Goal: Information Seeking & Learning: Learn about a topic

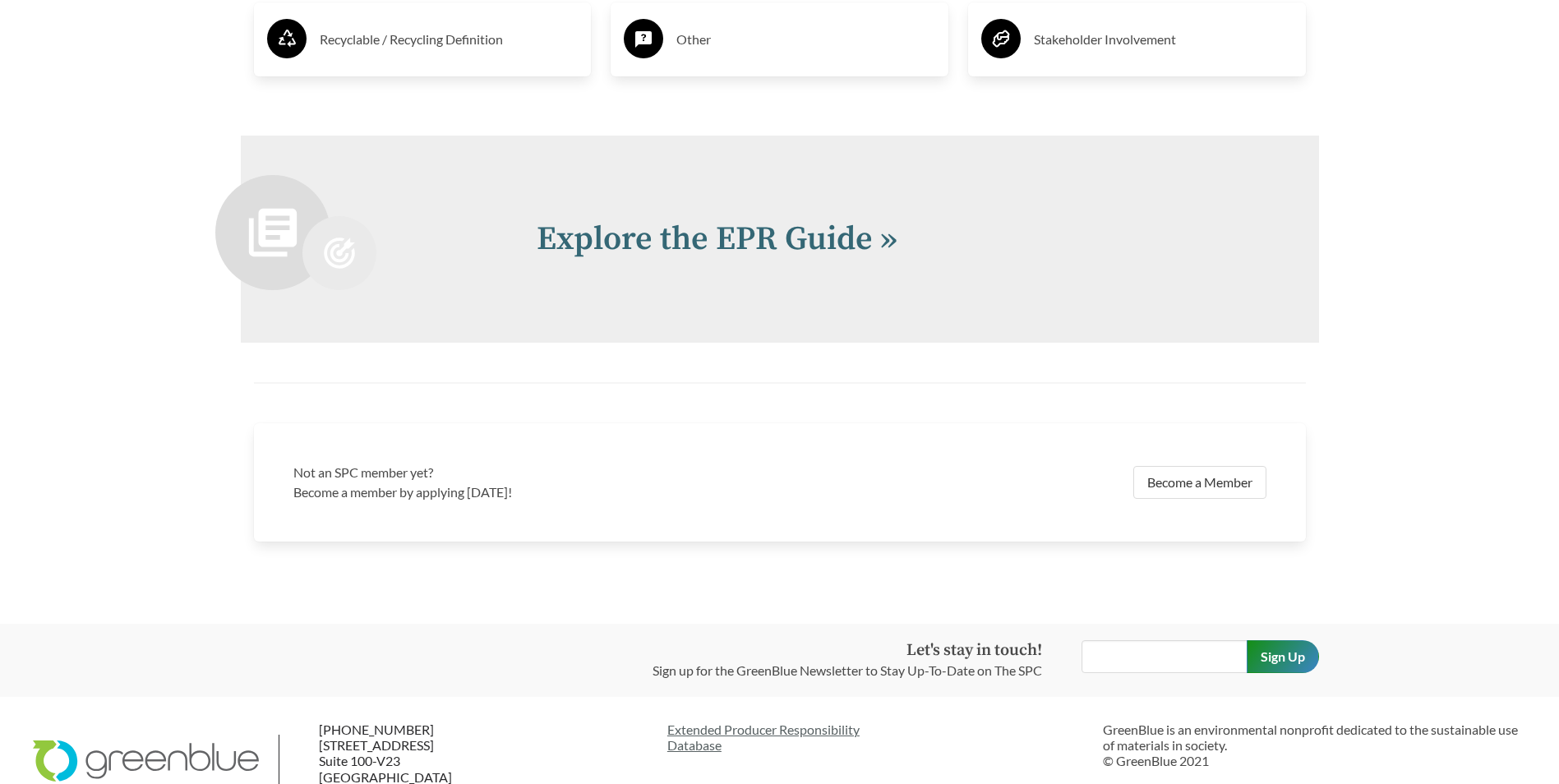
scroll to position [3589, 0]
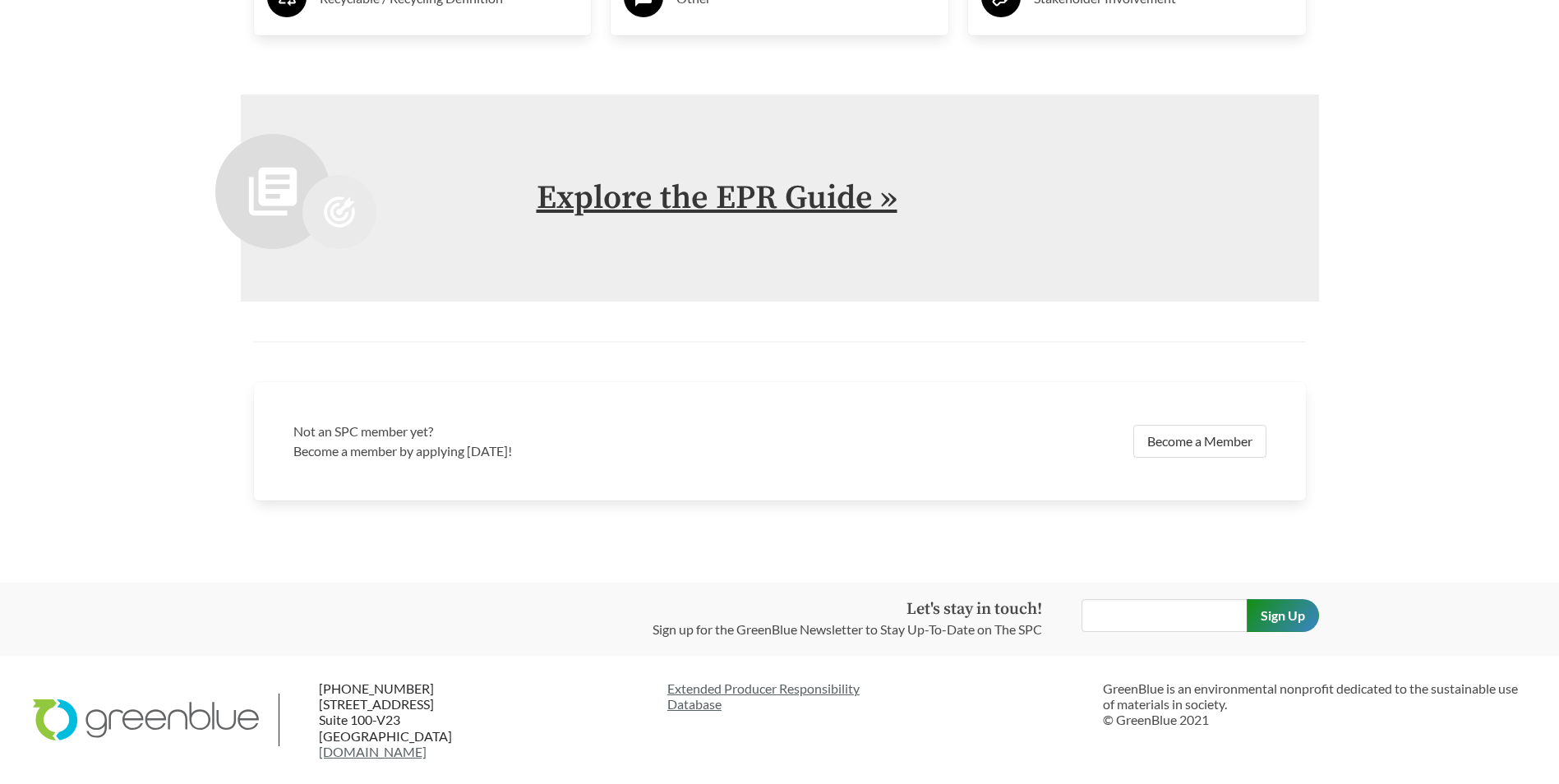
click at [794, 201] on link "Explore the EPR Guide »" at bounding box center [717, 197] width 360 height 41
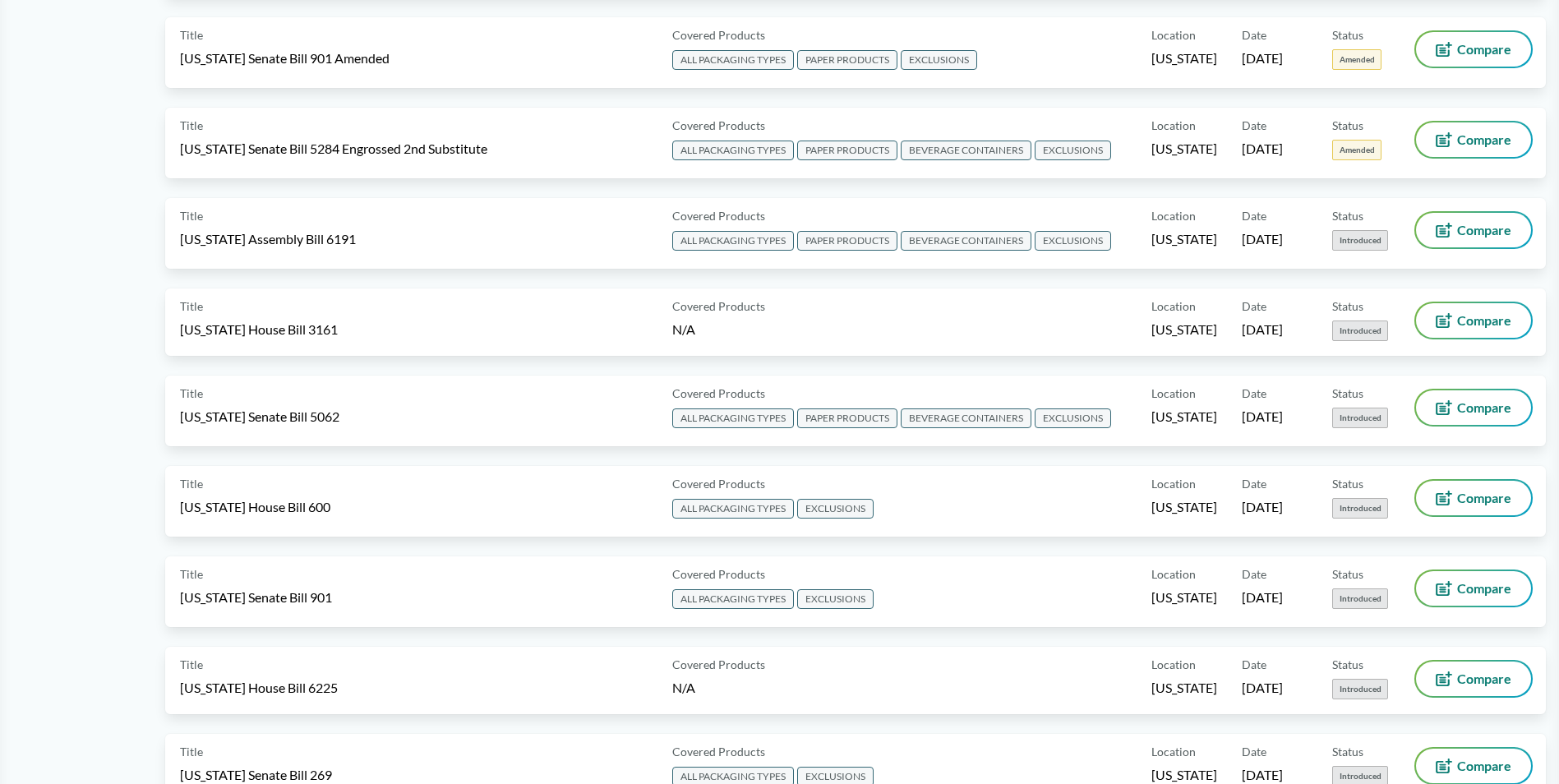
scroll to position [985, 0]
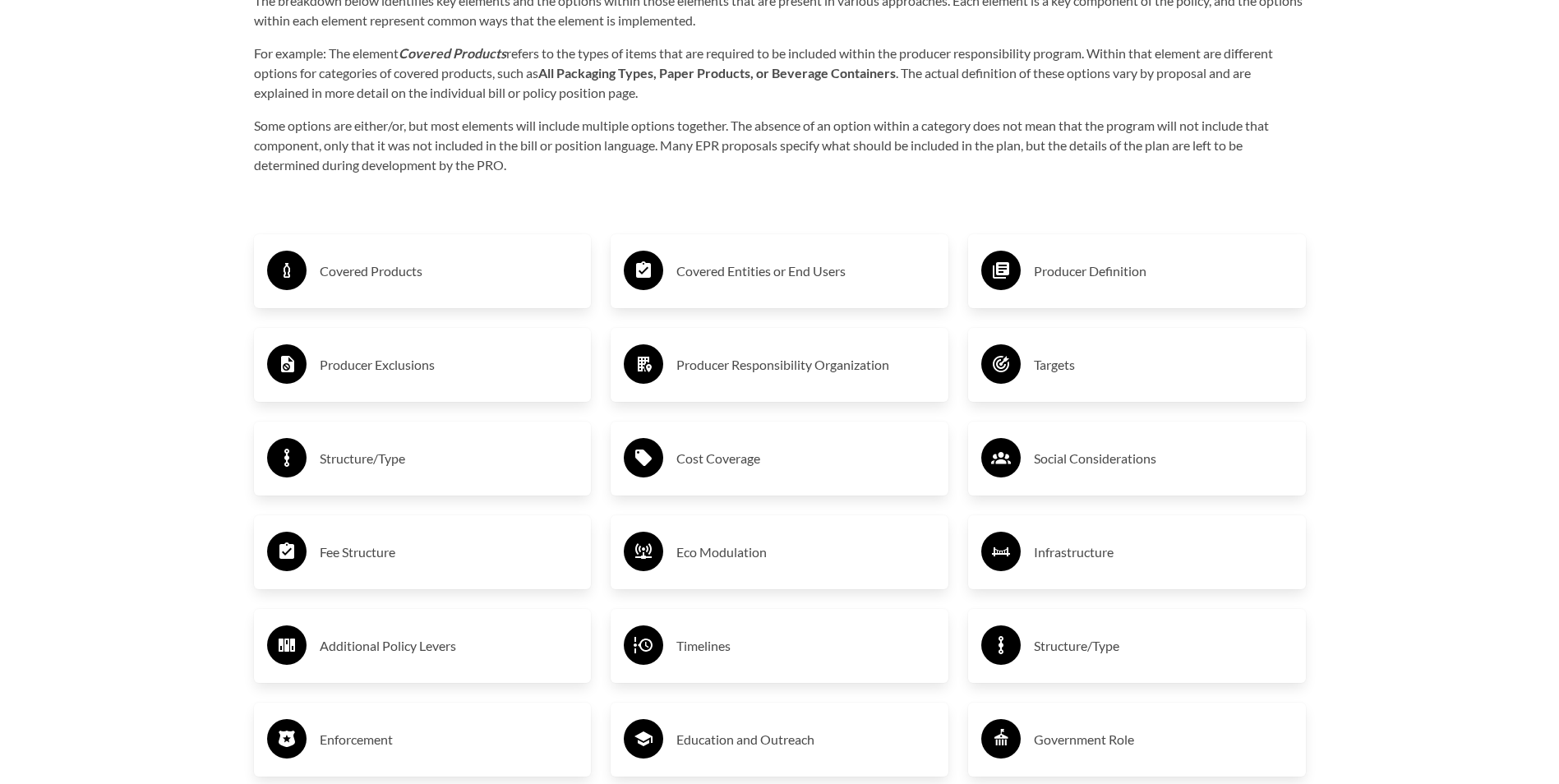
scroll to position [2793, 0]
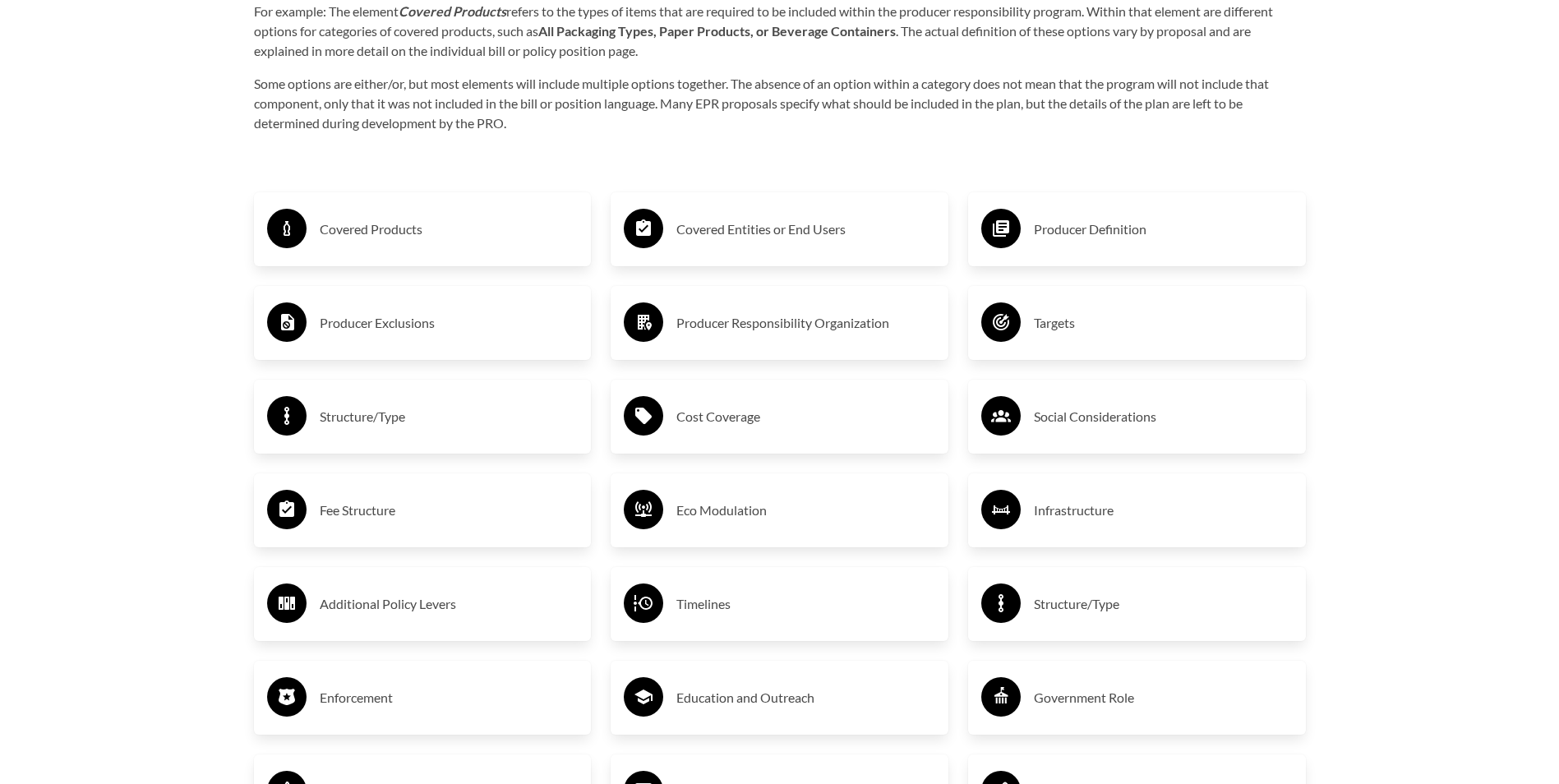
click at [373, 235] on h3 "Covered Products" at bounding box center [449, 229] width 259 height 26
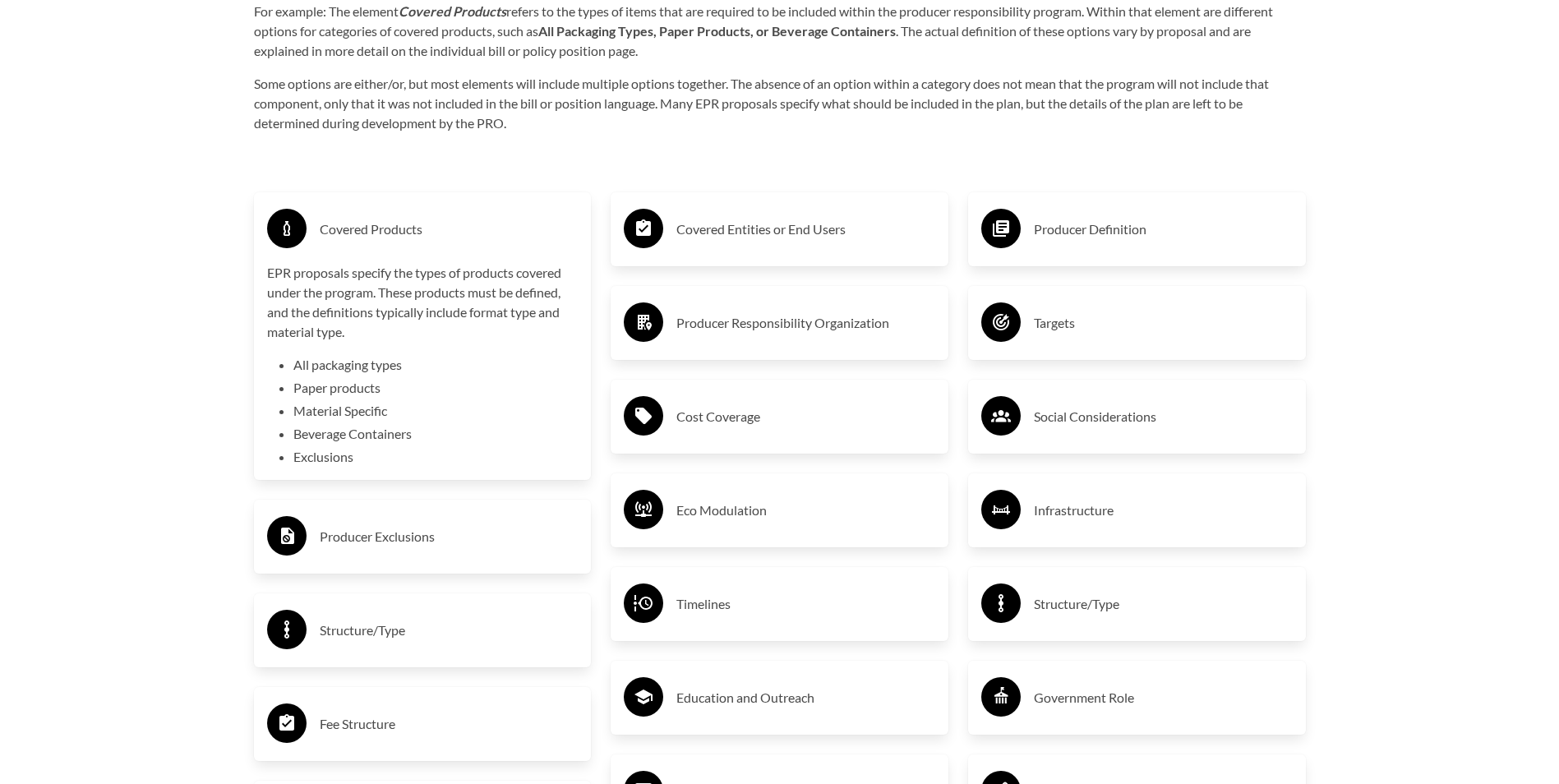
click at [335, 223] on h3 "Covered Products" at bounding box center [449, 229] width 259 height 26
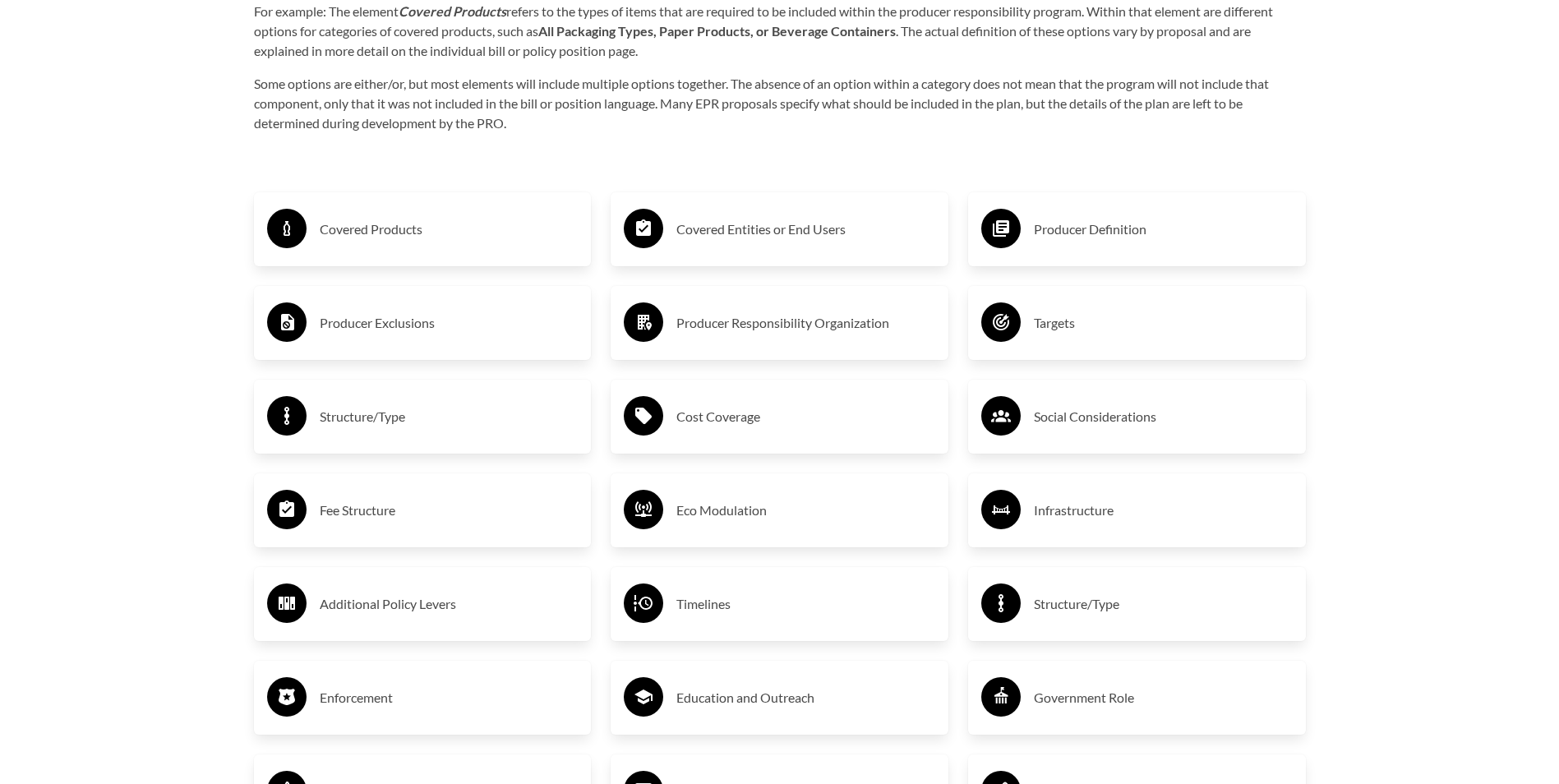
click at [400, 327] on h3 "Producer Exclusions" at bounding box center [449, 323] width 259 height 26
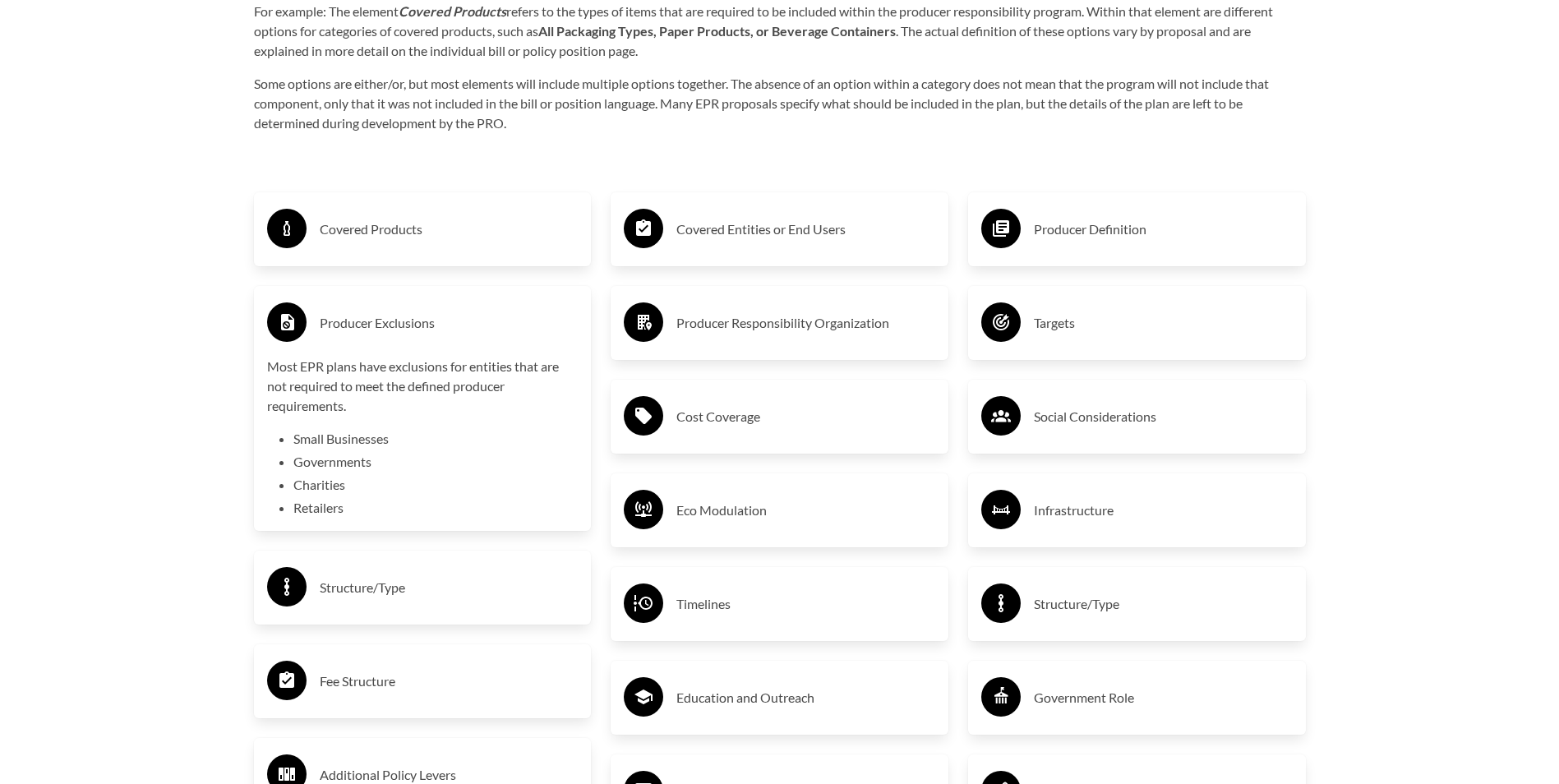
click at [422, 309] on div "Producer Exclusions" at bounding box center [422, 322] width 312 height 48
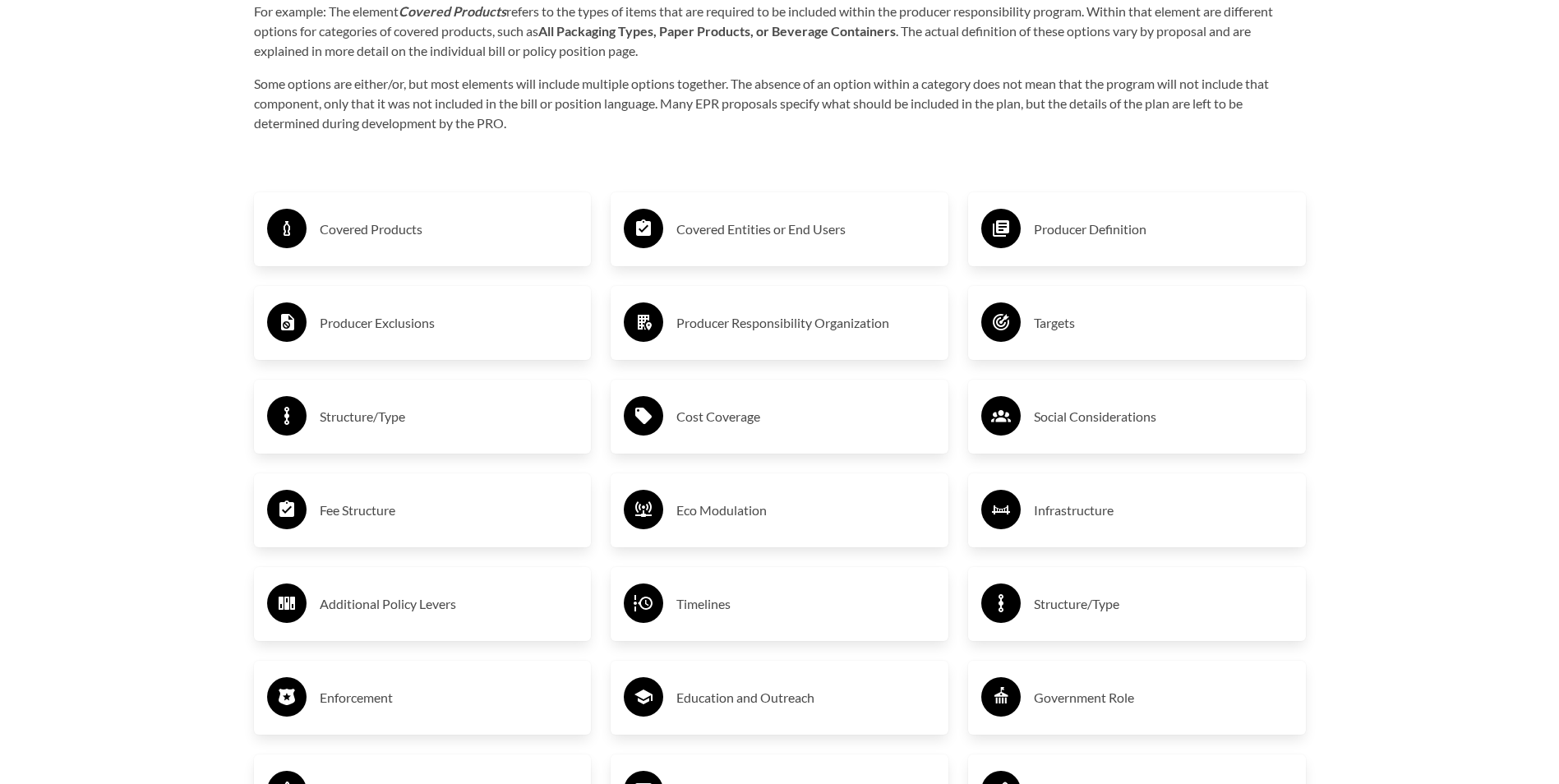
click at [380, 517] on h3 "Fee Structure" at bounding box center [449, 510] width 259 height 26
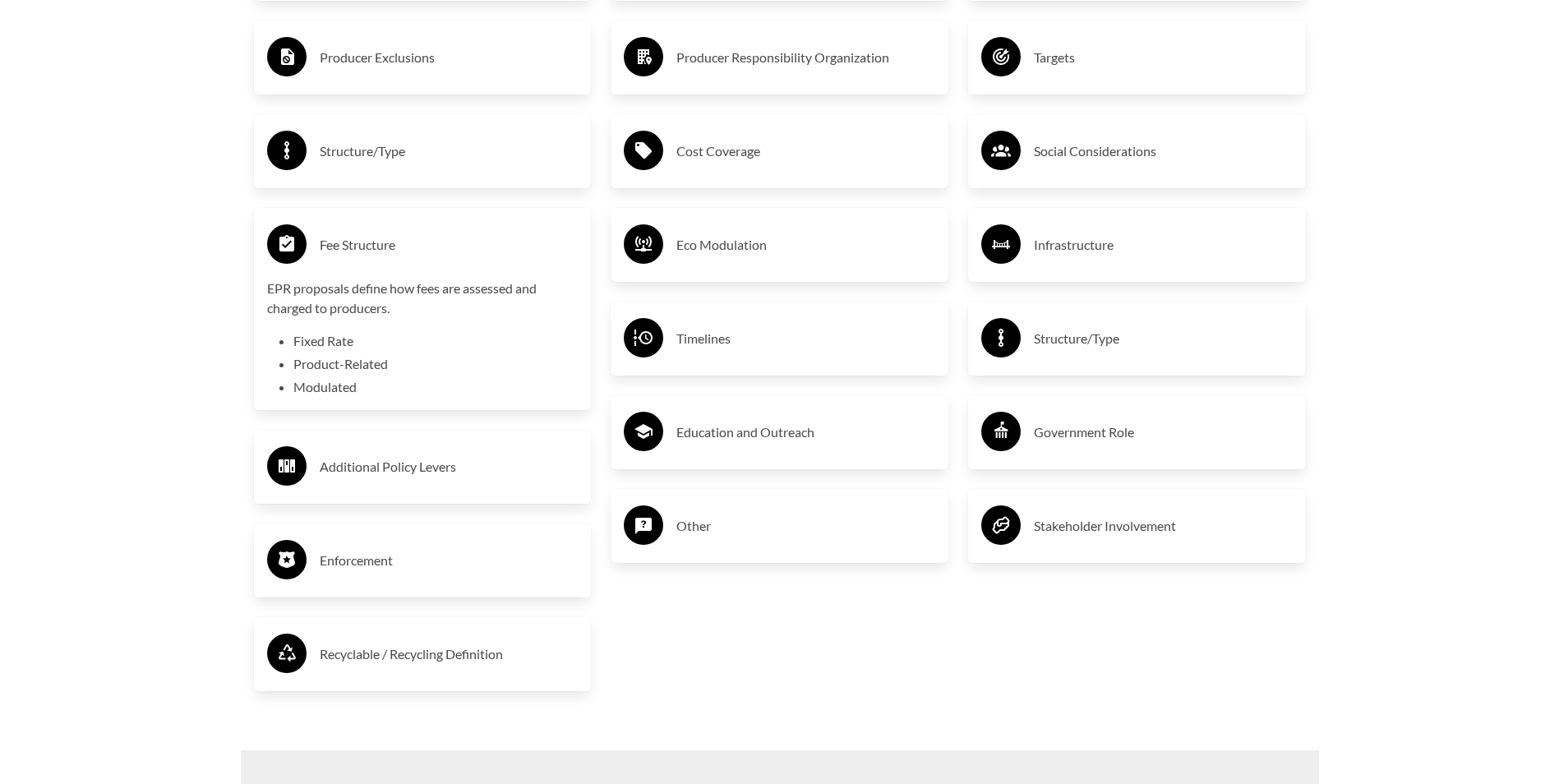
scroll to position [3094, 0]
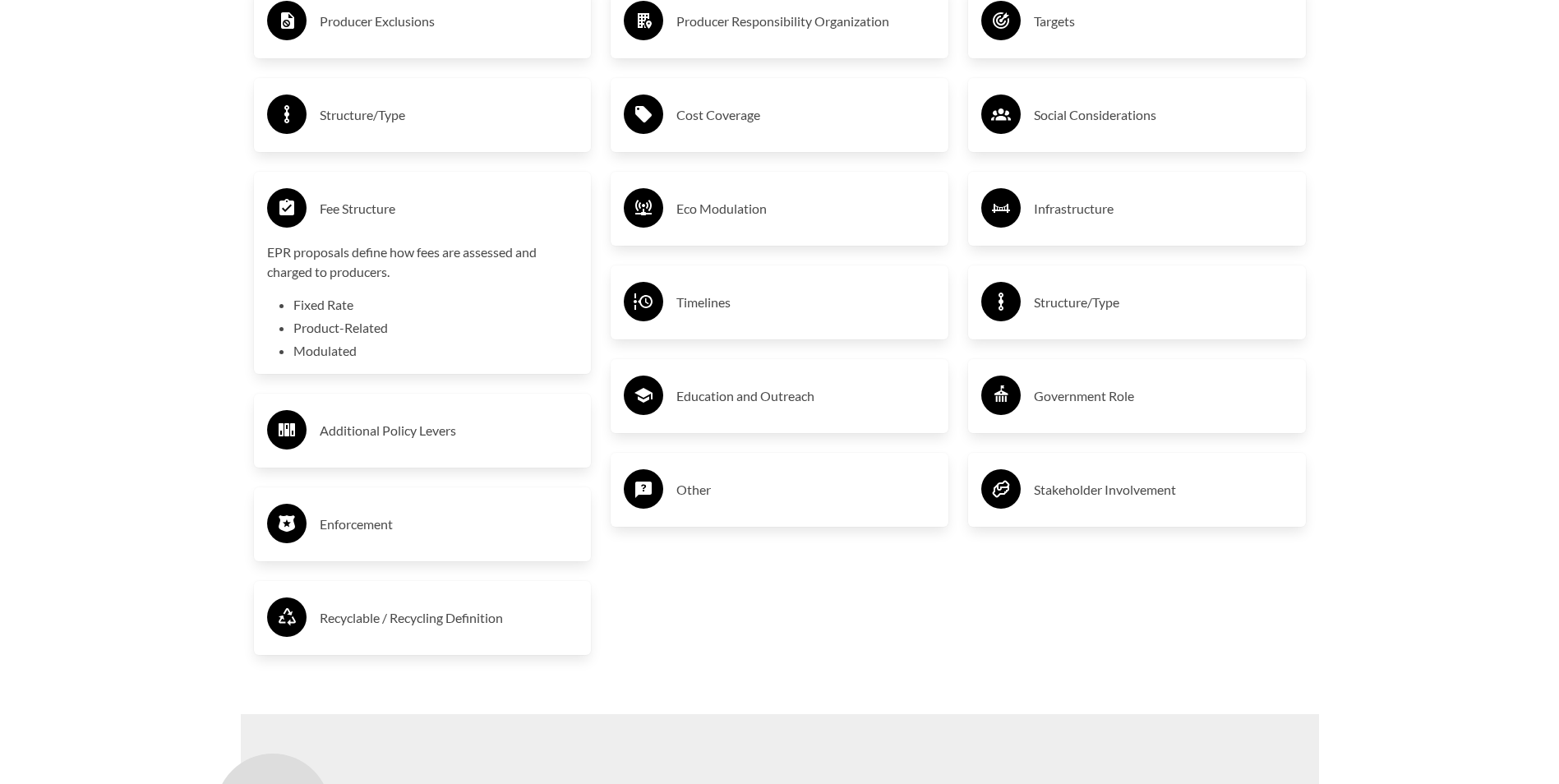
click at [359, 537] on h3 "Enforcement" at bounding box center [449, 524] width 259 height 26
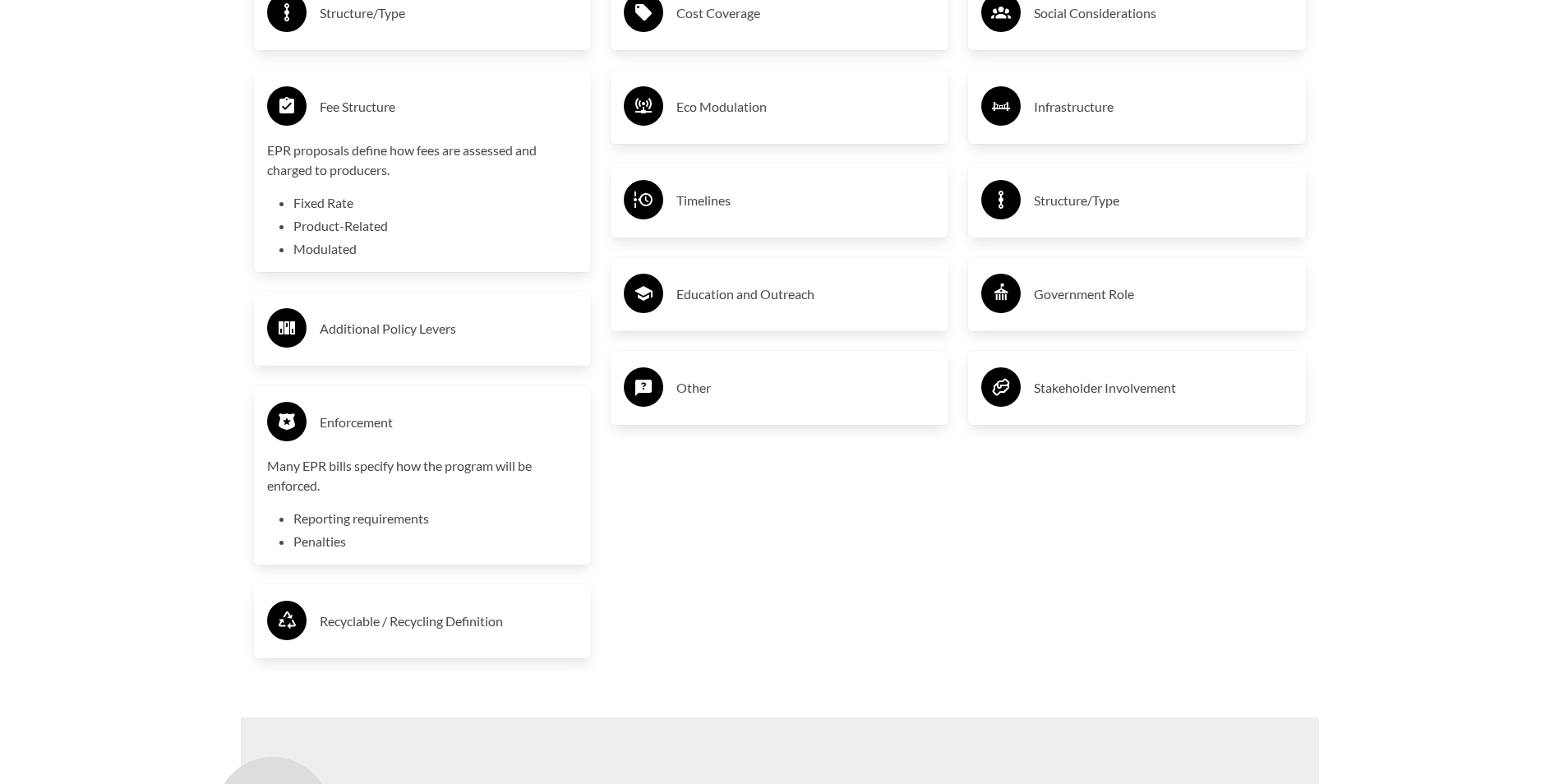
scroll to position [3231, 0]
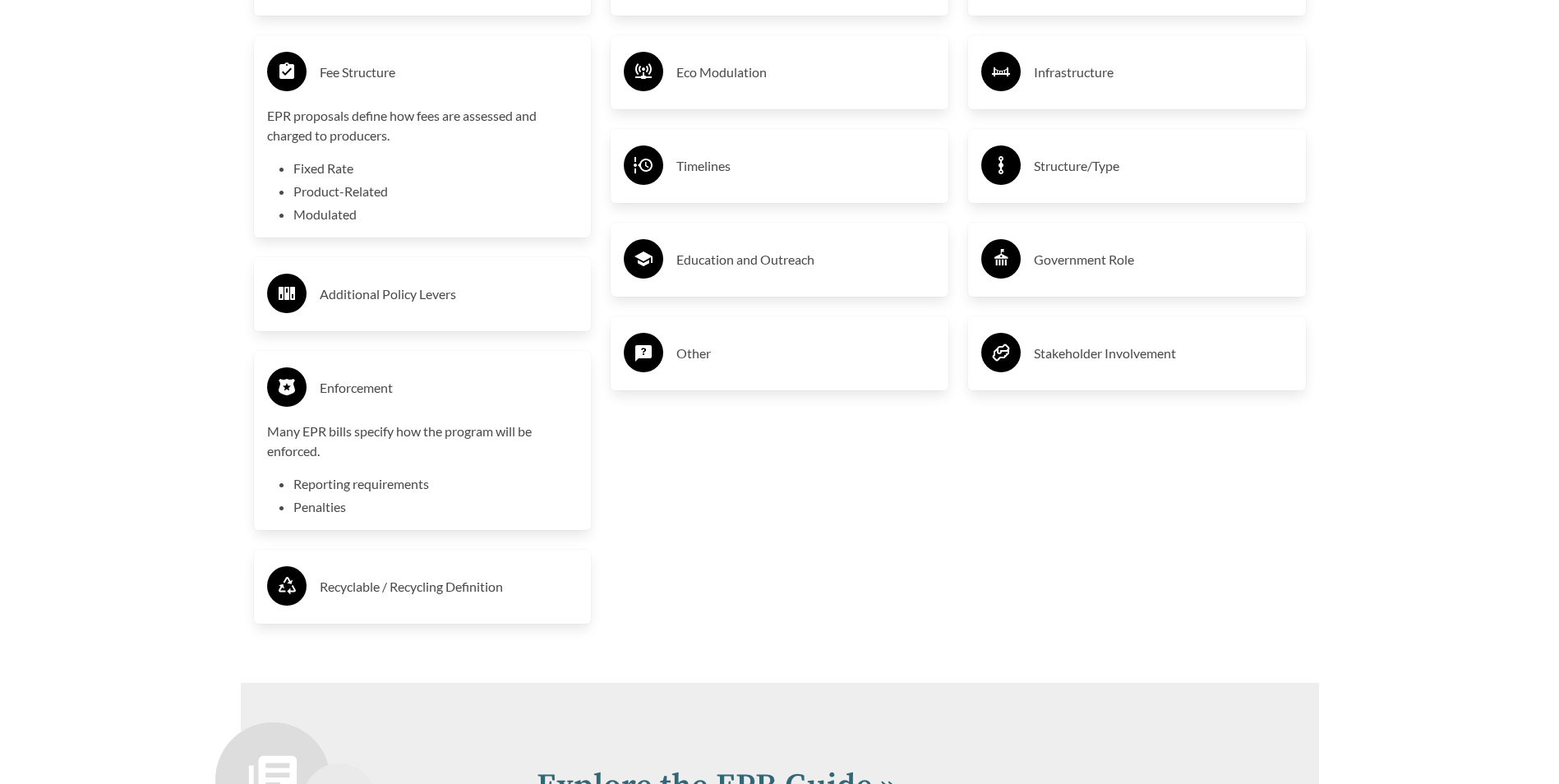
click at [452, 575] on div "Recyclable / Recycling Definition" at bounding box center [422, 586] width 312 height 48
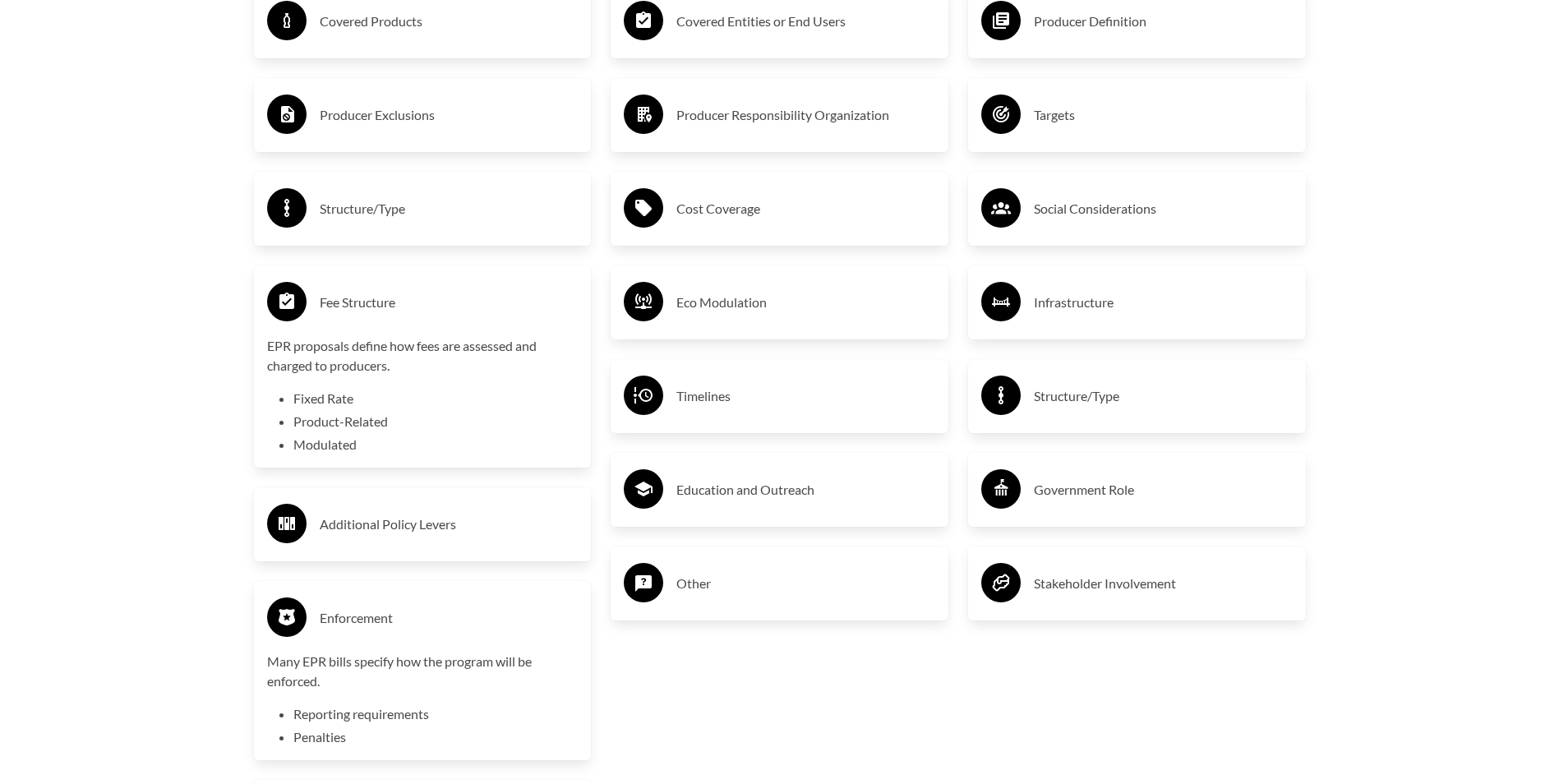
scroll to position [2984, 0]
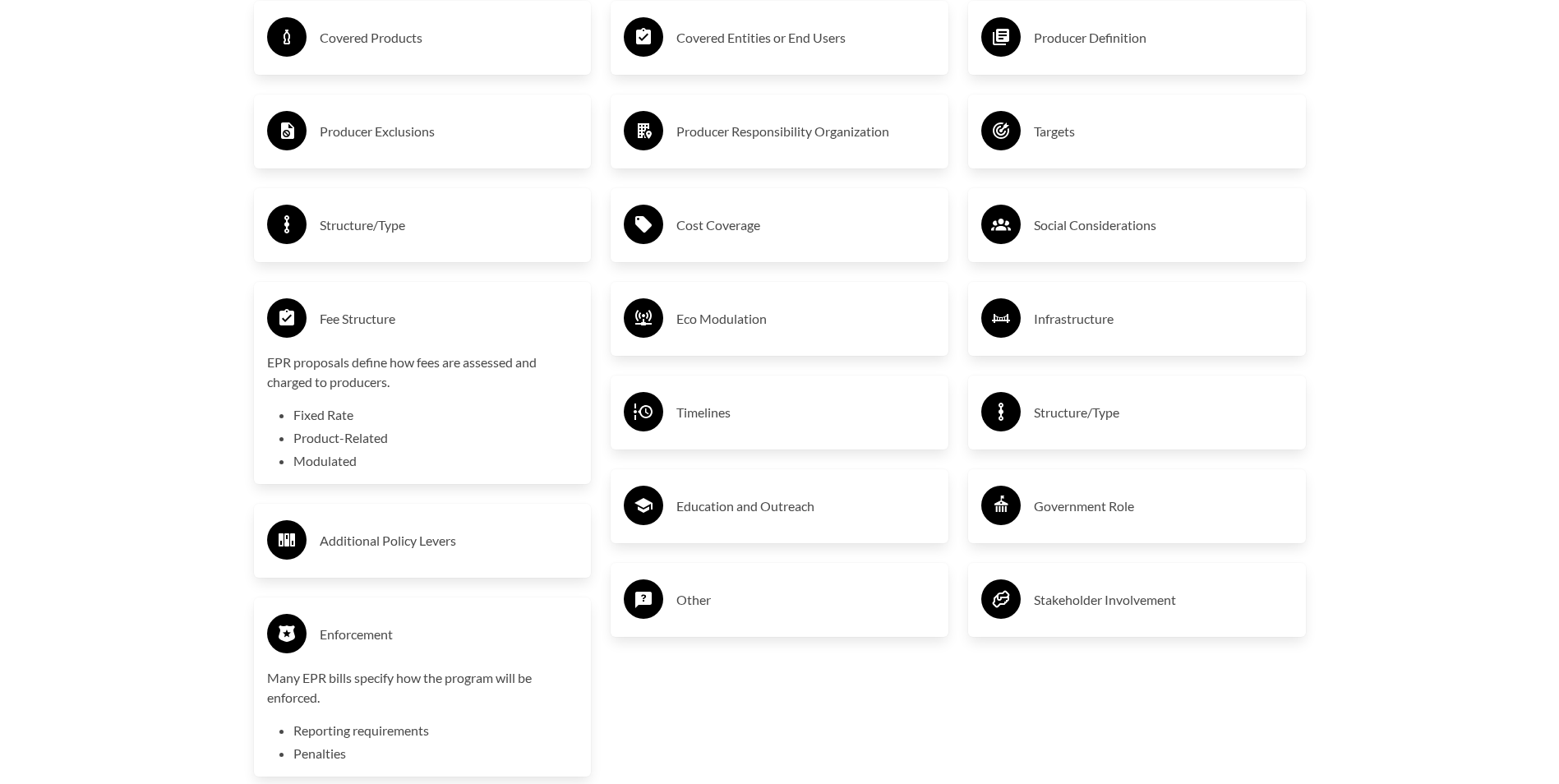
click at [404, 652] on div "Enforcement" at bounding box center [422, 634] width 312 height 48
click at [434, 419] on li "Fixed Rate" at bounding box center [436, 414] width 285 height 20
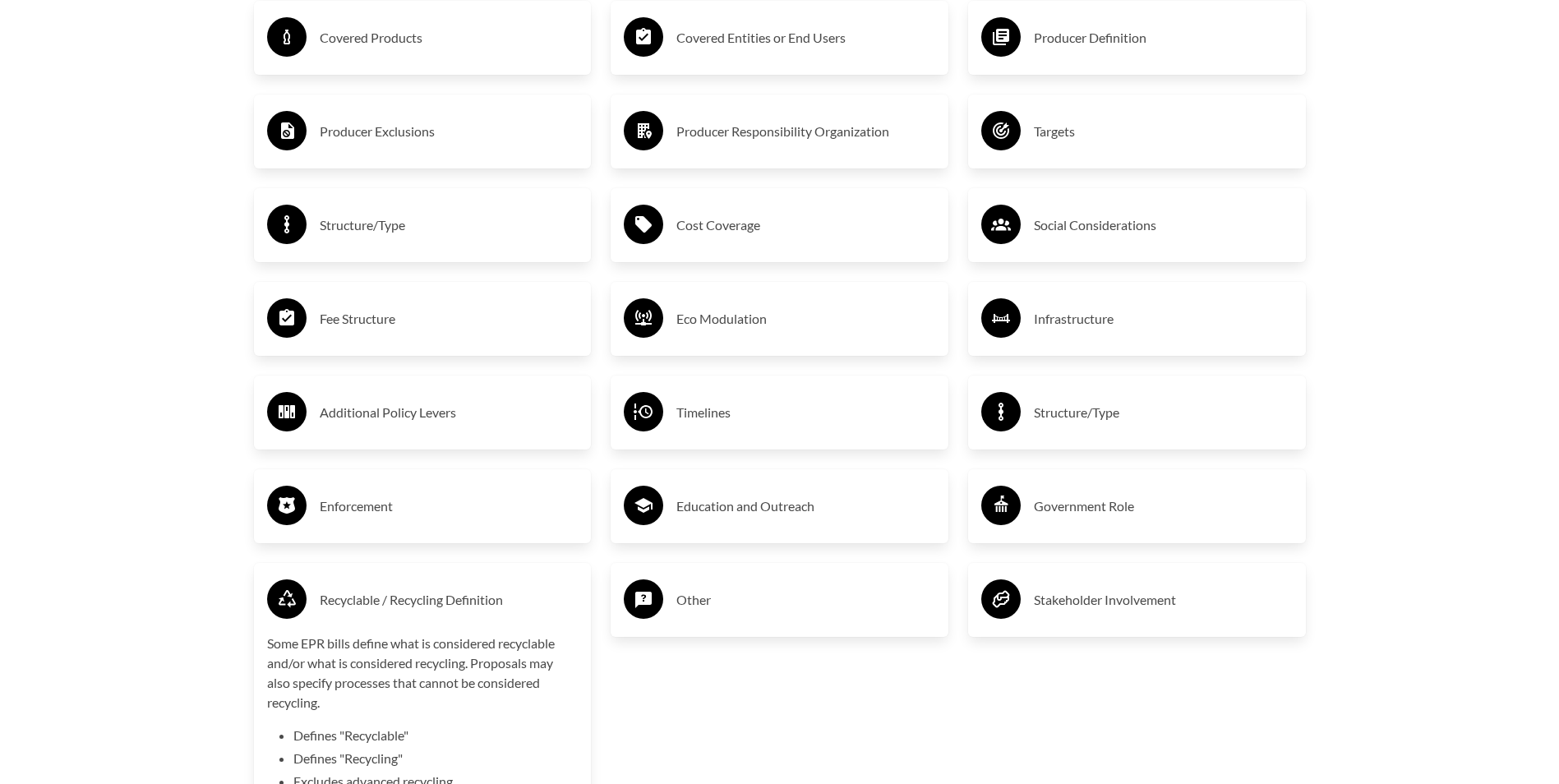
click at [407, 724] on div "Some EPR bills define what is considered recyclable and/or what is considered r…" at bounding box center [422, 712] width 312 height 158
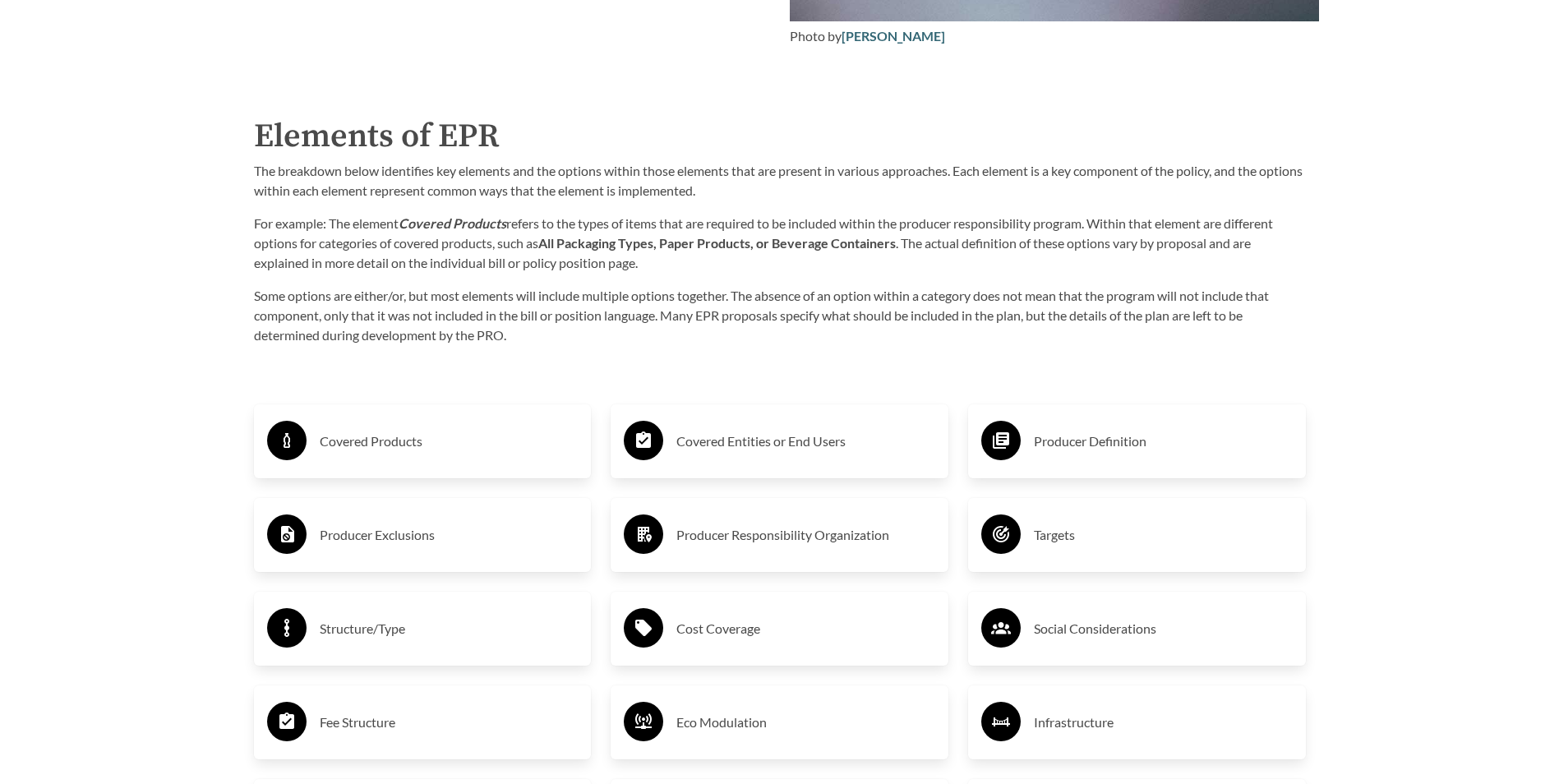
scroll to position [2573, 0]
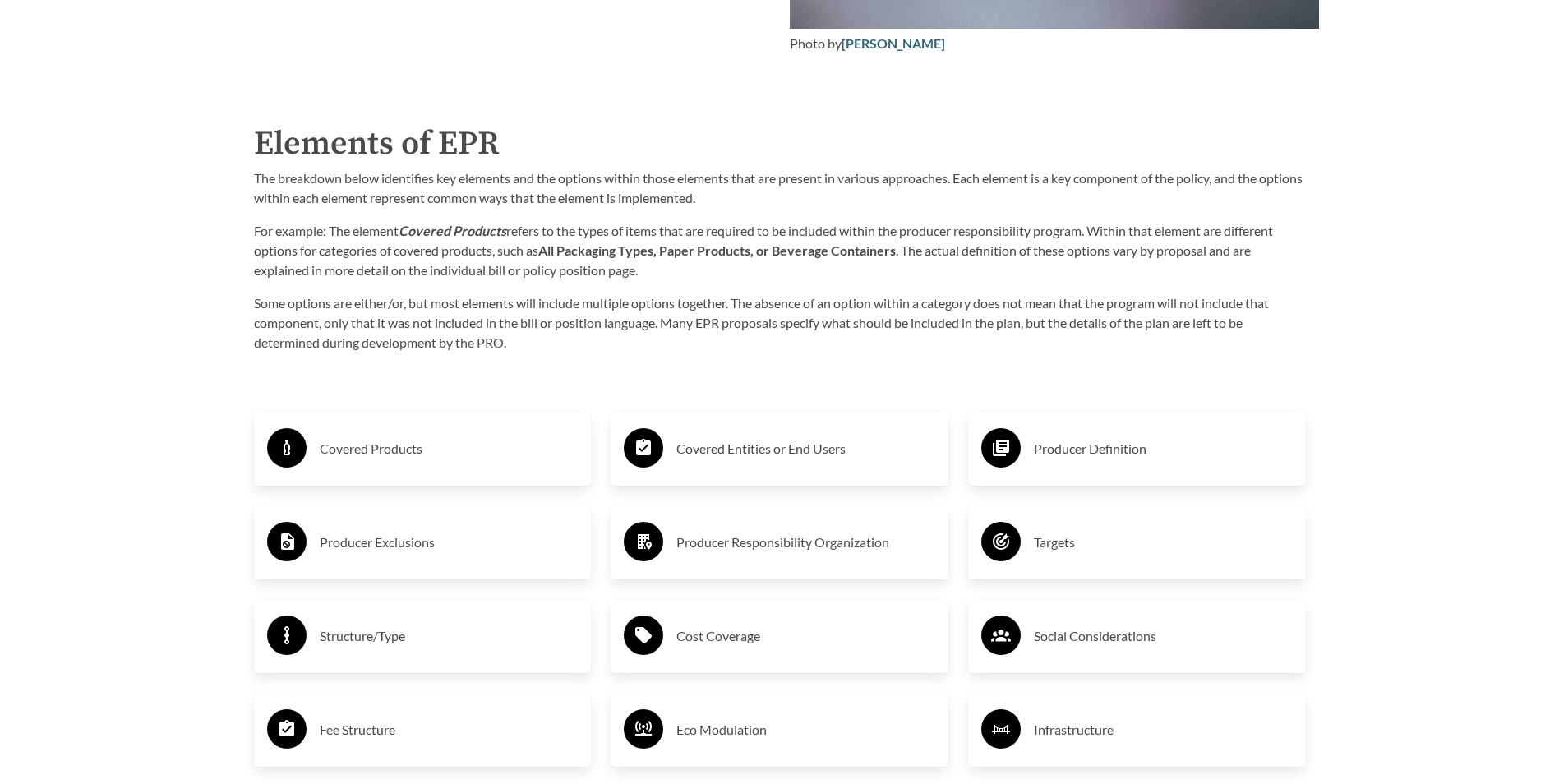
click at [792, 533] on h3 "Producer Responsibility Organization" at bounding box center [806, 542] width 259 height 26
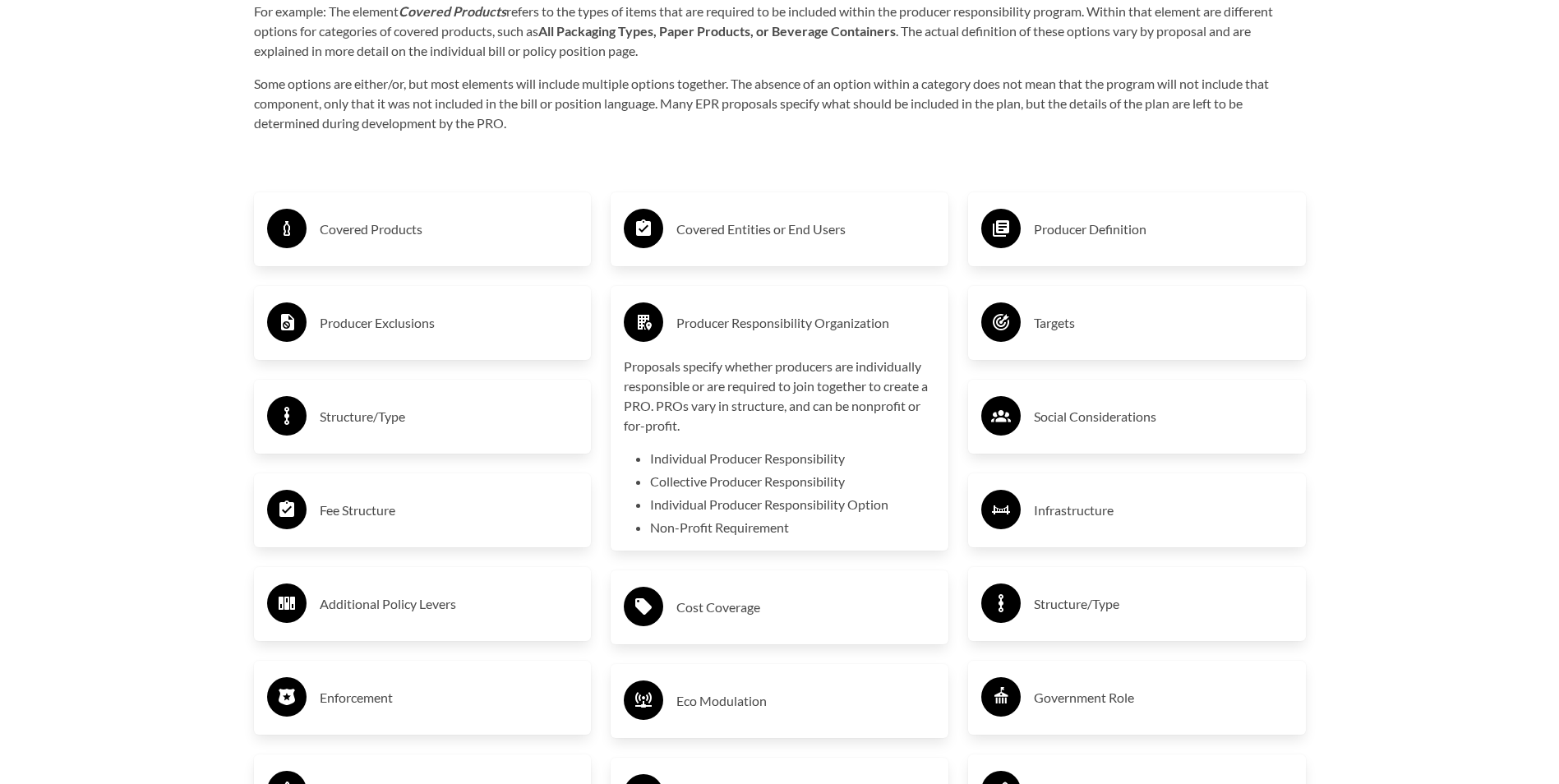
scroll to position [2766, 0]
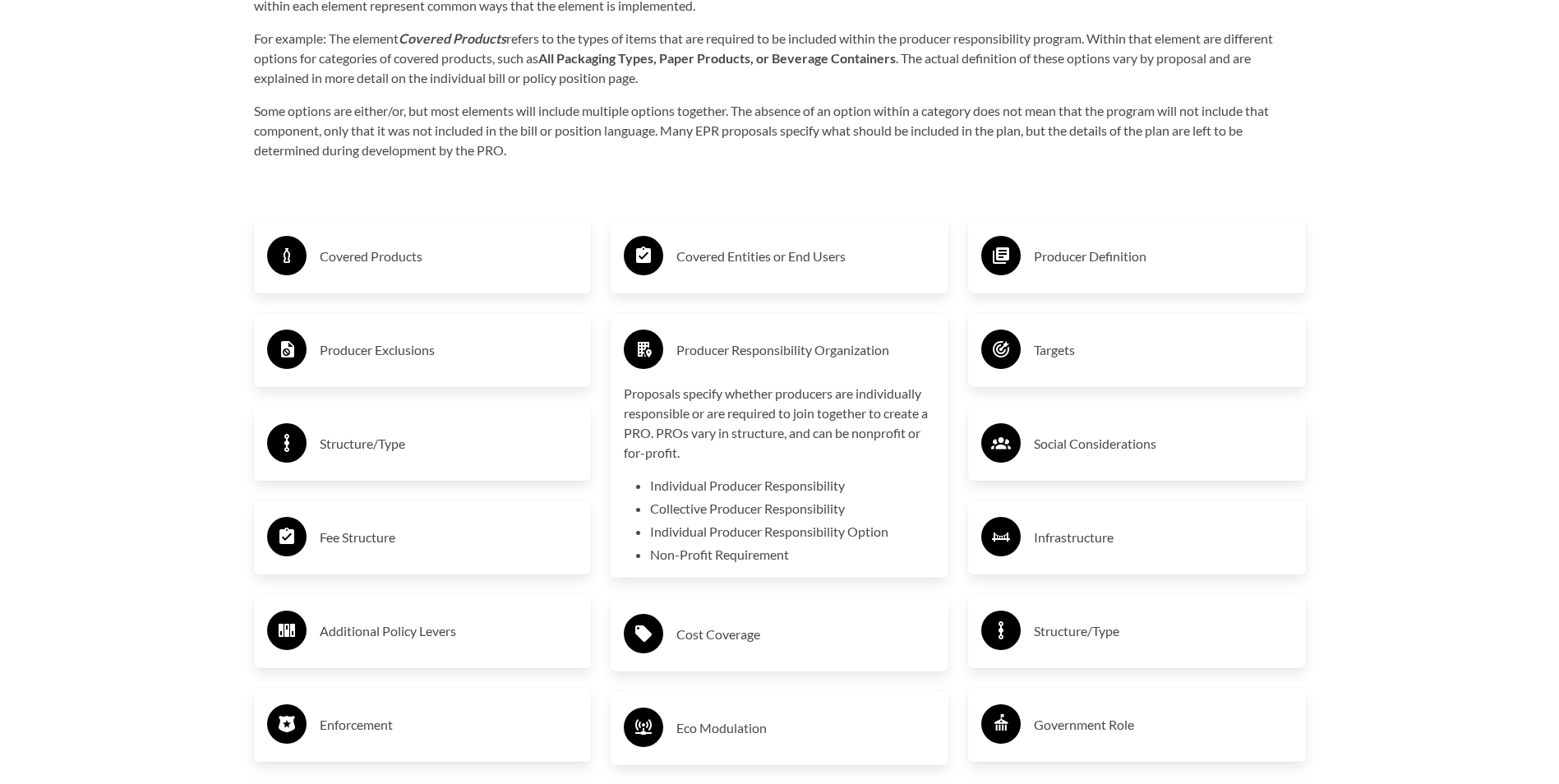
click at [838, 487] on li "Individual Producer Responsibility" at bounding box center [792, 485] width 285 height 20
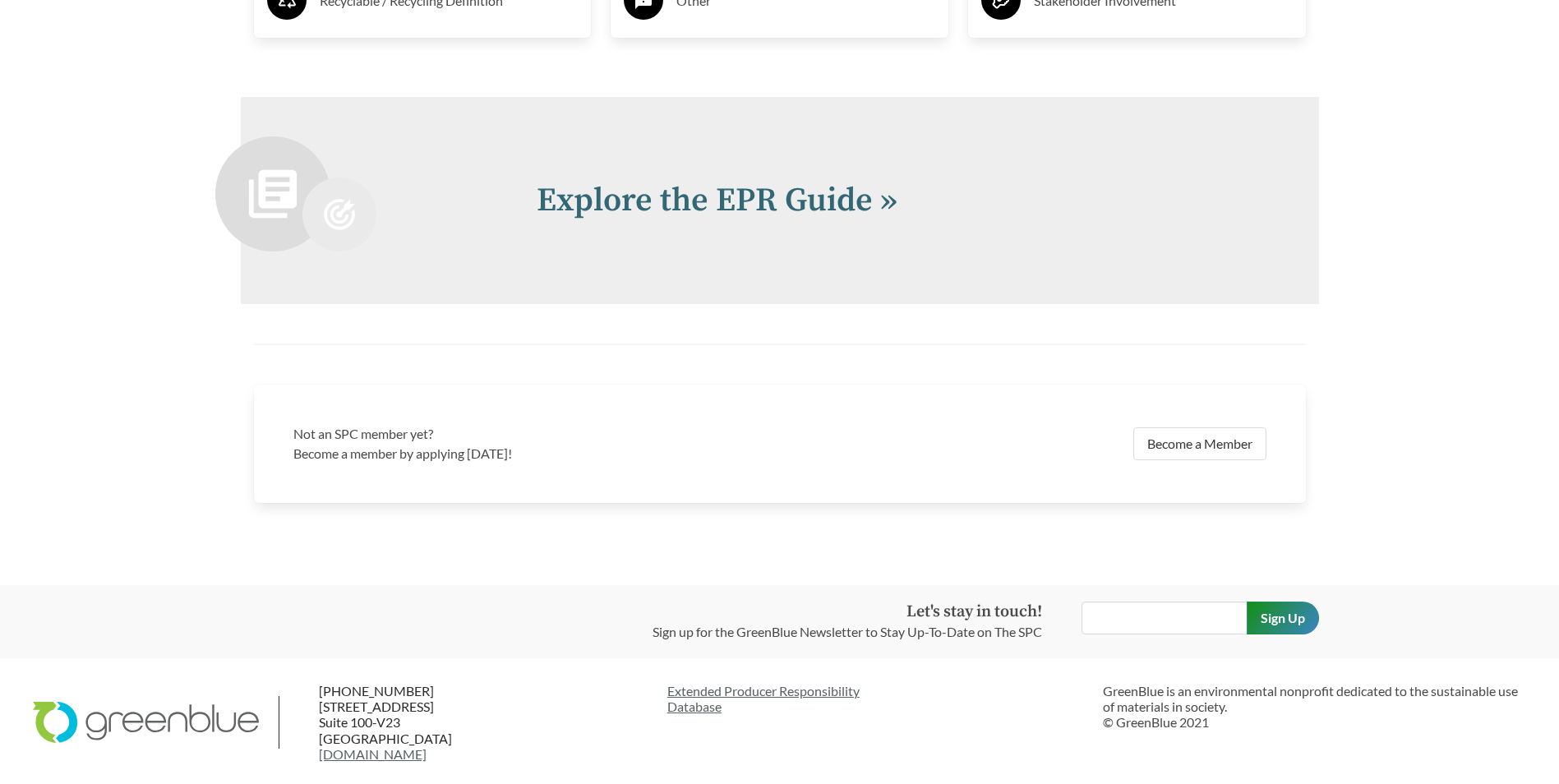
scroll to position [3589, 0]
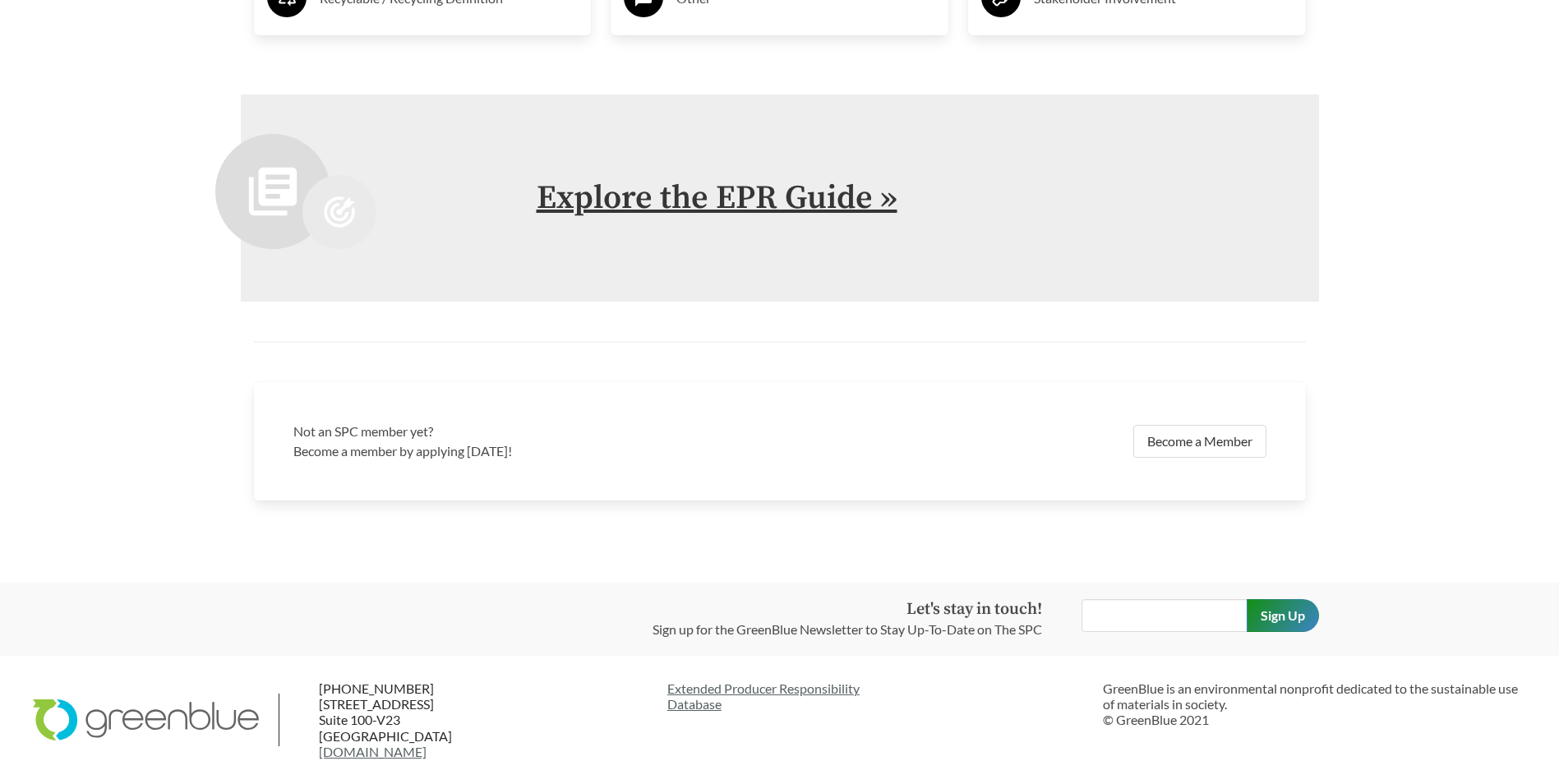
click at [719, 211] on link "Explore the EPR Guide »" at bounding box center [717, 197] width 360 height 41
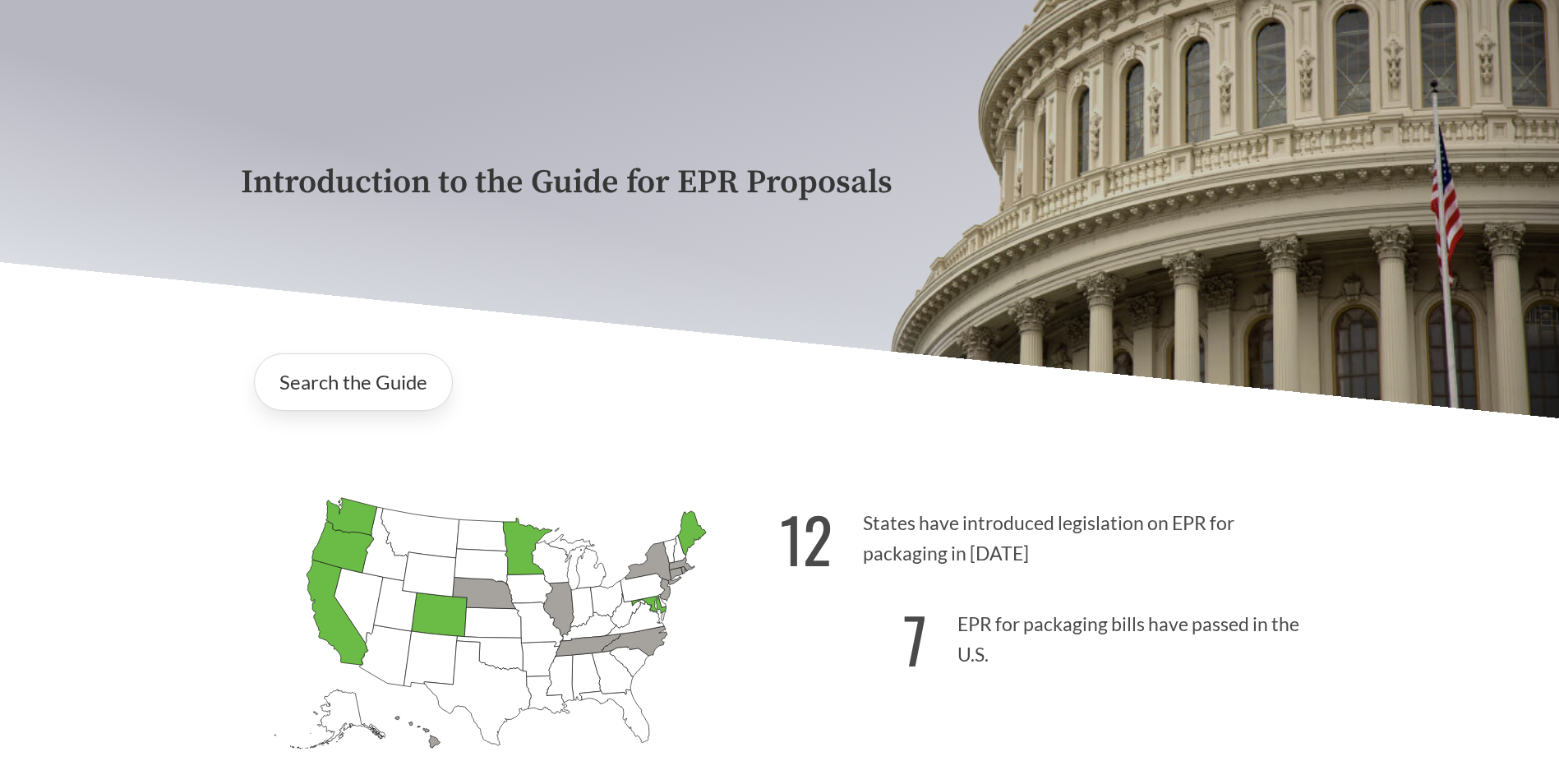
scroll to position [164, 0]
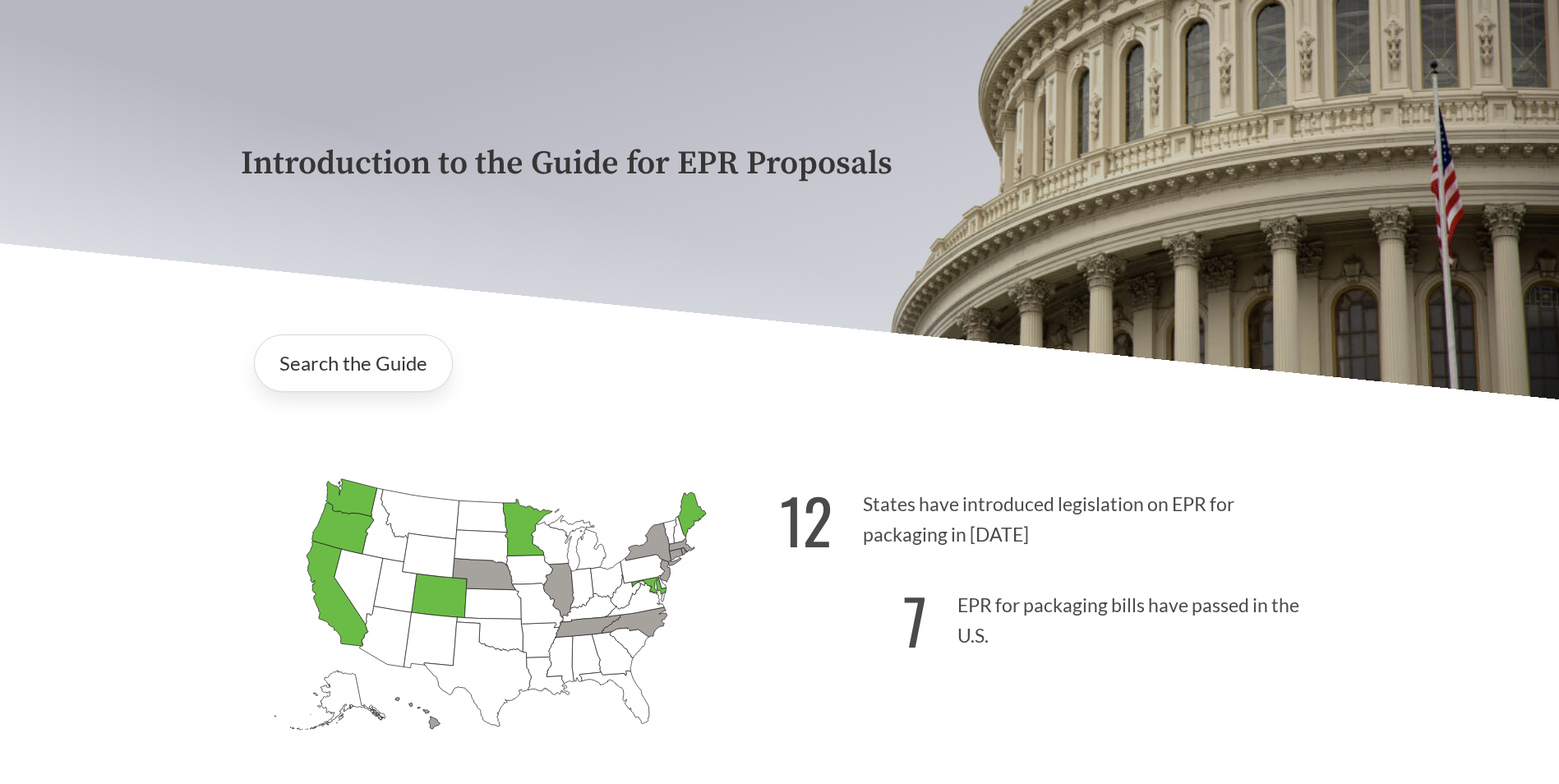
click at [522, 529] on icon "Minnesota Passed: 1" at bounding box center [526, 527] width 50 height 56
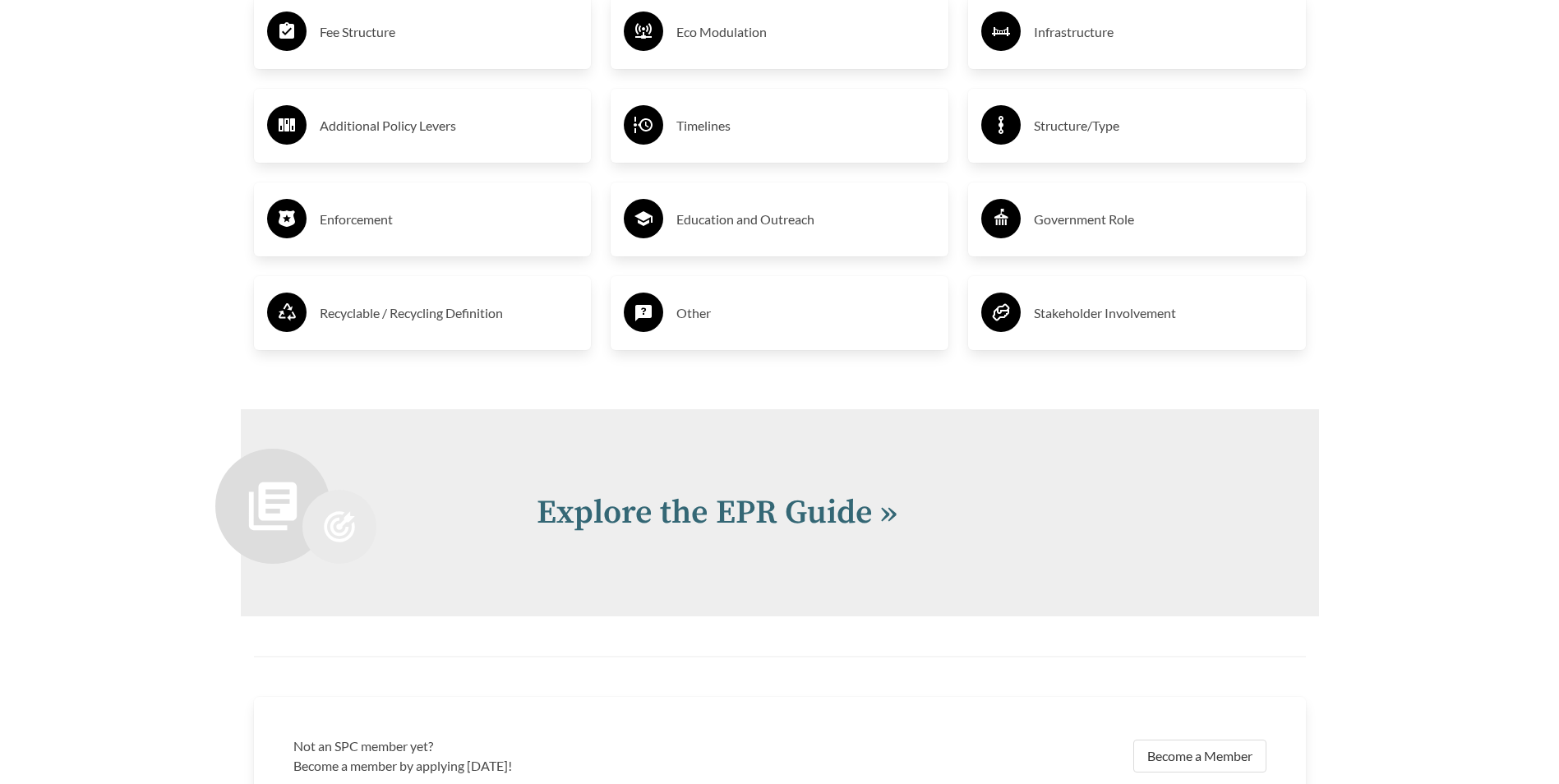
scroll to position [3423, 0]
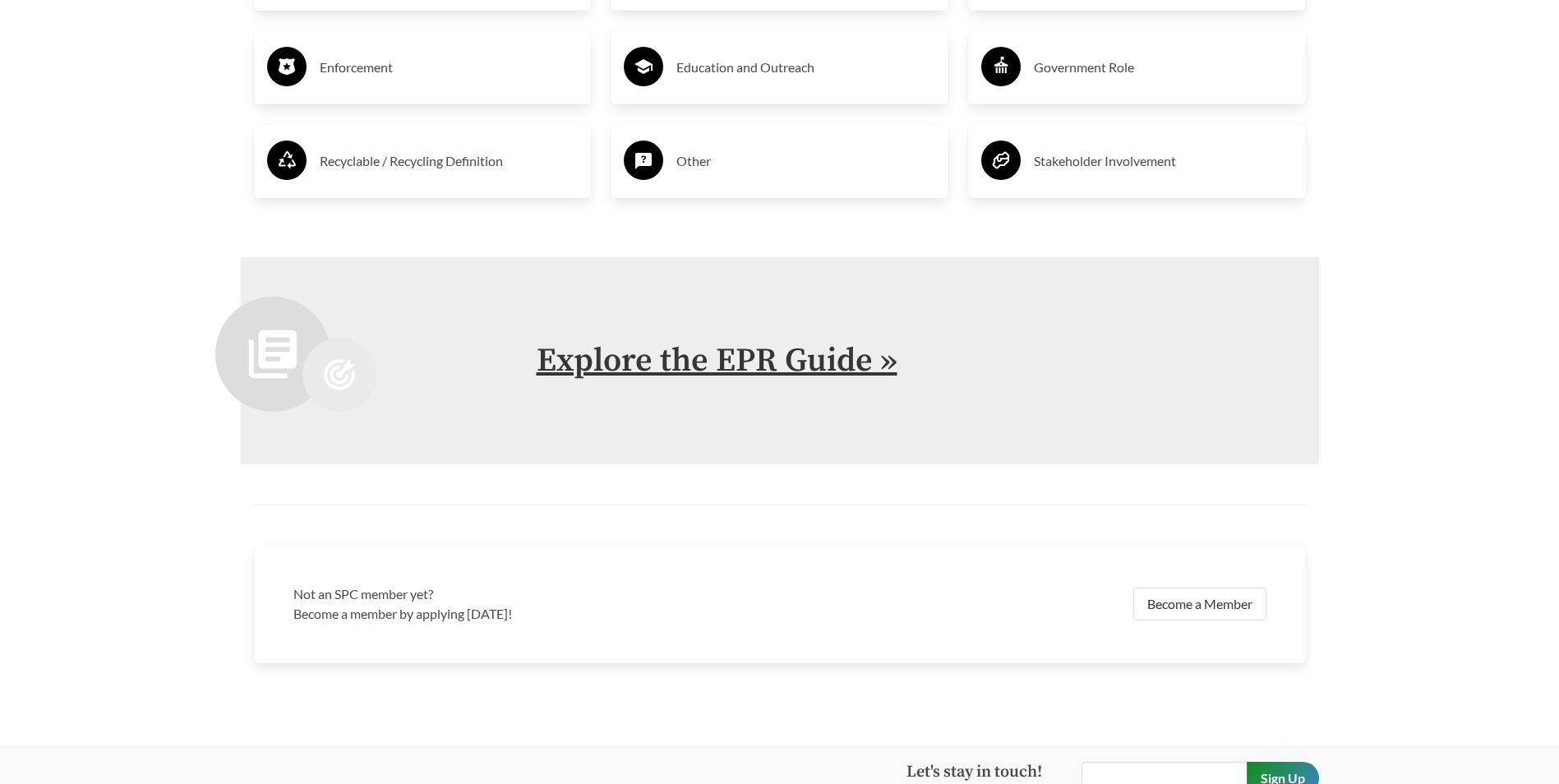
click at [726, 355] on link "Explore the EPR Guide »" at bounding box center [717, 360] width 360 height 41
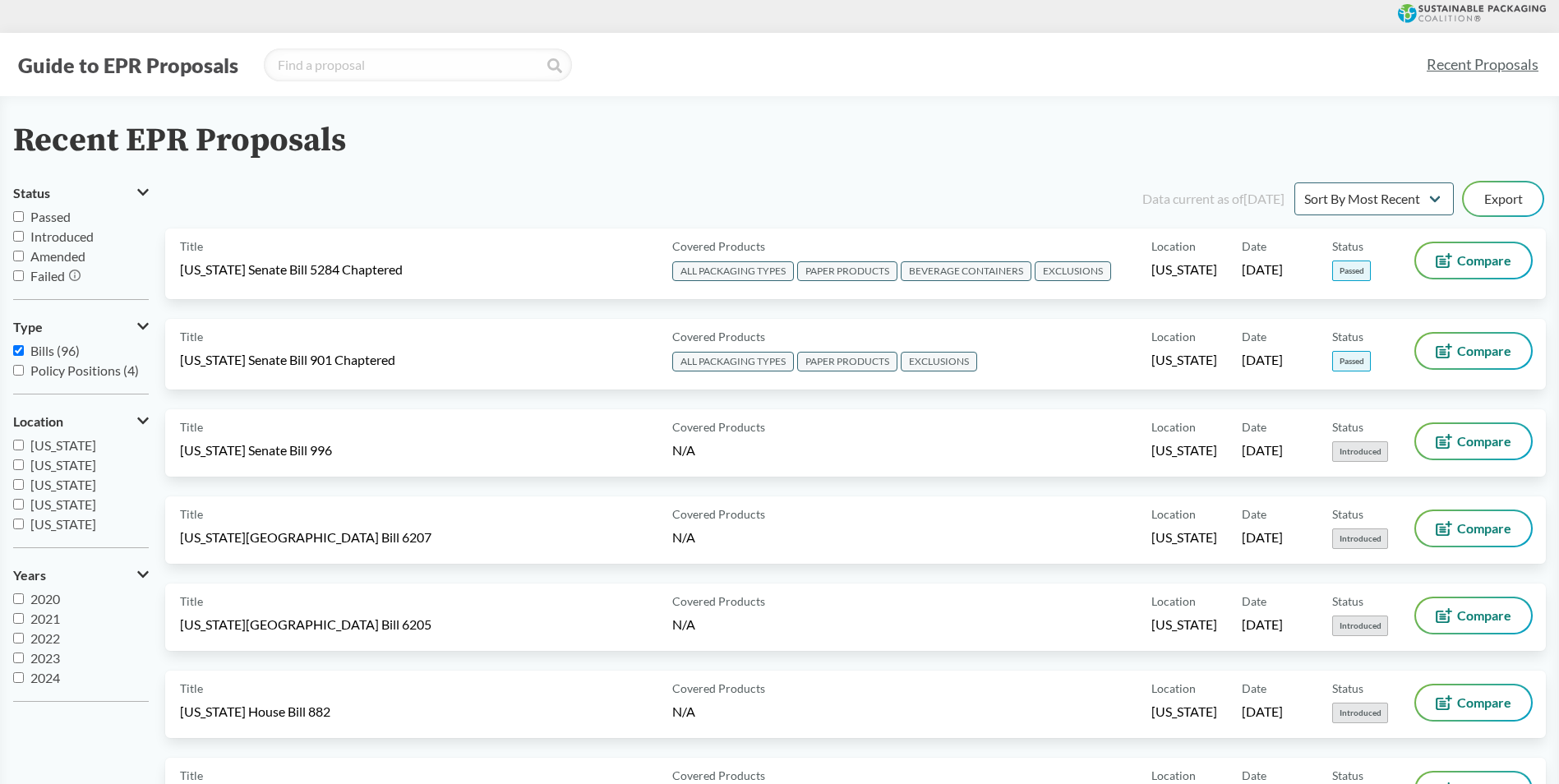
click at [19, 215] on input "Passed" at bounding box center [18, 216] width 10 height 10
checkbox input "true"
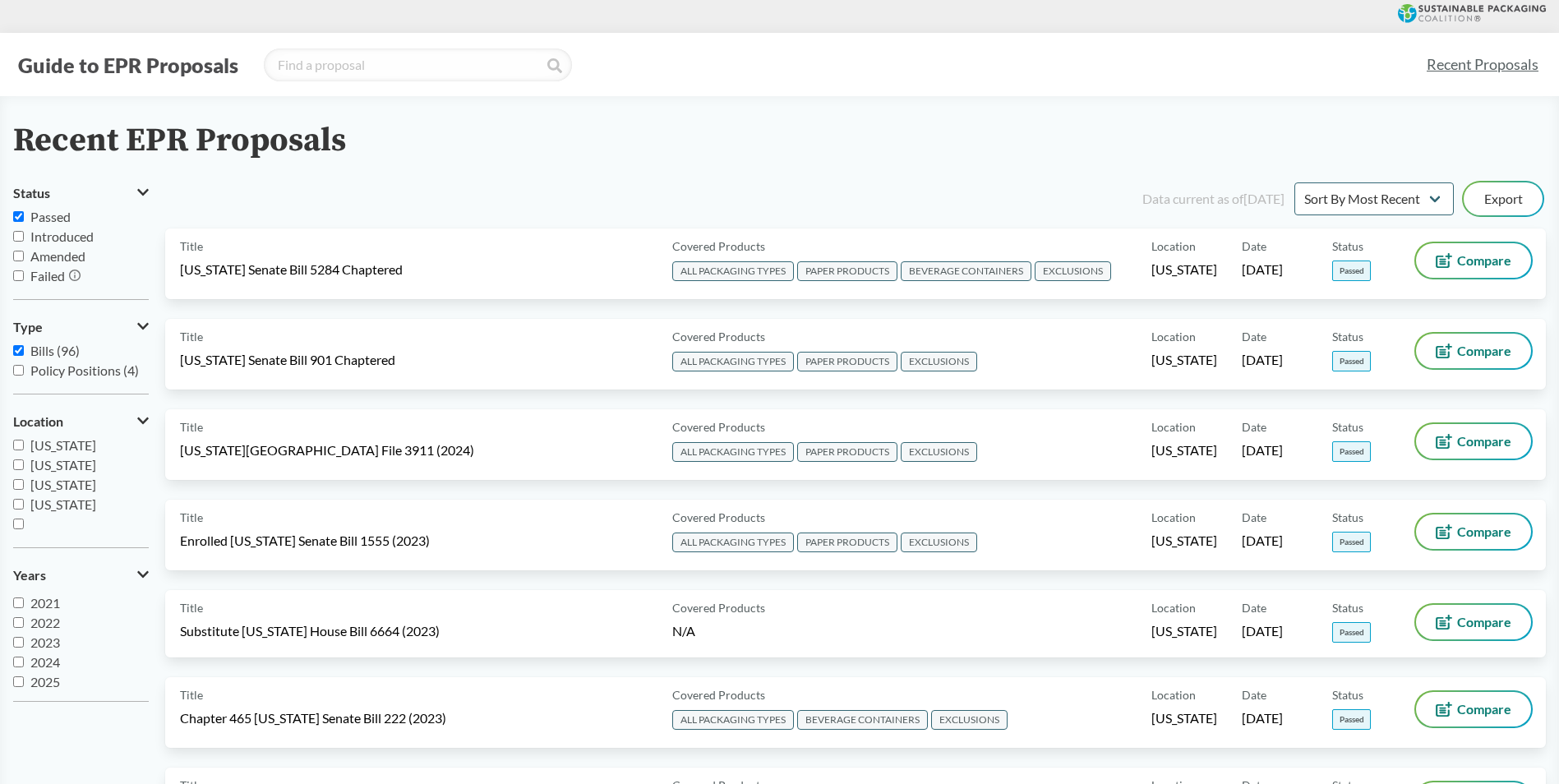
scroll to position [20, 0]
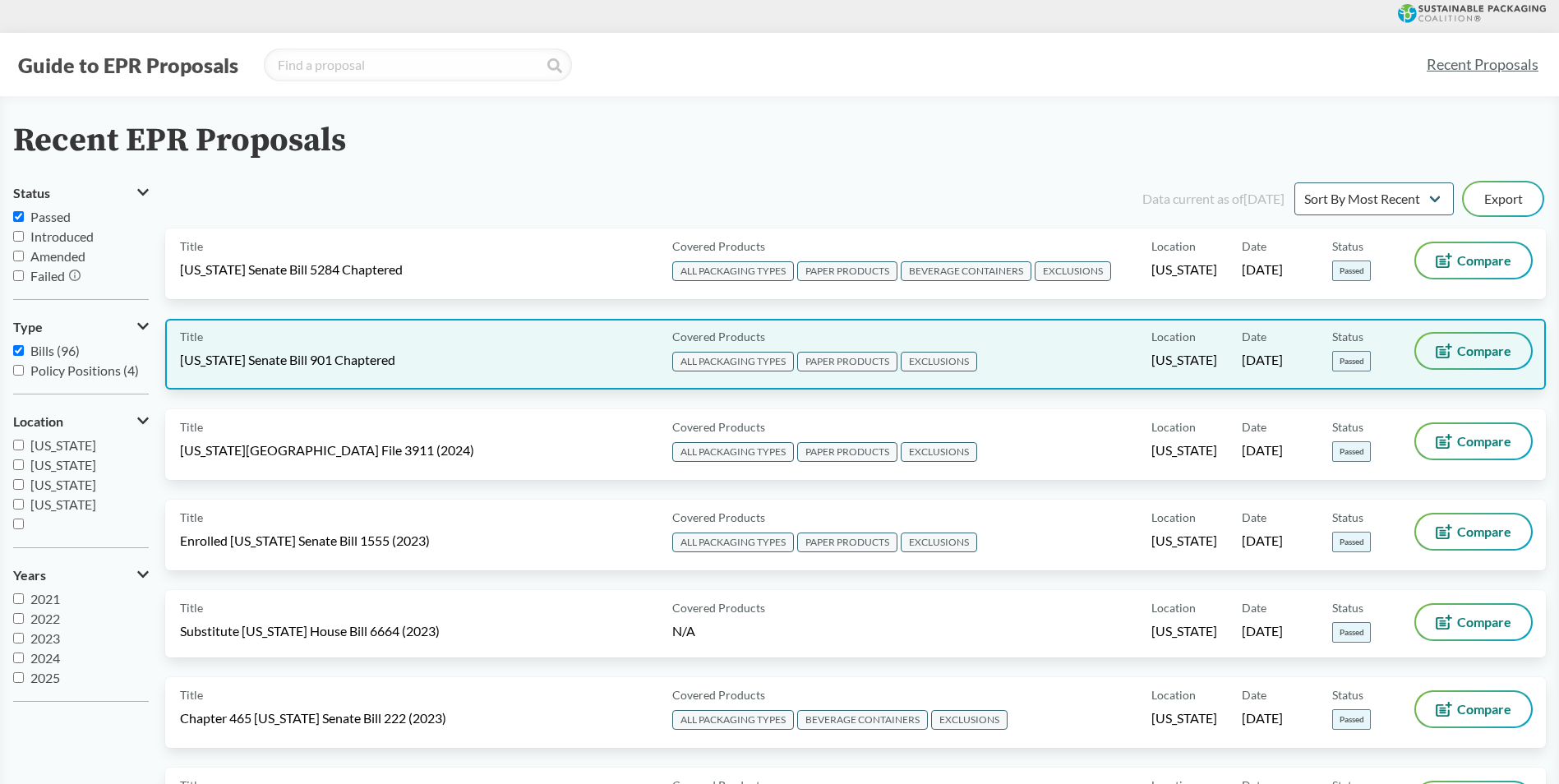
click at [1471, 347] on span "Compare" at bounding box center [1483, 350] width 54 height 13
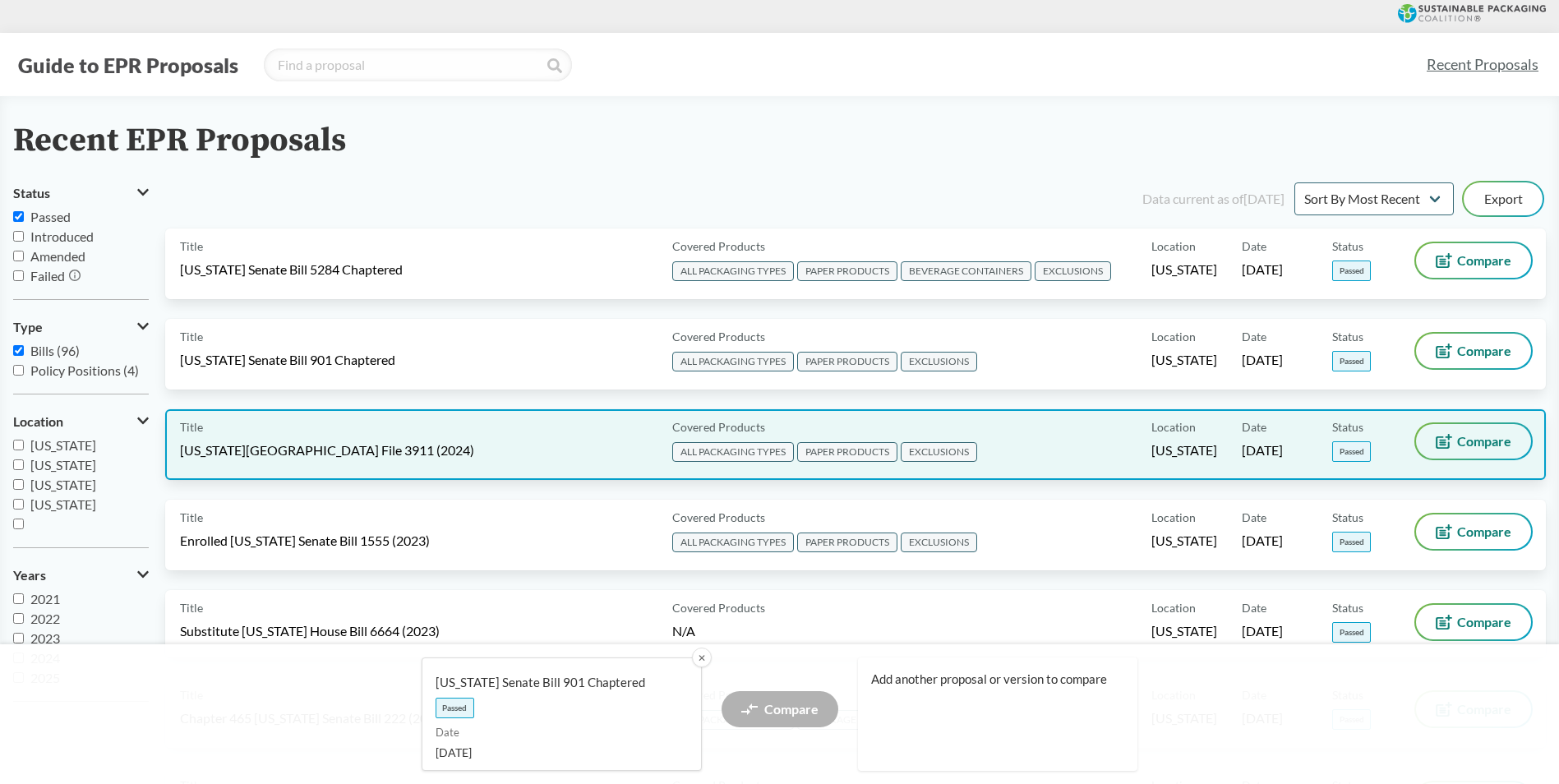
click at [1460, 435] on span "Compare" at bounding box center [1483, 441] width 54 height 13
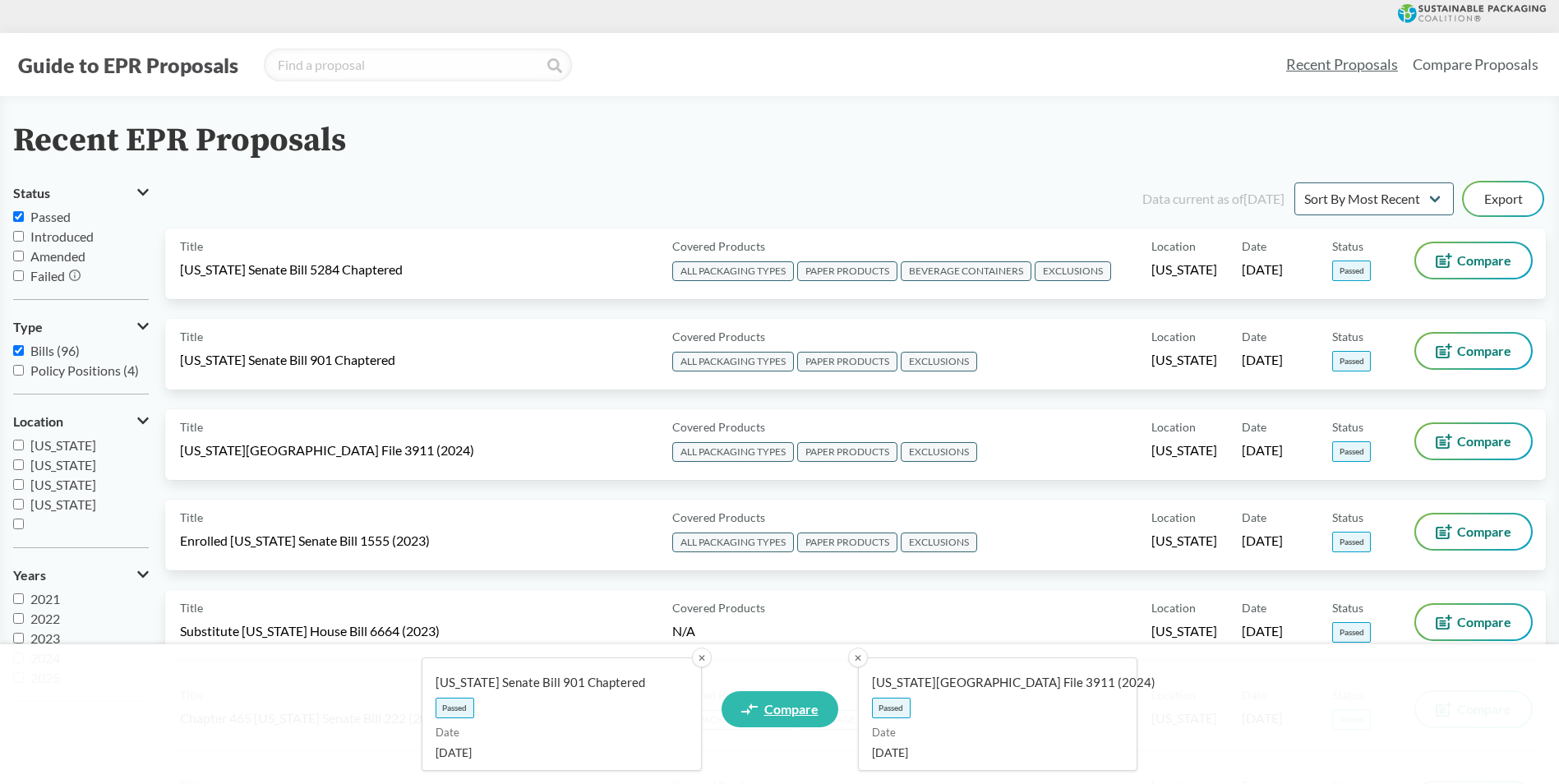
click at [784, 711] on span "Compare" at bounding box center [791, 708] width 54 height 13
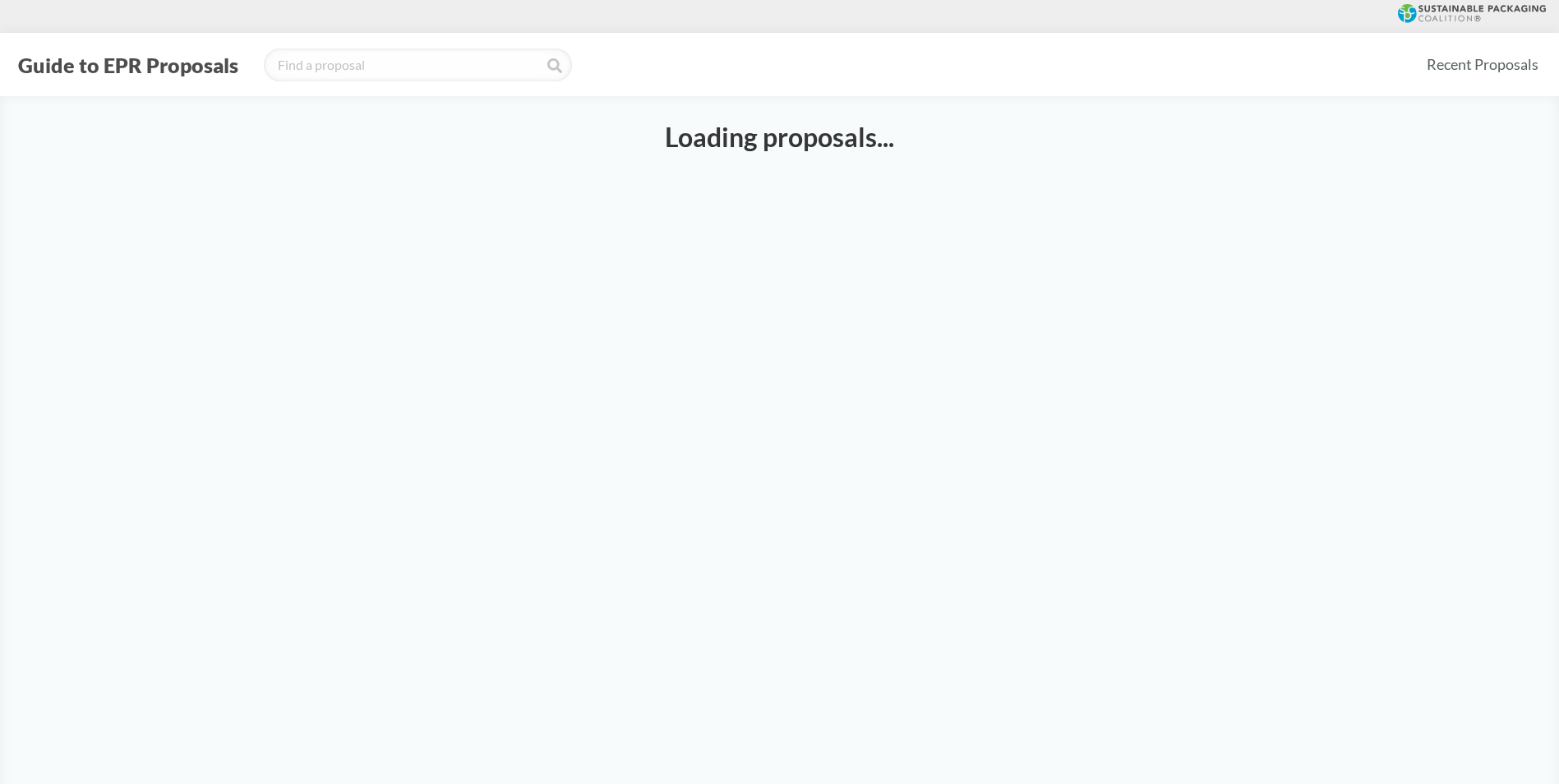
select select "SB901C"
select select "HF3911"
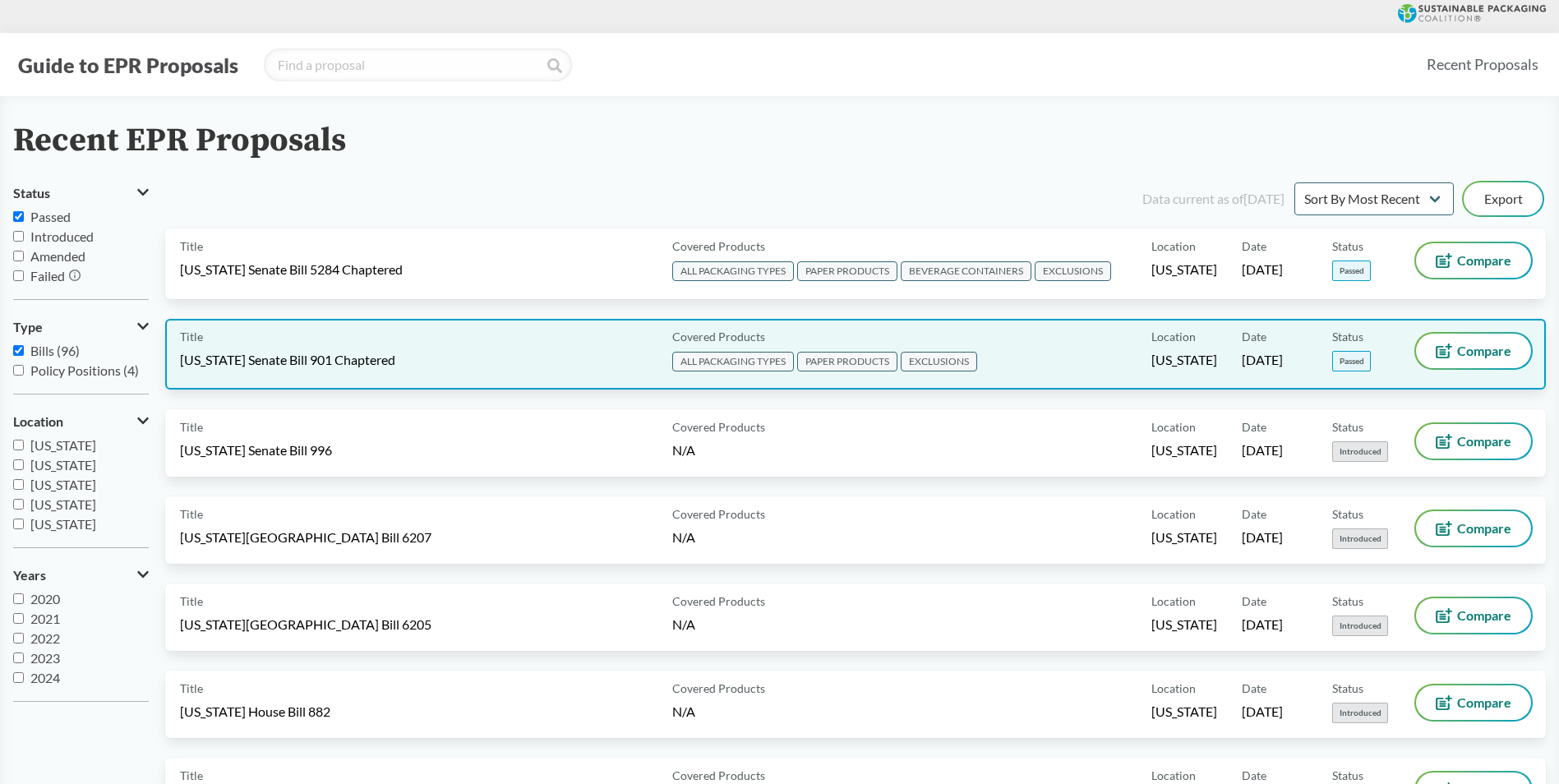
click at [1457, 328] on div "Title Maryland Senate Bill 901 Chaptered Covered Products ALL PACKAGING TYPES P…" at bounding box center [855, 353] width 1380 height 70
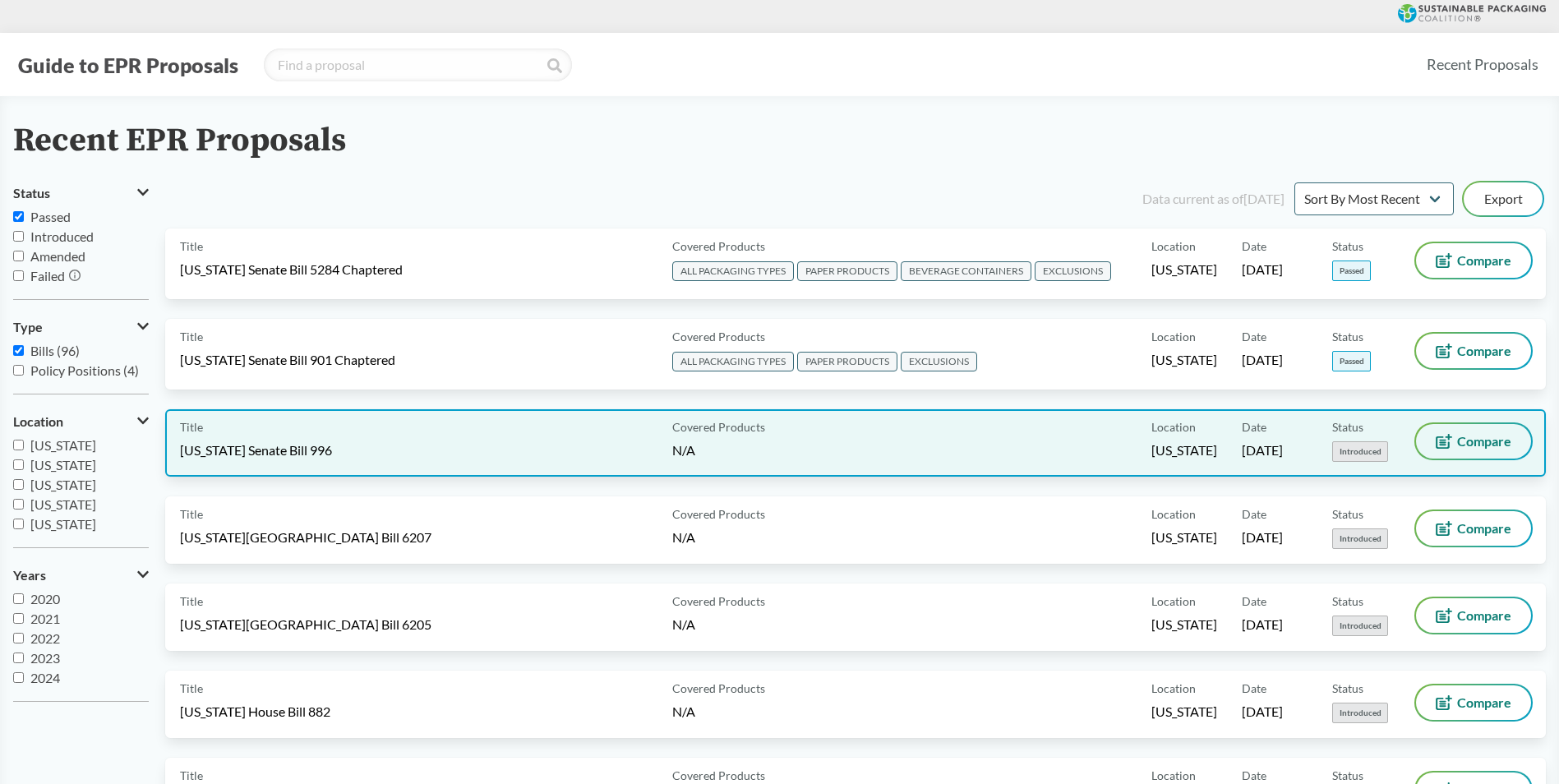
click at [1496, 446] on span "Compare" at bounding box center [1483, 441] width 54 height 13
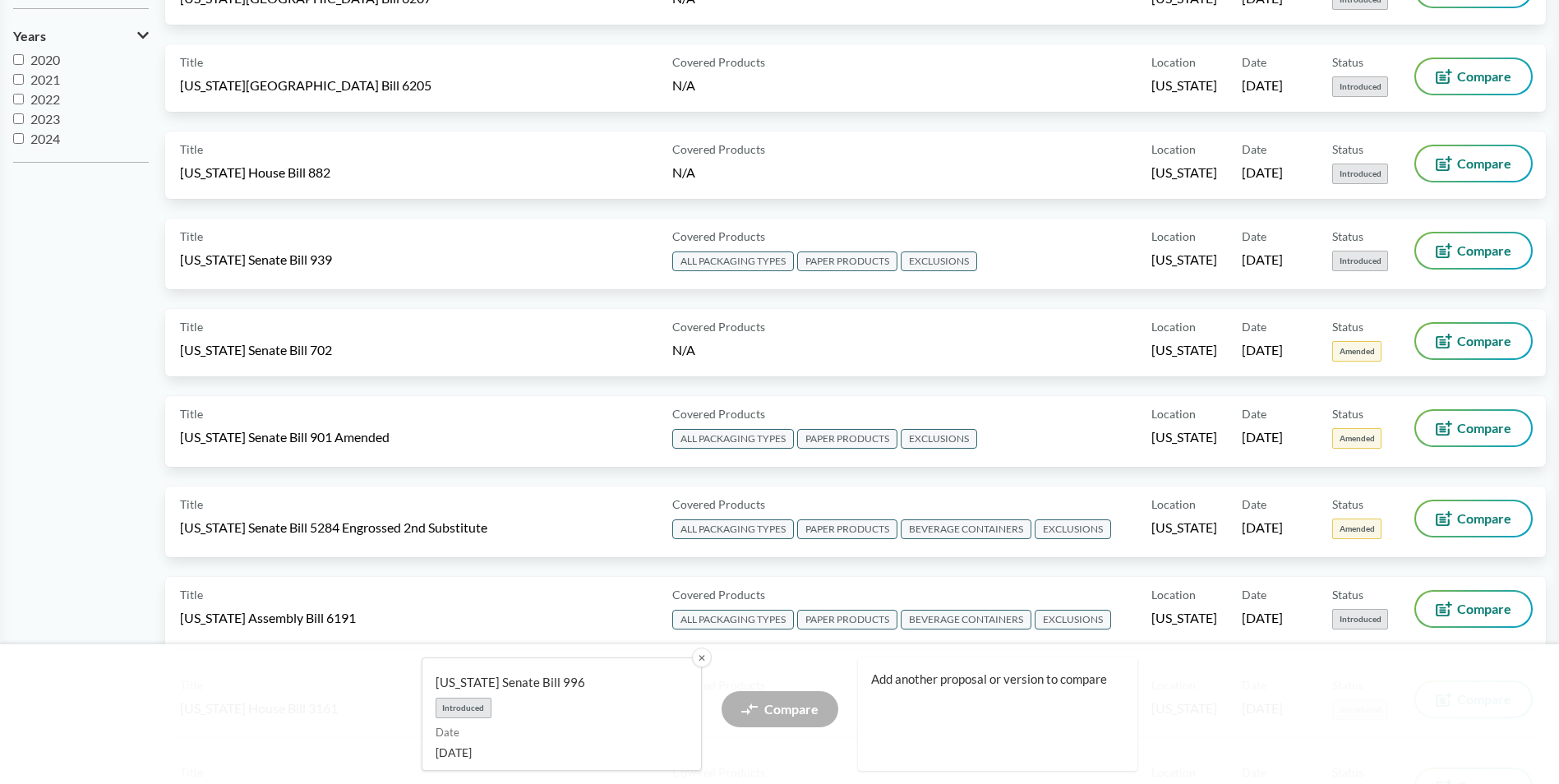
scroll to position [575, 0]
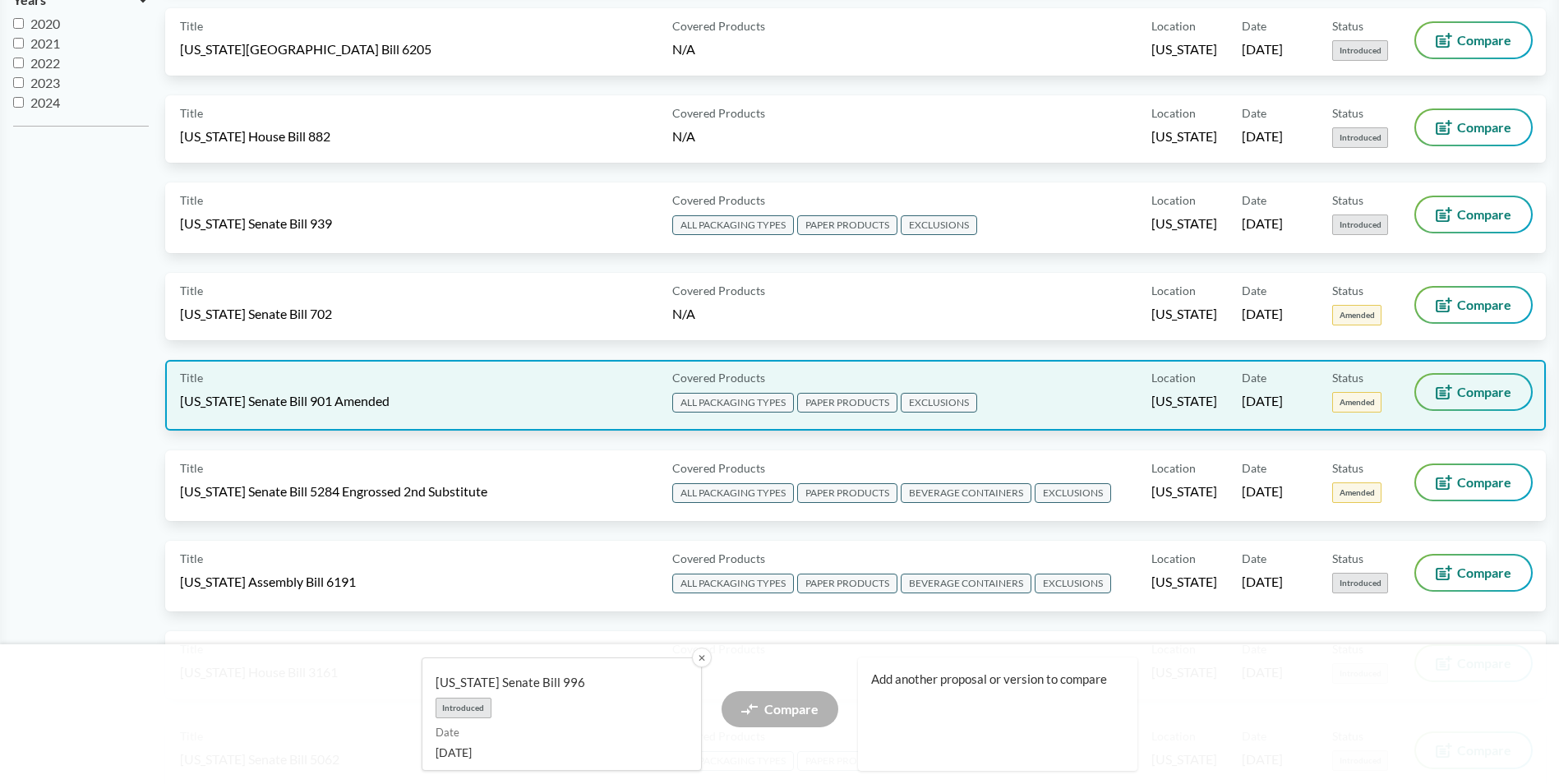
click at [1481, 390] on span "Compare" at bounding box center [1483, 392] width 54 height 13
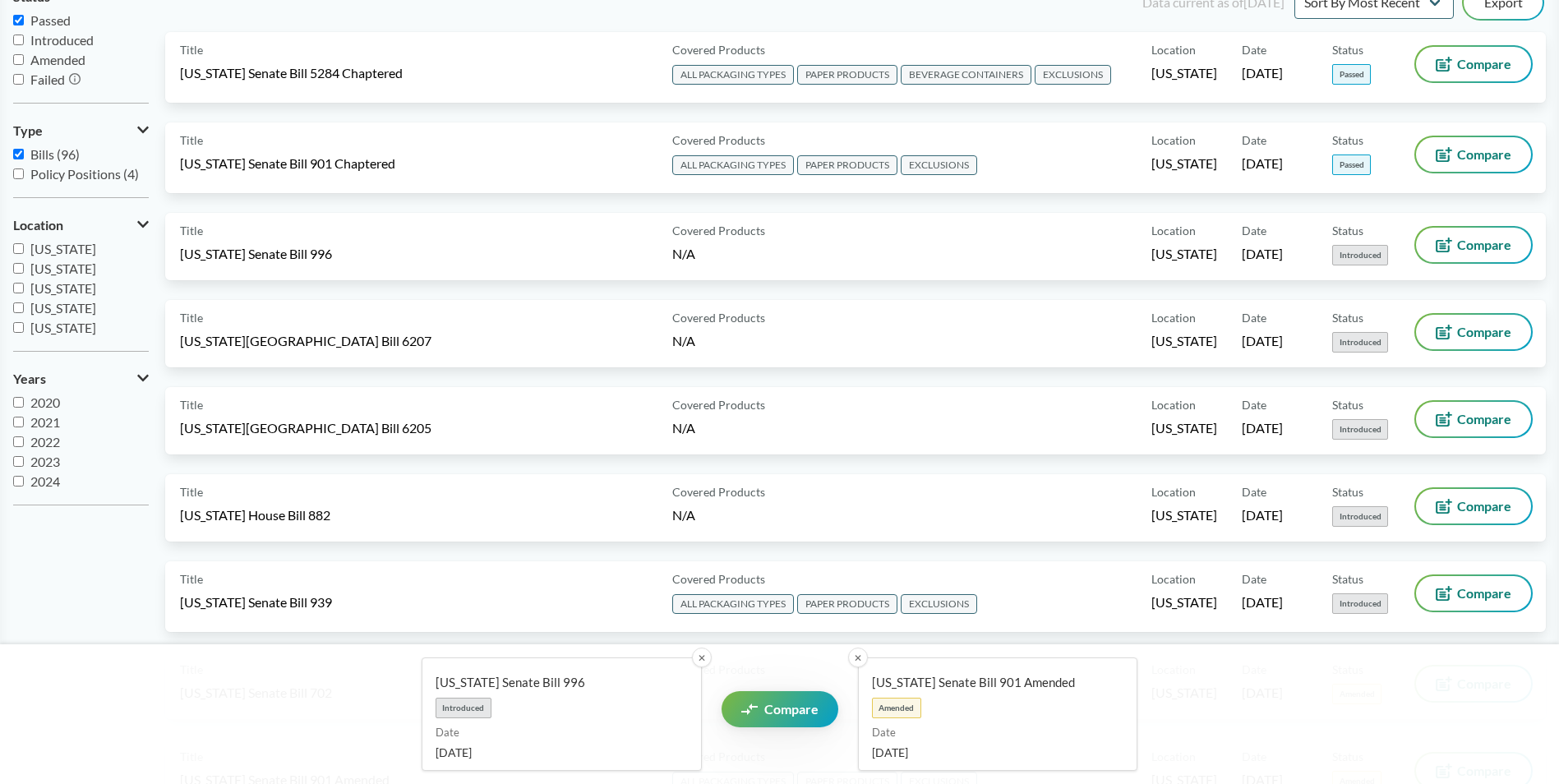
scroll to position [0, 0]
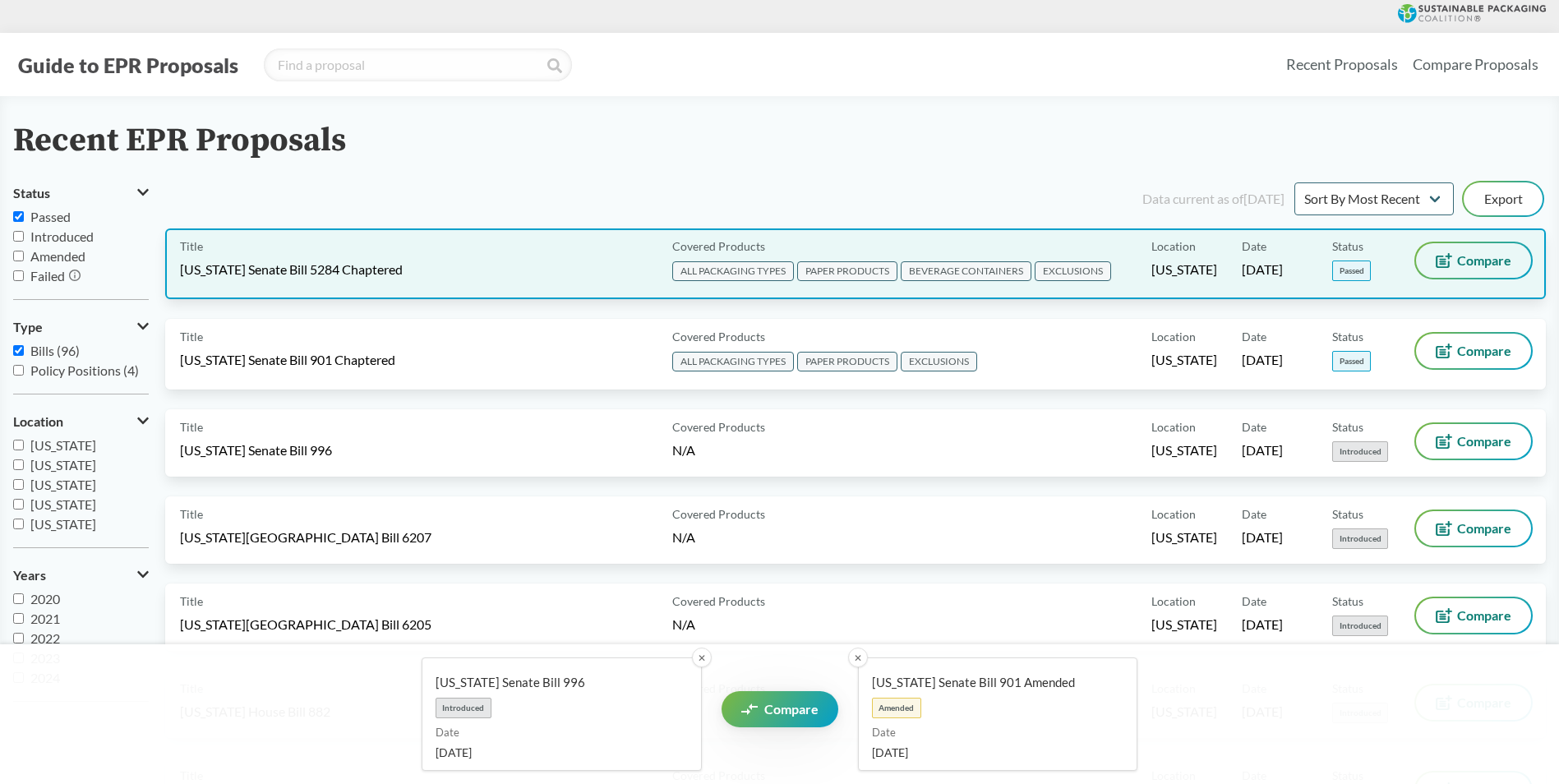
click at [1492, 263] on span "Compare" at bounding box center [1483, 260] width 54 height 13
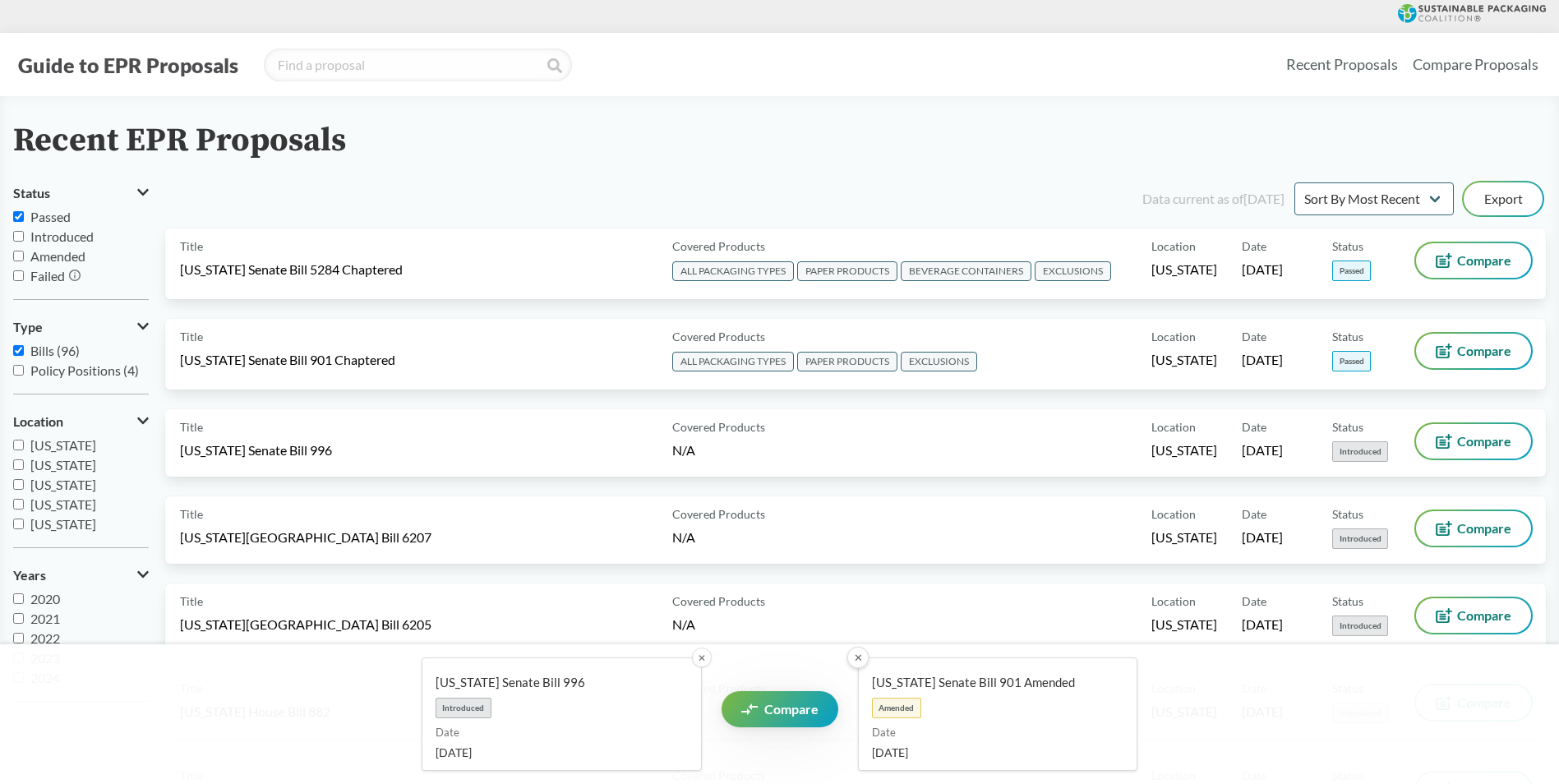
click at [862, 658] on button "✕" at bounding box center [857, 657] width 22 height 22
click at [702, 663] on button "✕" at bounding box center [701, 657] width 22 height 22
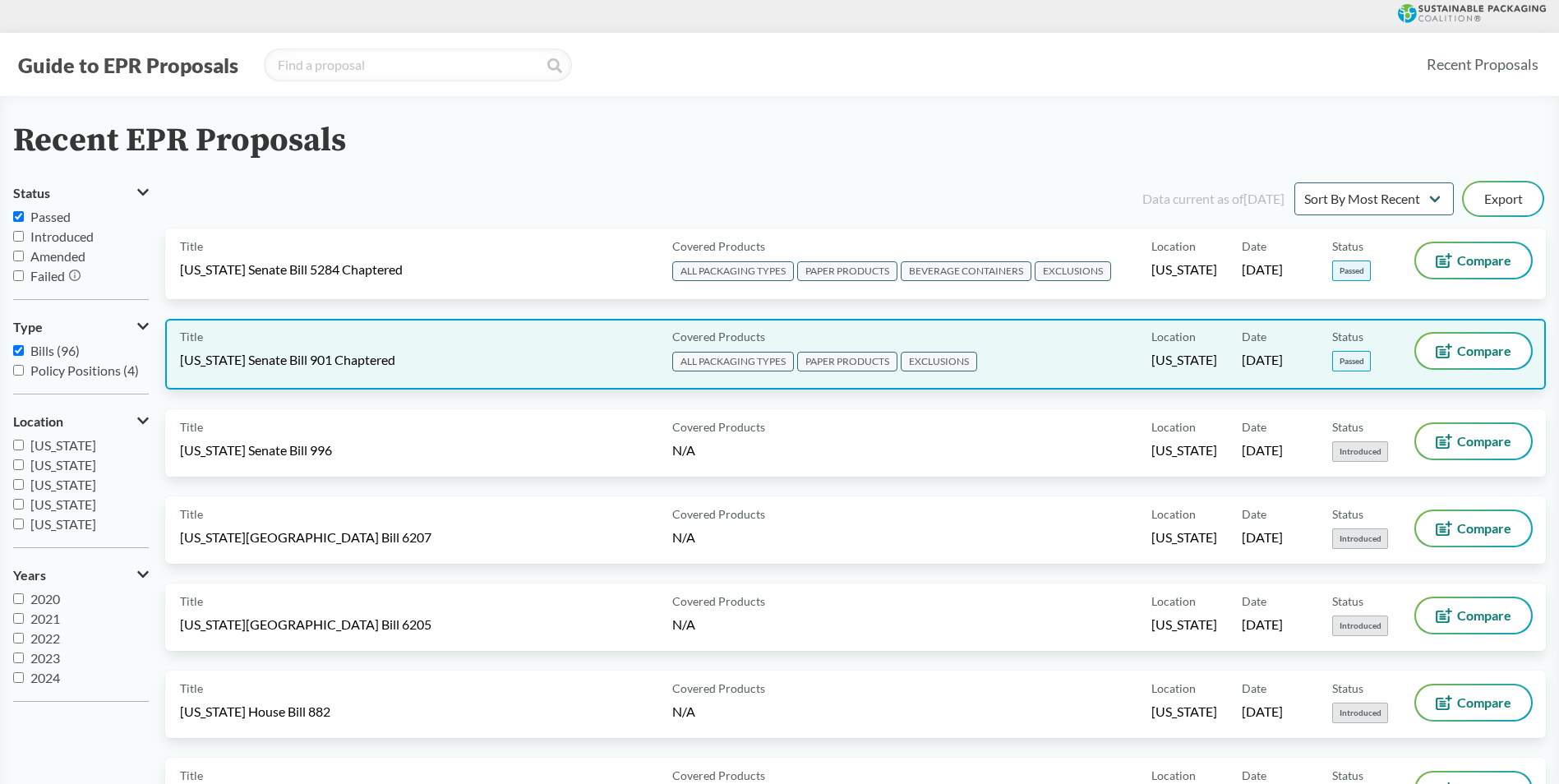
click at [313, 356] on span "[US_STATE] Senate Bill 901 Chaptered" at bounding box center [287, 359] width 215 height 18
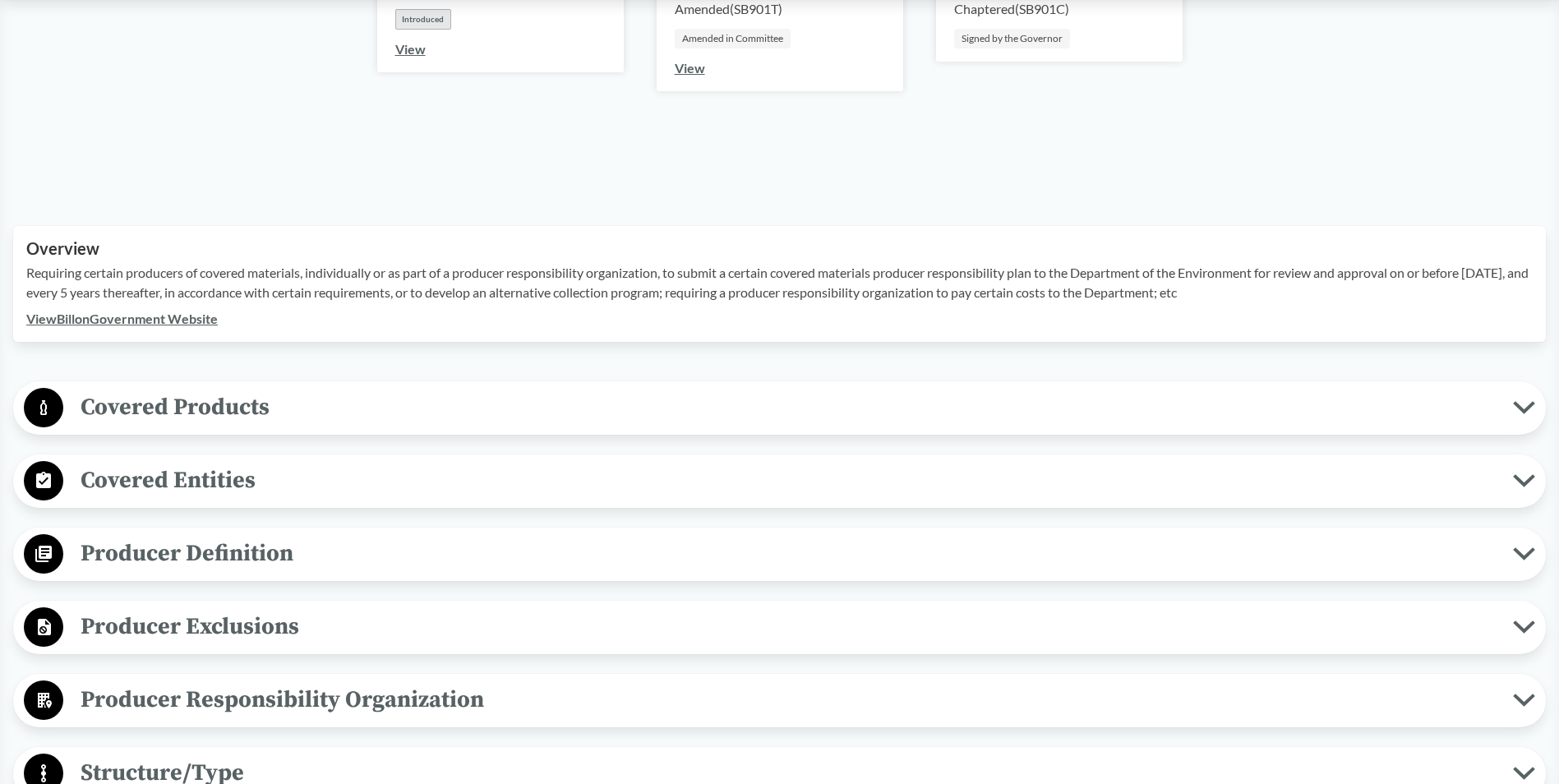
scroll to position [356, 0]
click at [181, 393] on span "Covered Products" at bounding box center [788, 406] width 1450 height 37
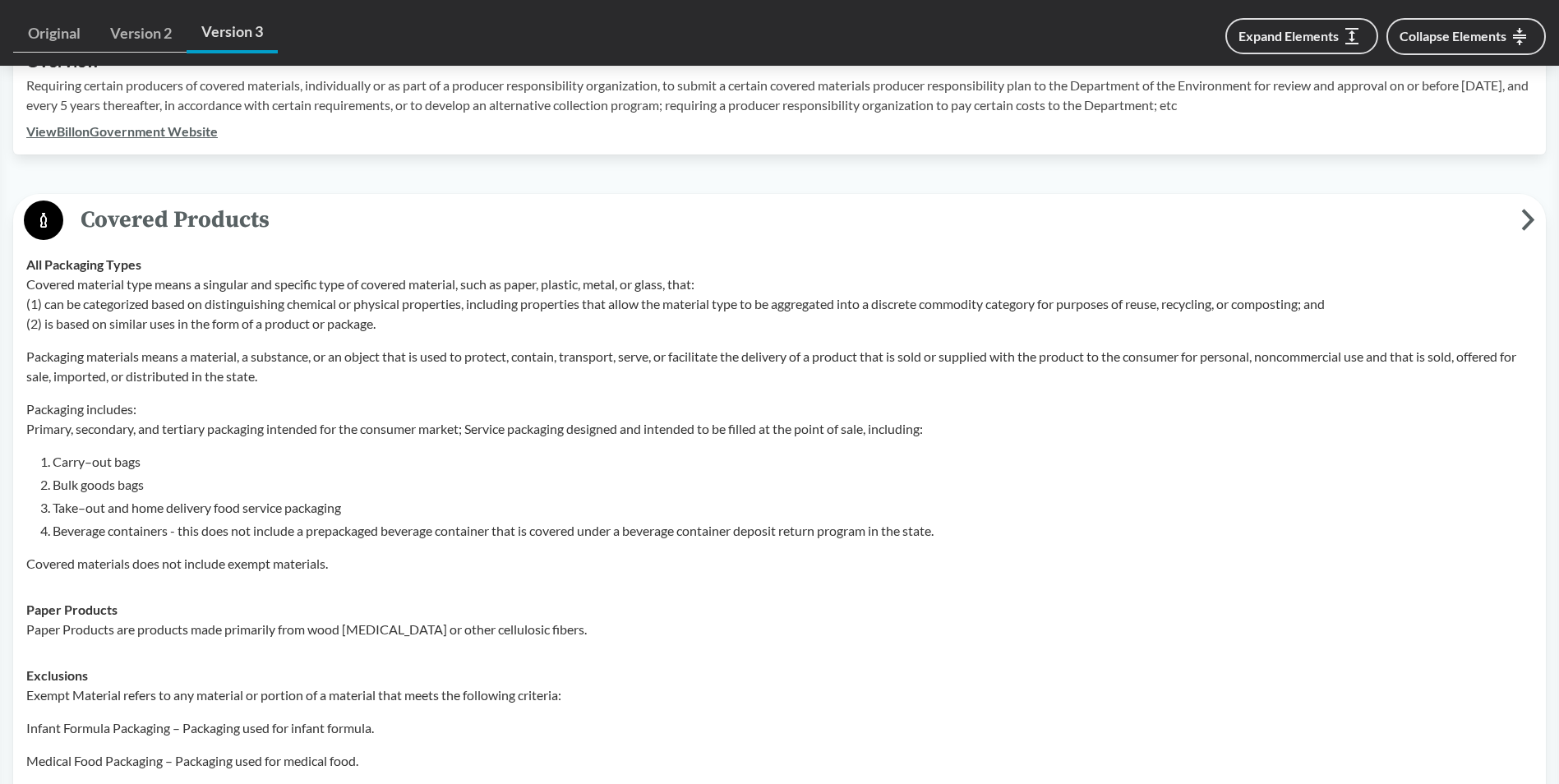
scroll to position [493, 0]
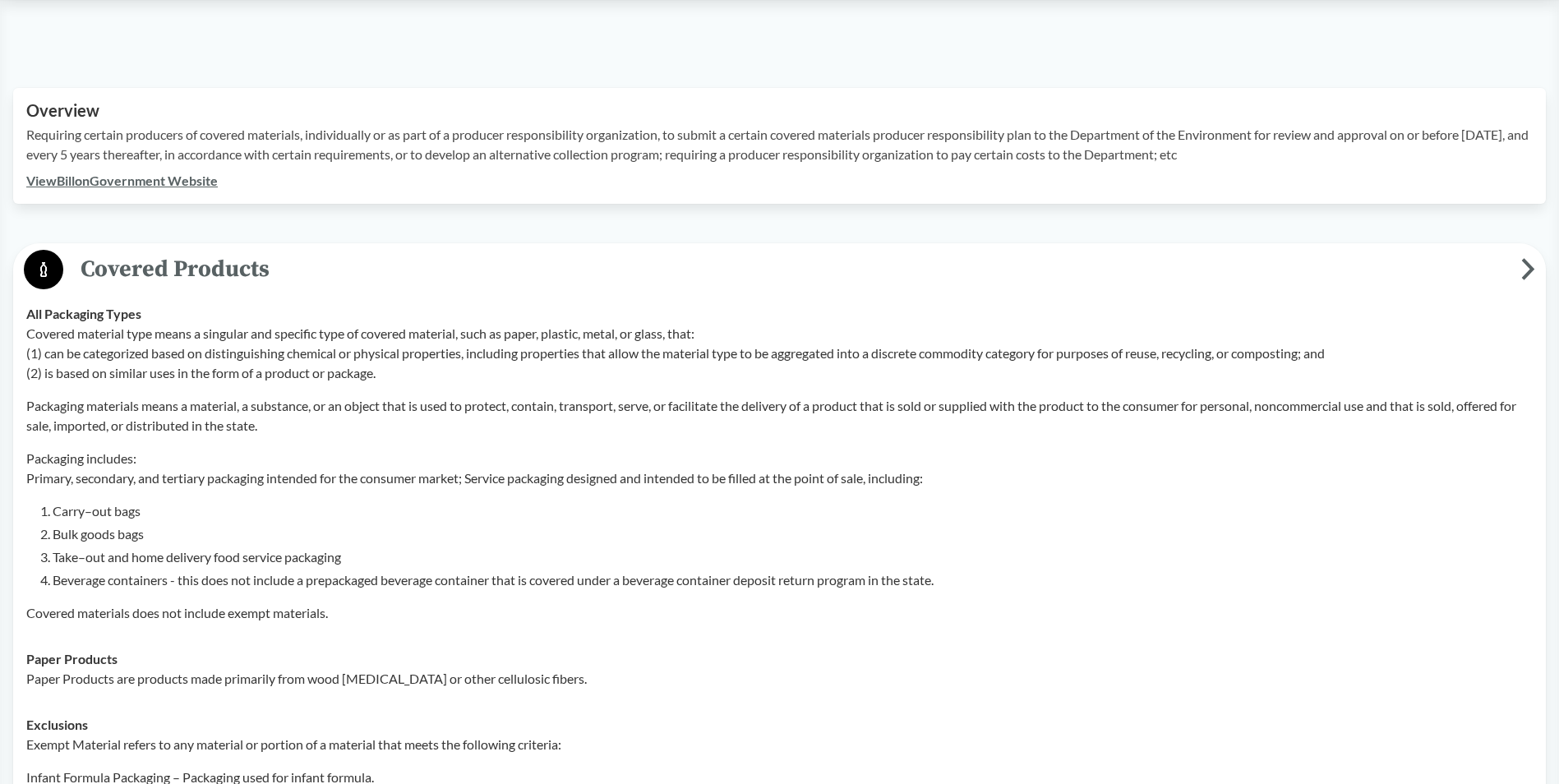
click at [50, 273] on circle at bounding box center [43, 269] width 39 height 39
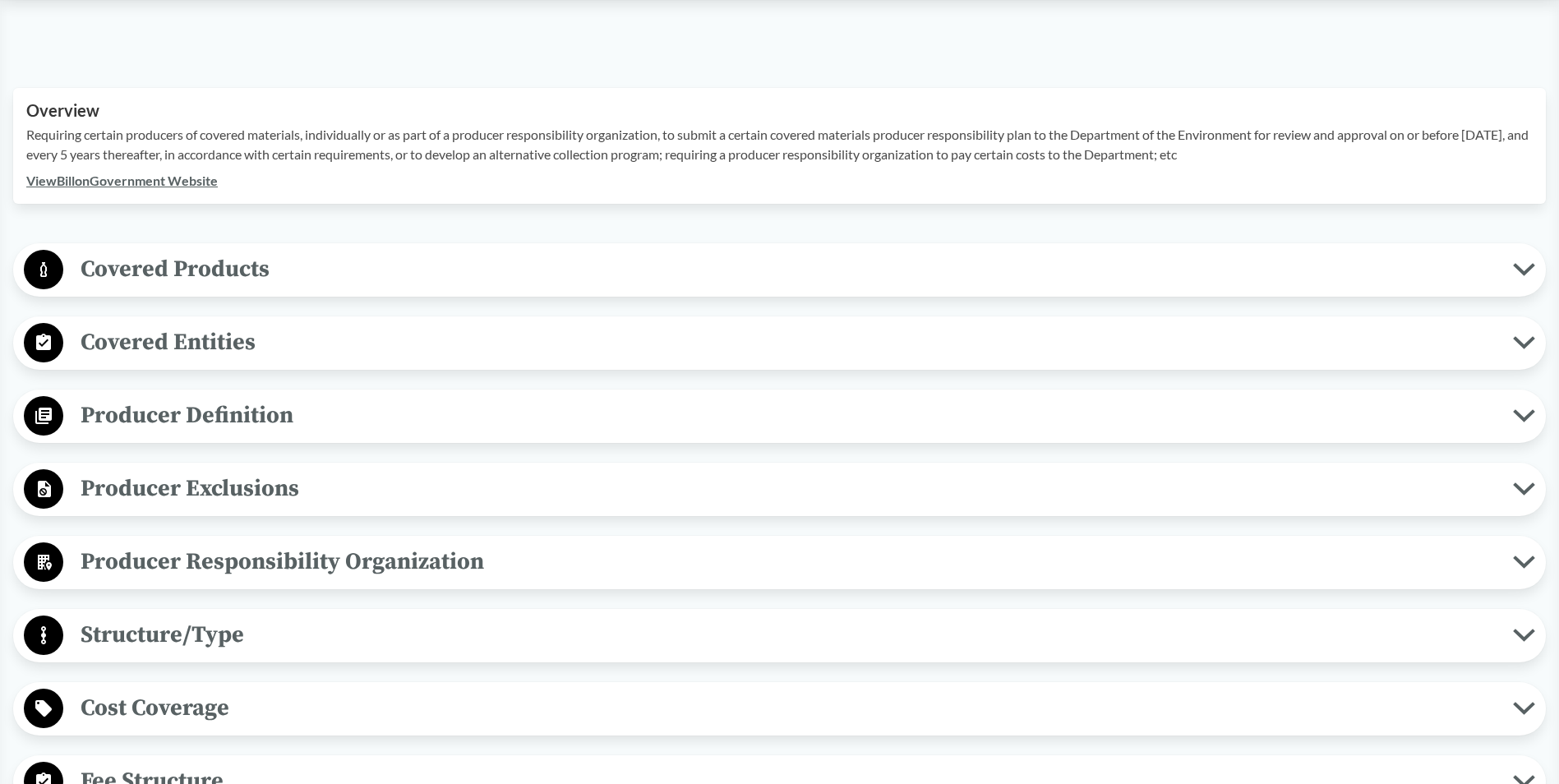
click at [221, 337] on span "Covered Entities" at bounding box center [788, 342] width 1450 height 37
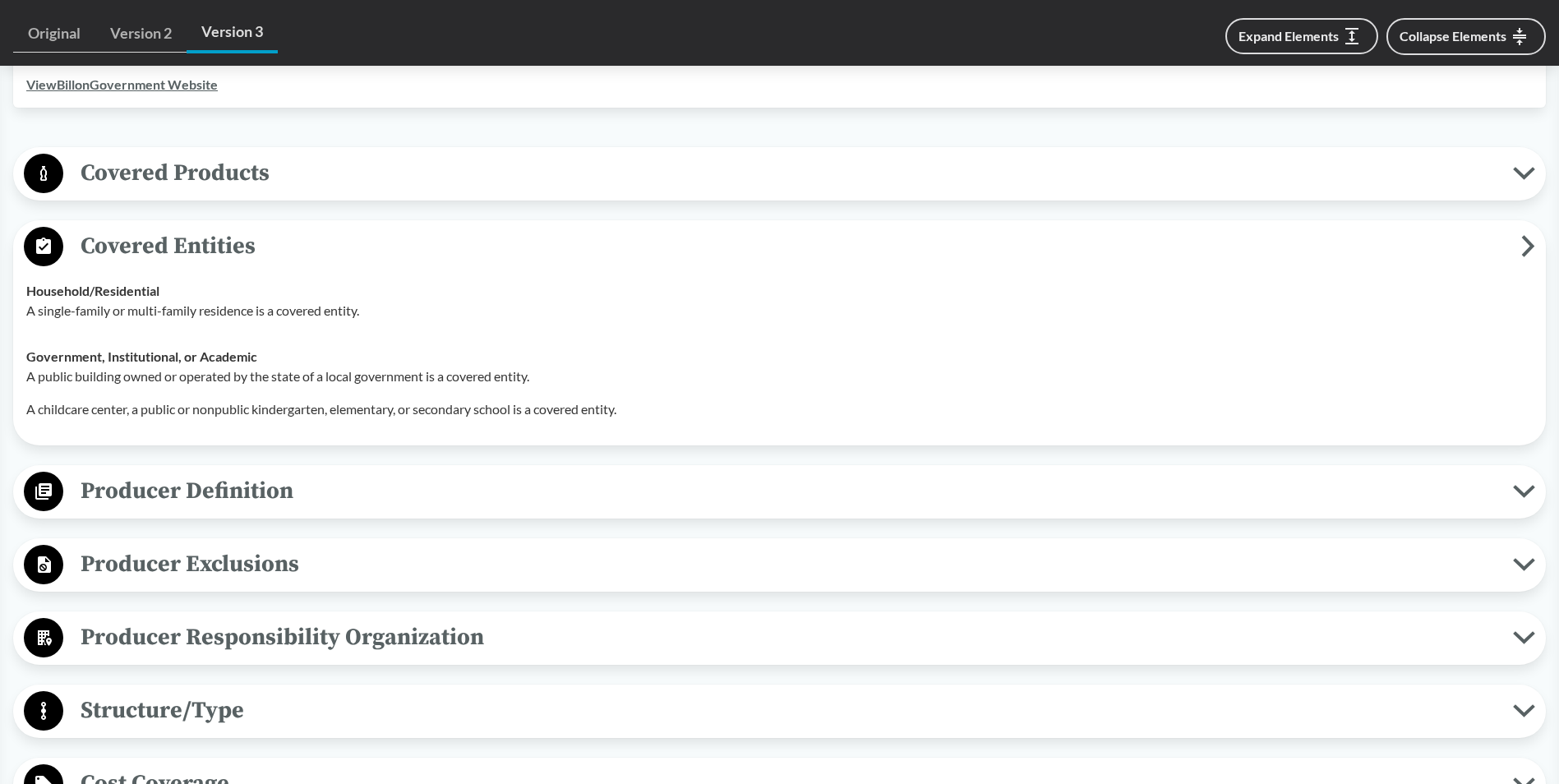
scroll to position [603, 0]
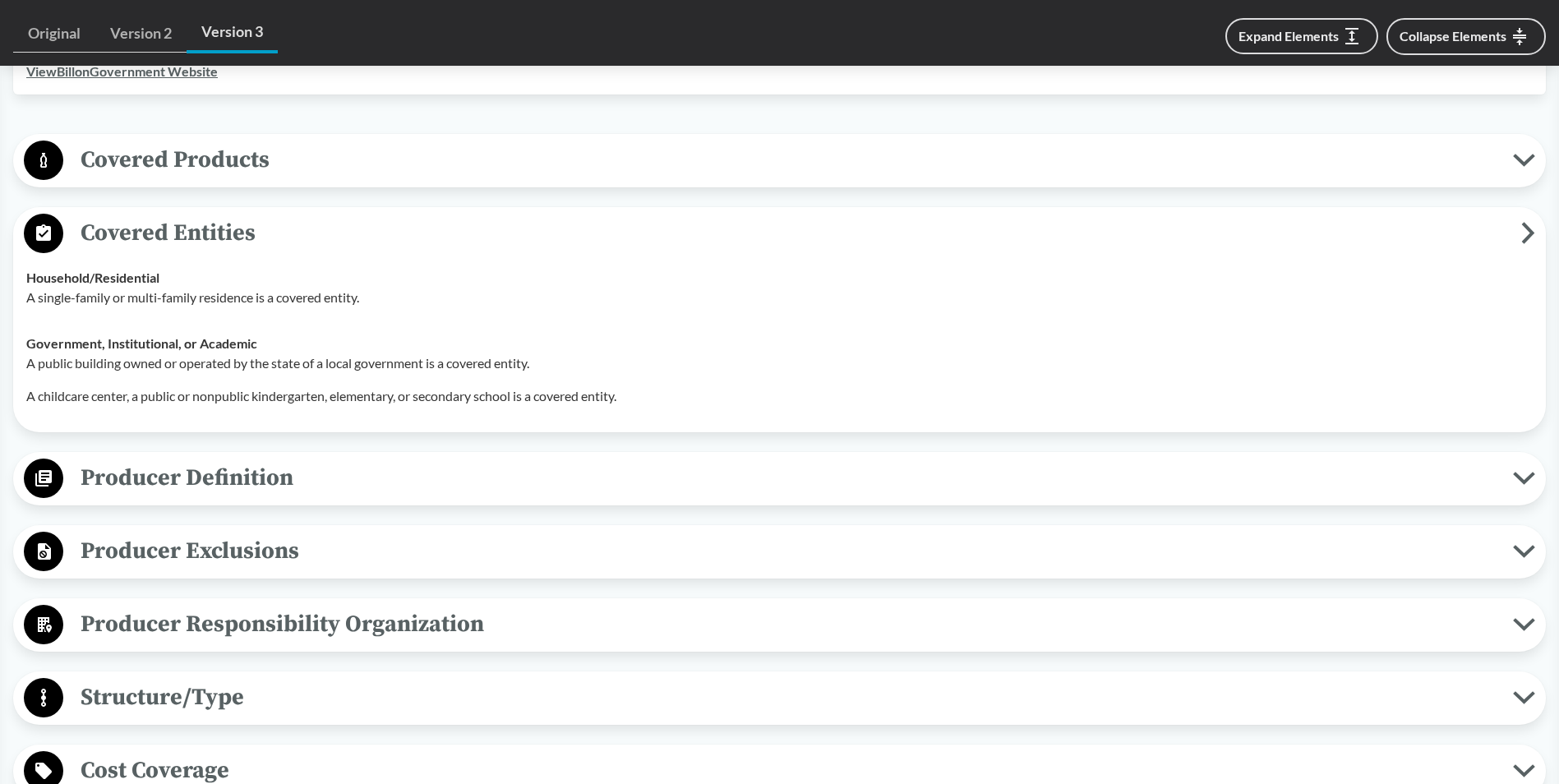
click at [167, 228] on span "Covered Entities" at bounding box center [792, 233] width 1457 height 37
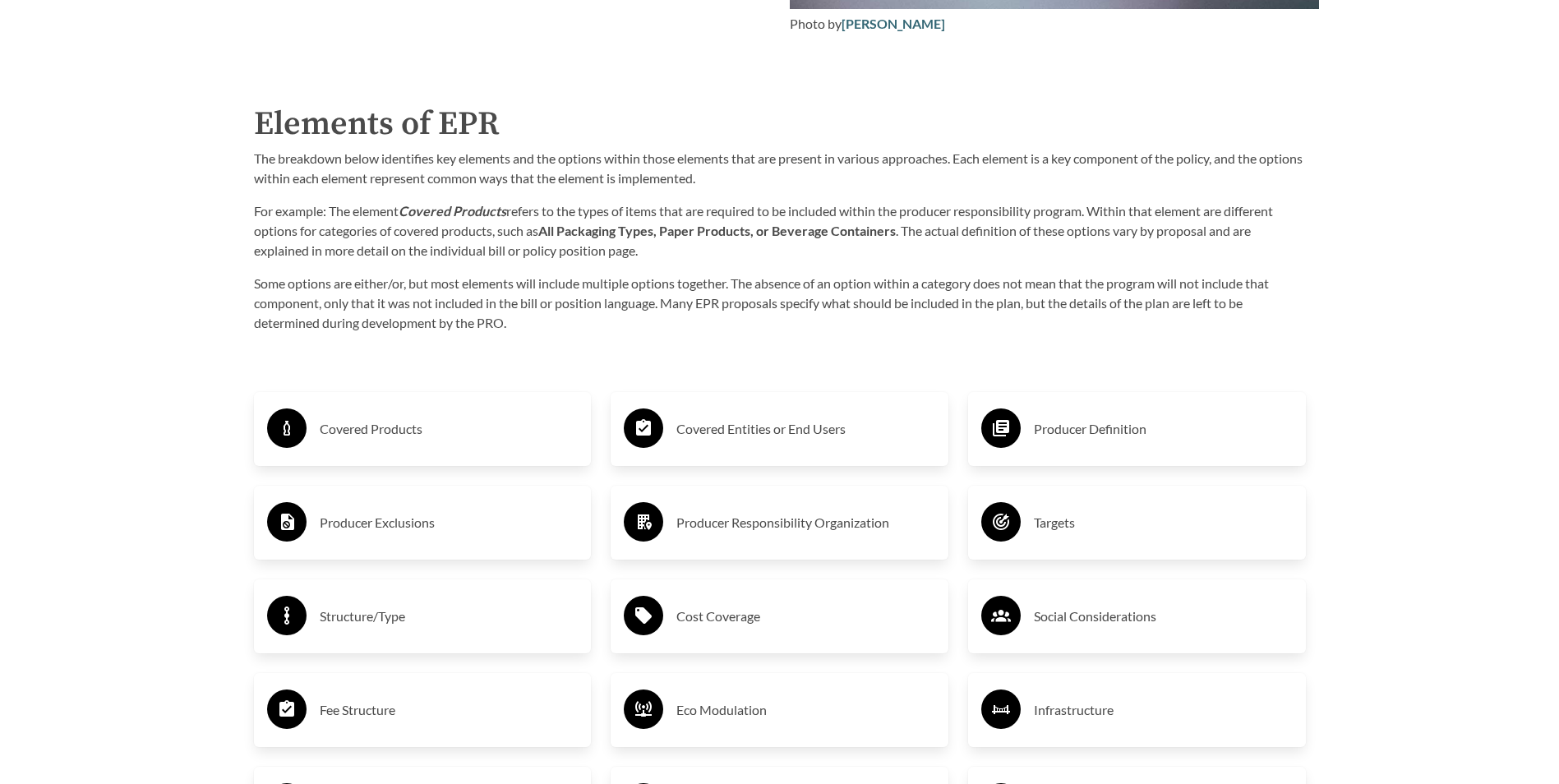
scroll to position [2793, 0]
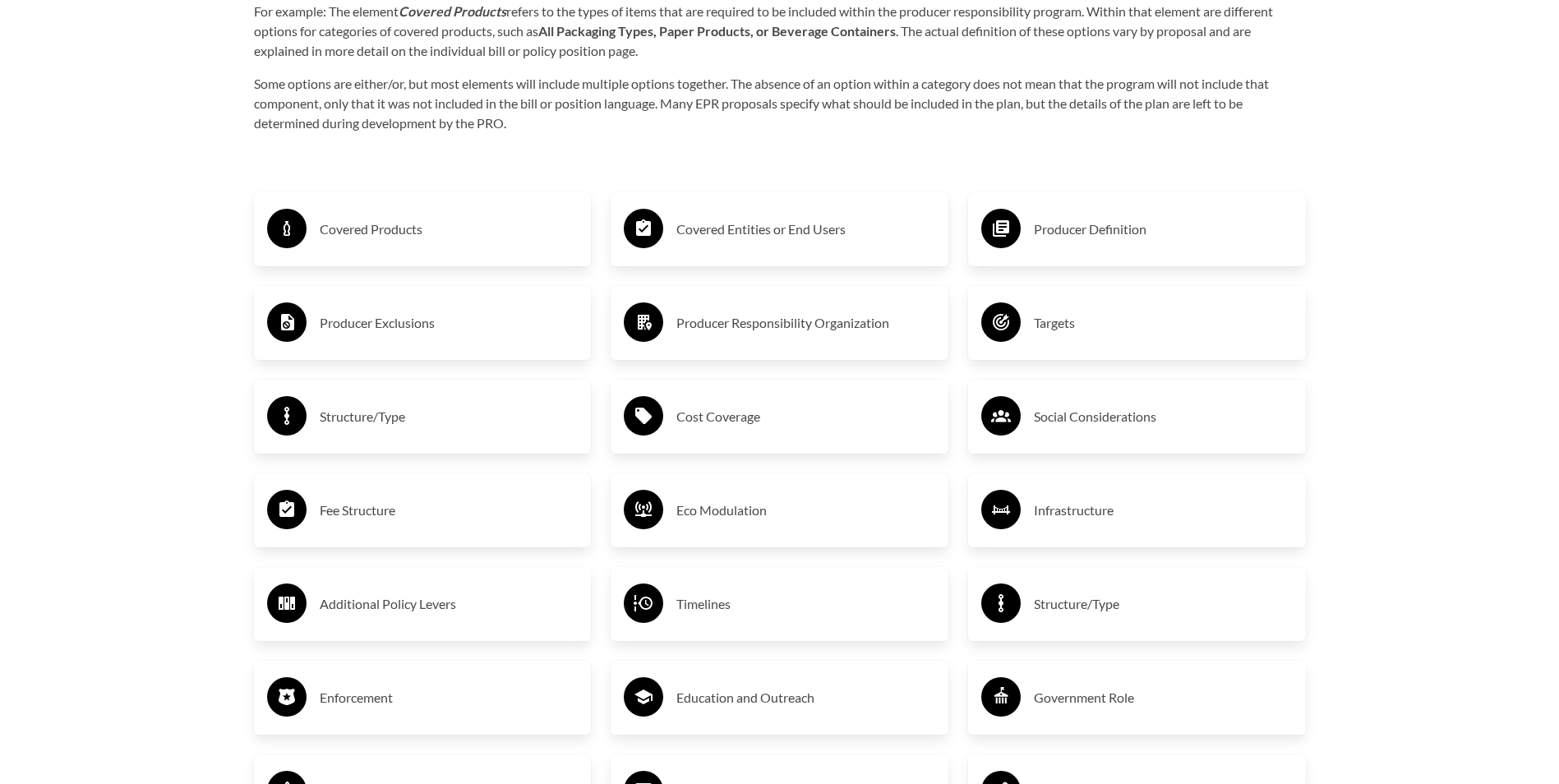
click at [708, 237] on h3 "Covered Entities or End Users" at bounding box center [806, 229] width 259 height 26
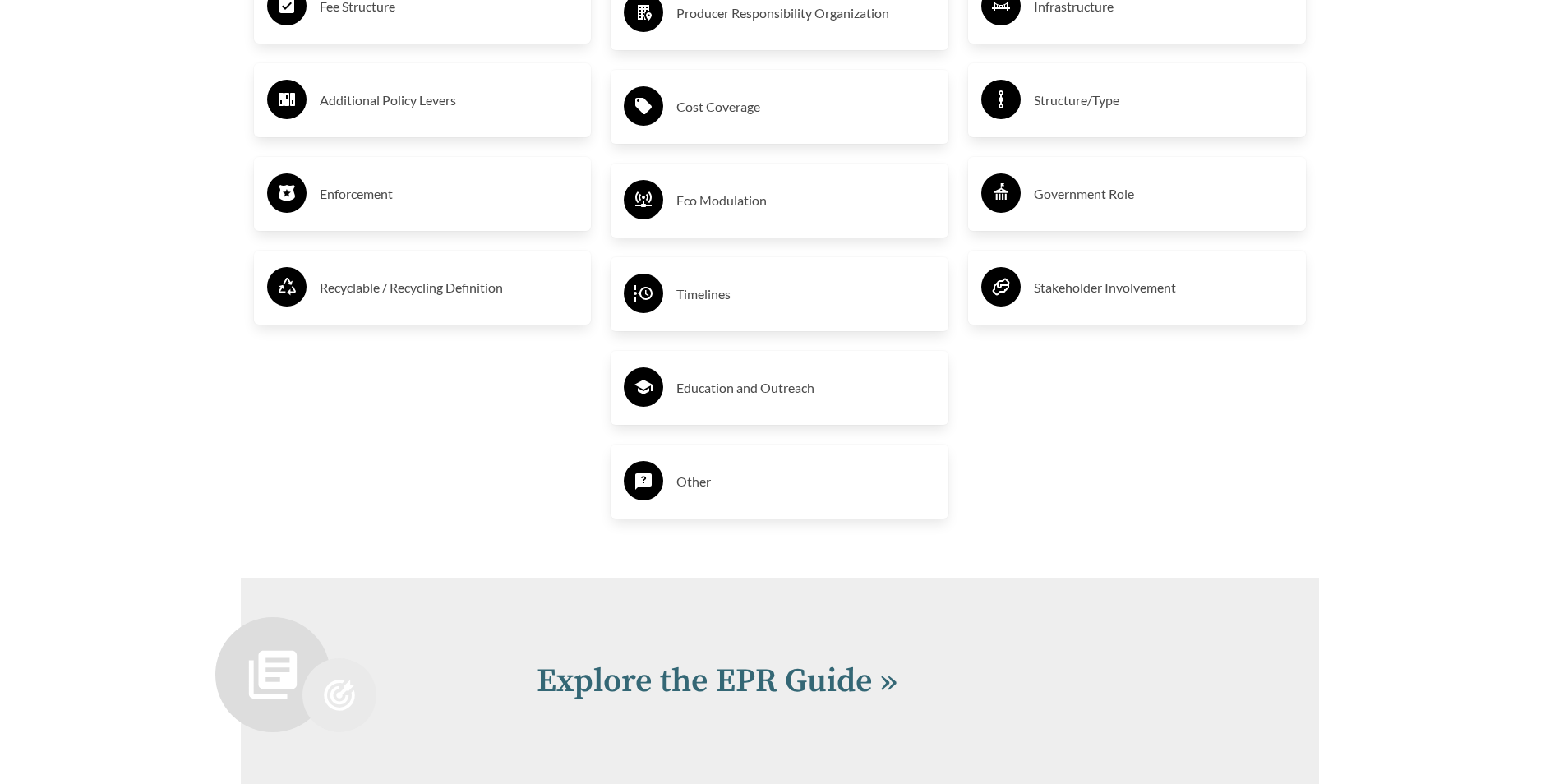
scroll to position [3783, 0]
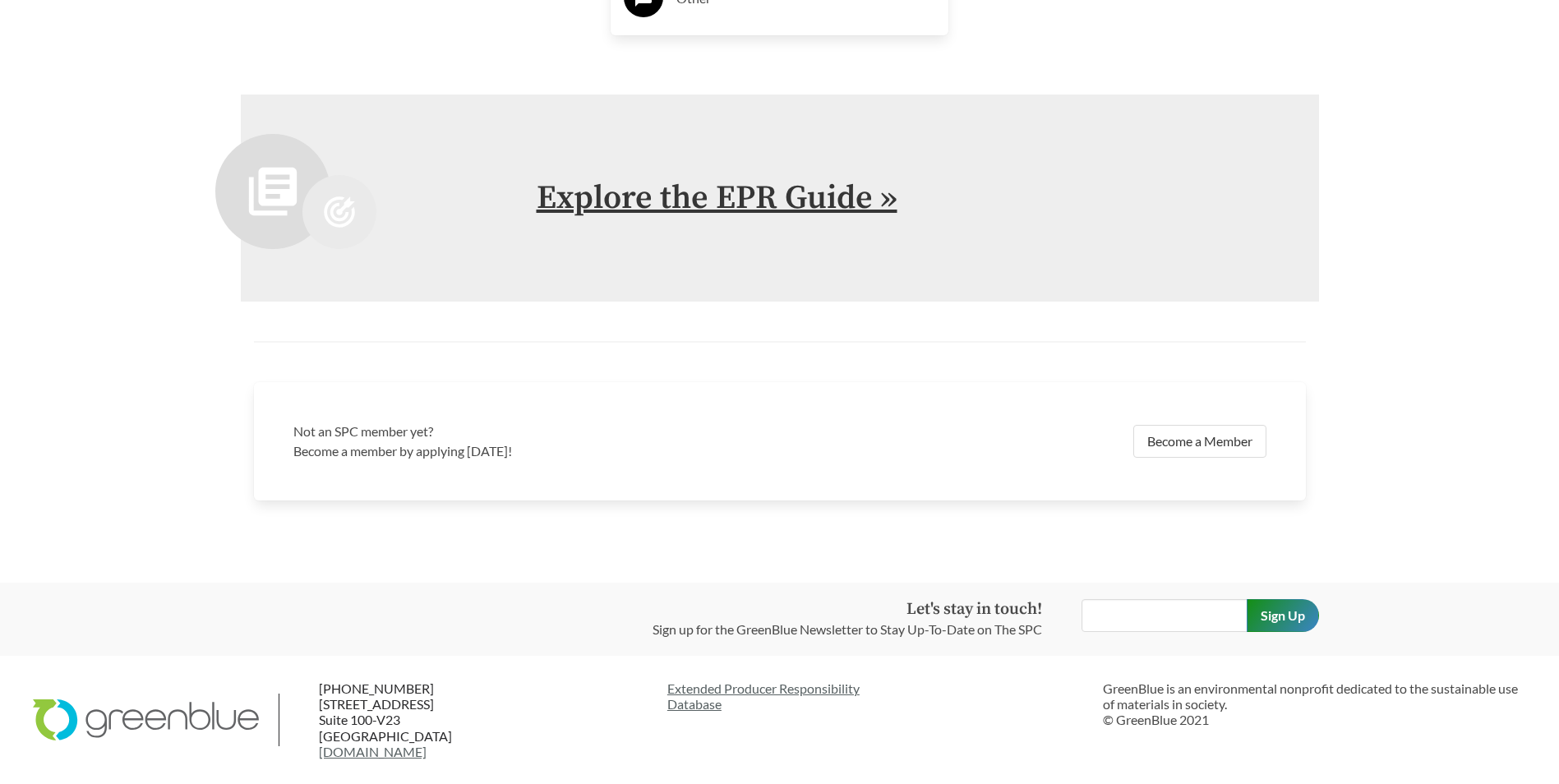
click at [839, 203] on link "Explore the EPR Guide »" at bounding box center [717, 197] width 360 height 41
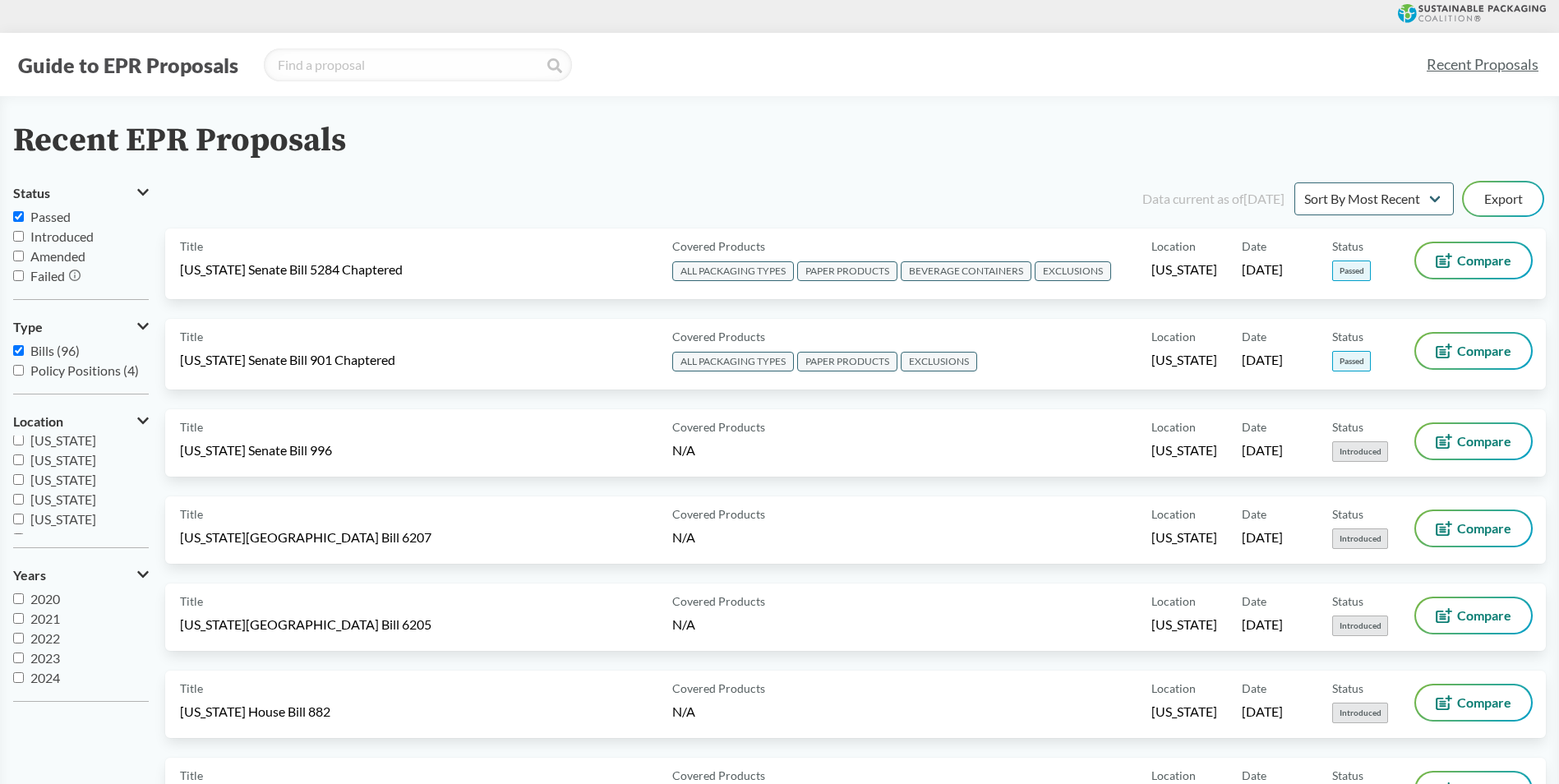
scroll to position [301, 0]
click at [22, 439] on input "California" at bounding box center [18, 439] width 10 height 10
checkbox input "true"
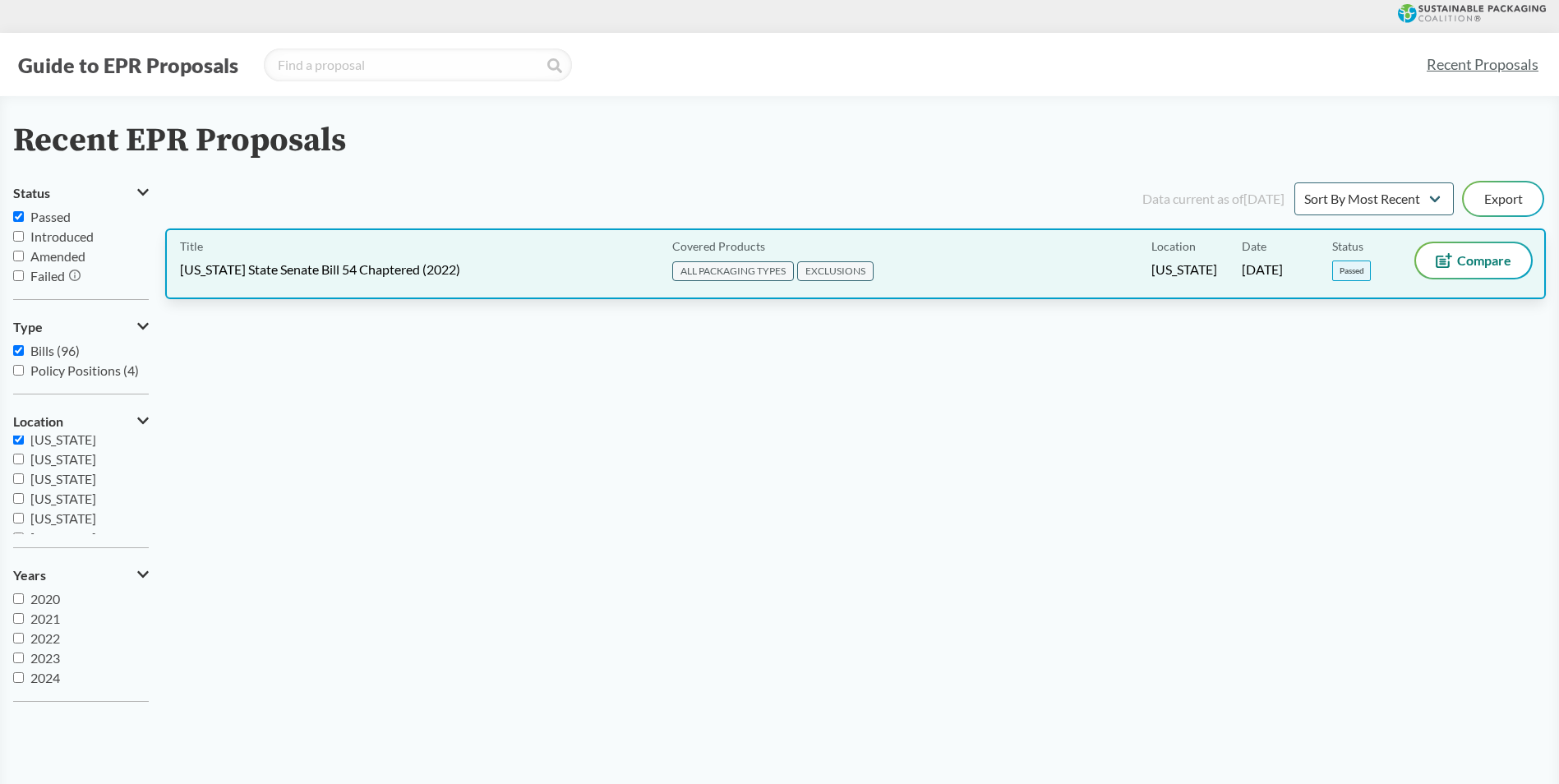
click at [297, 270] on span "California State Senate Bill 54 Chaptered (2022)" at bounding box center [320, 269] width 281 height 18
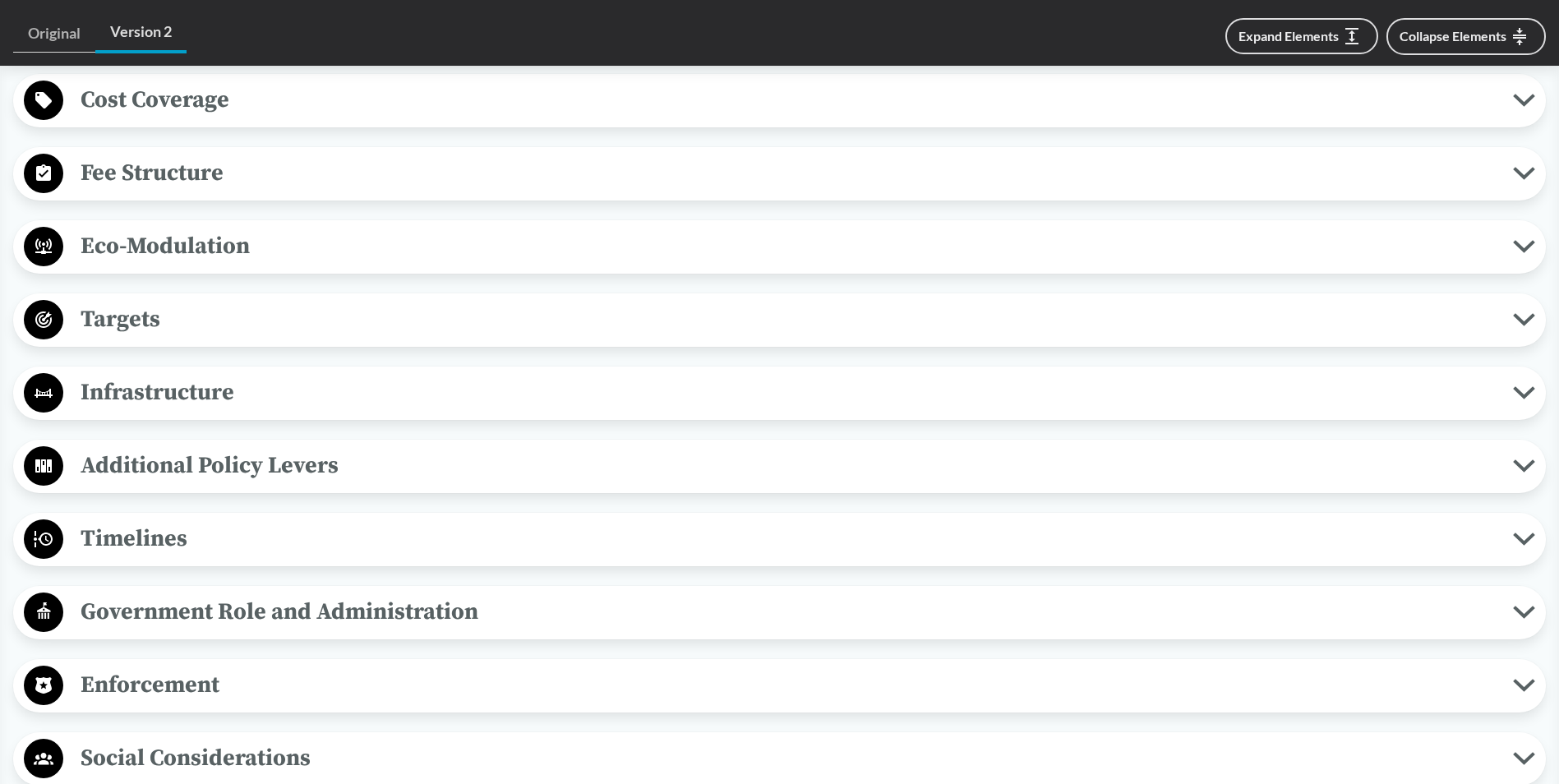
scroll to position [1205, 0]
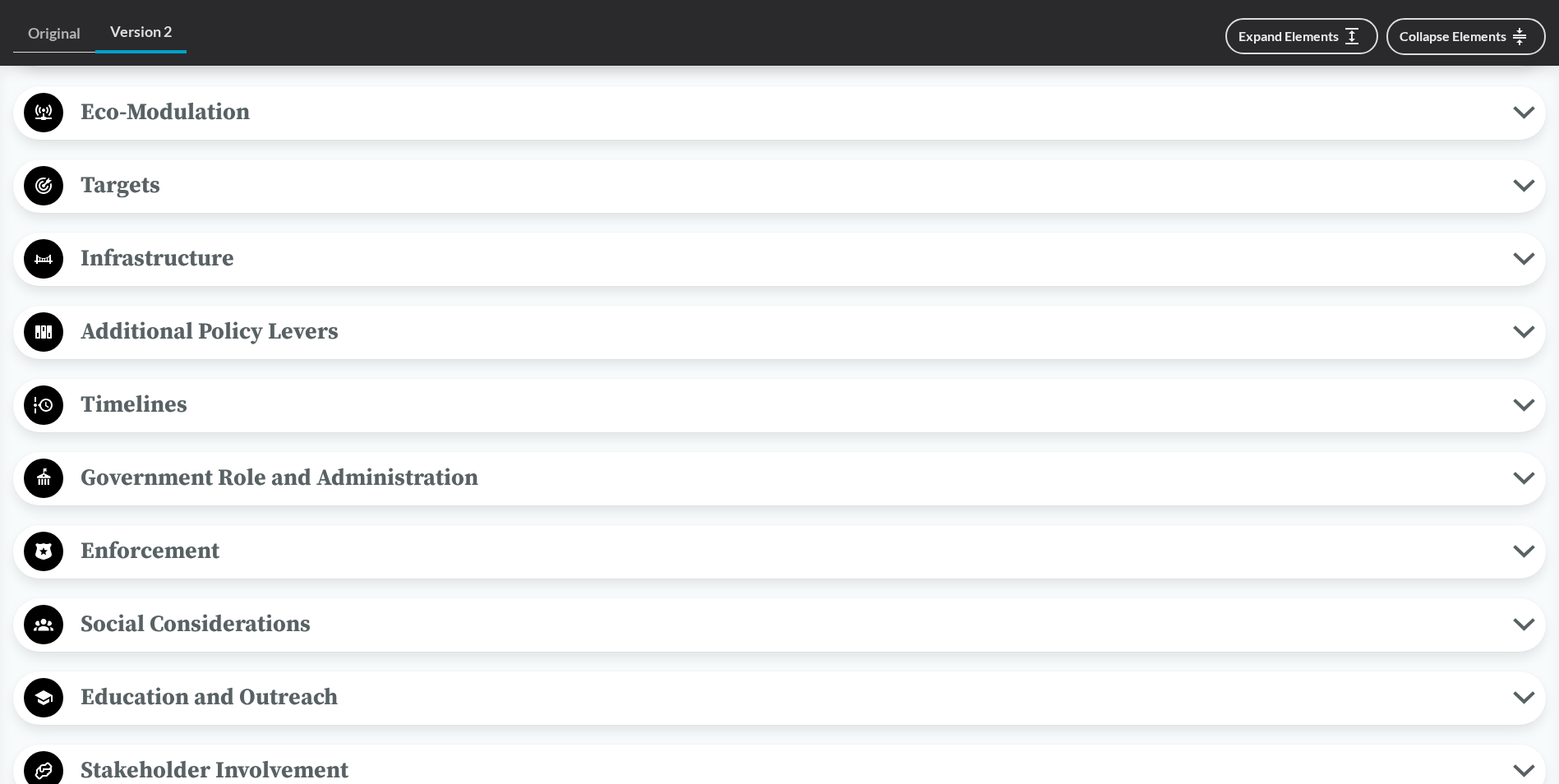
click at [155, 397] on span "Timelines" at bounding box center [788, 405] width 1450 height 37
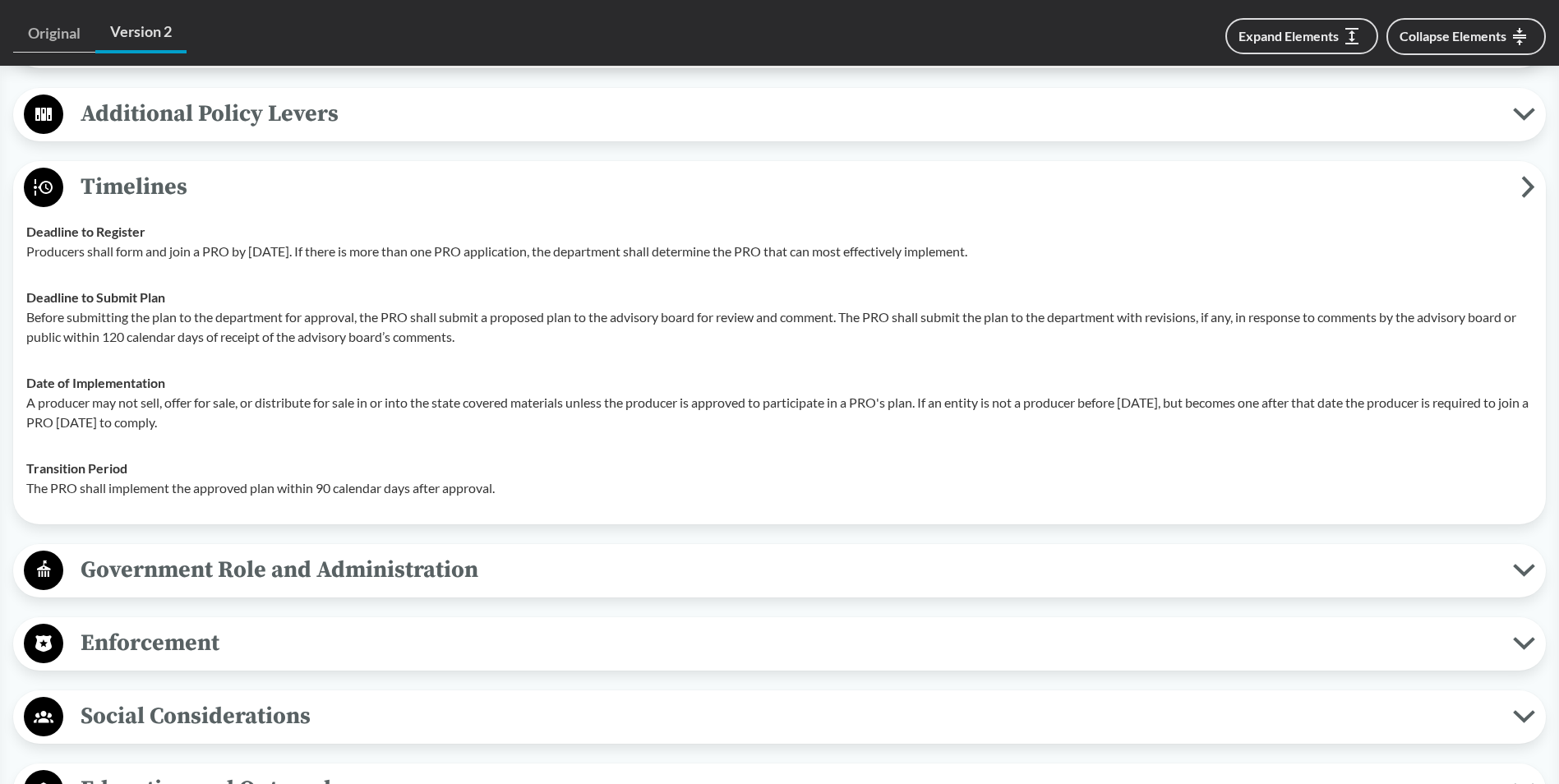
scroll to position [1424, 0]
click at [195, 636] on span "Enforcement" at bounding box center [788, 642] width 1450 height 37
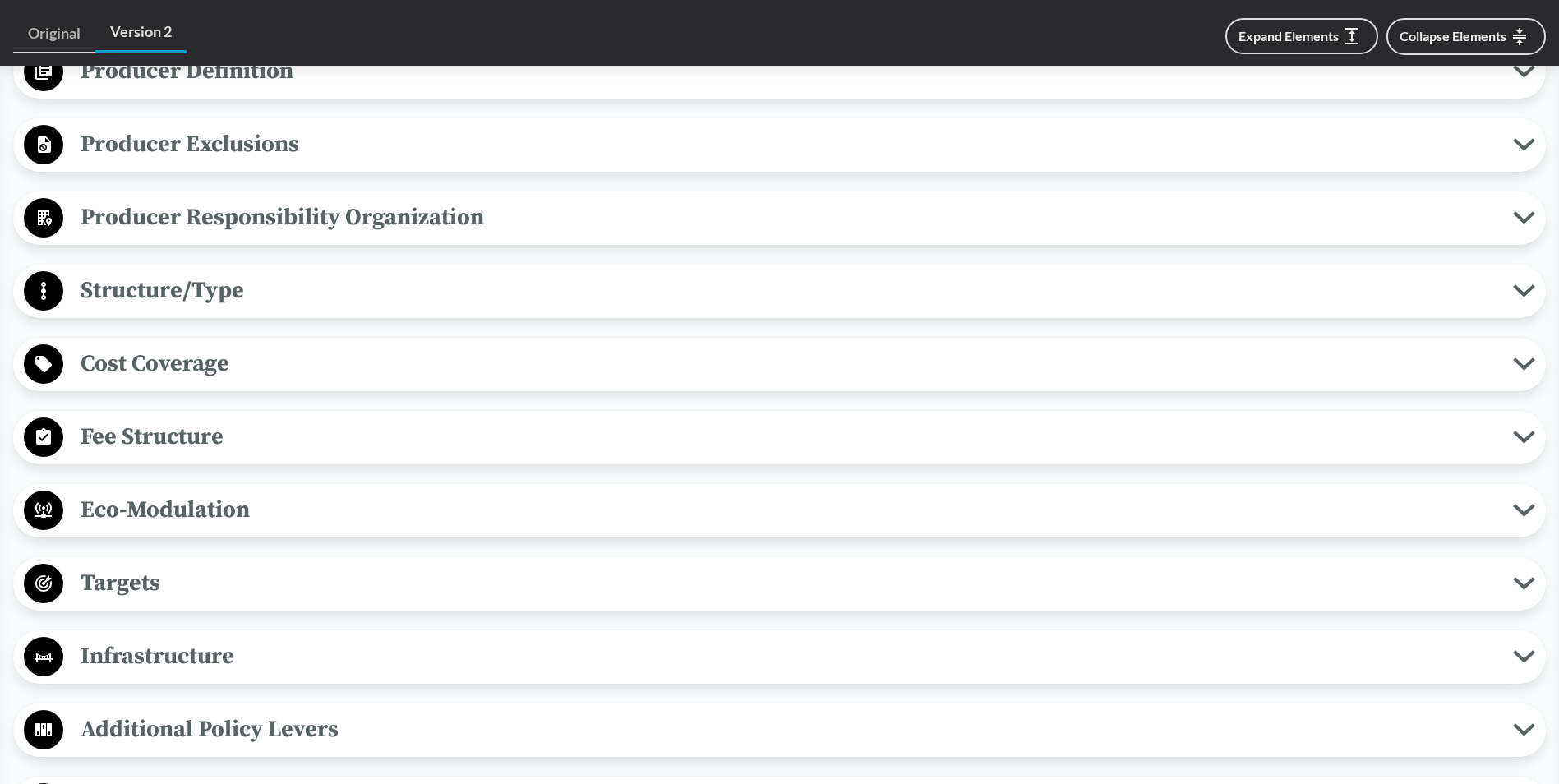
scroll to position [794, 0]
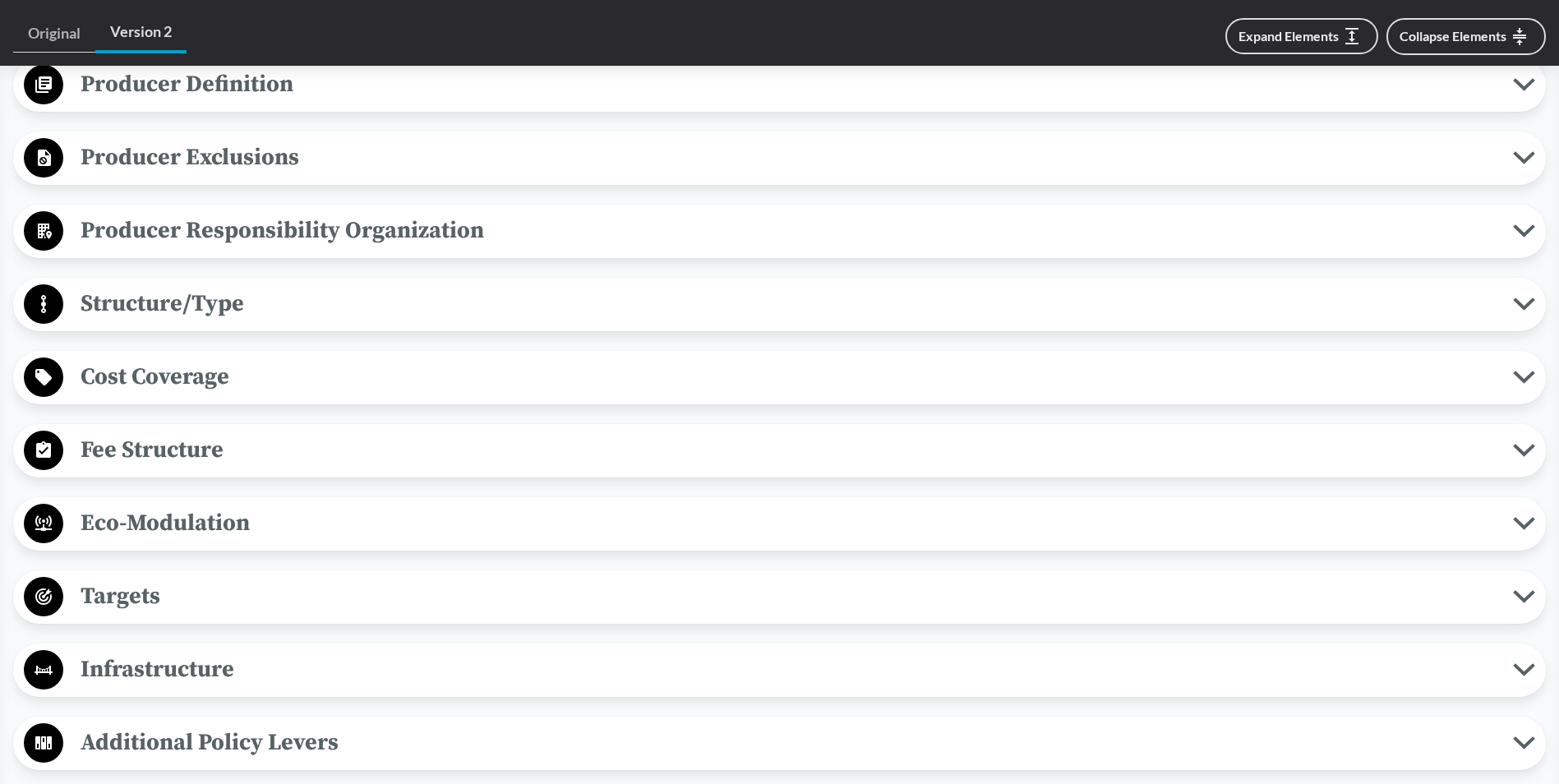
click at [197, 306] on span "Structure/Type" at bounding box center [788, 303] width 1450 height 37
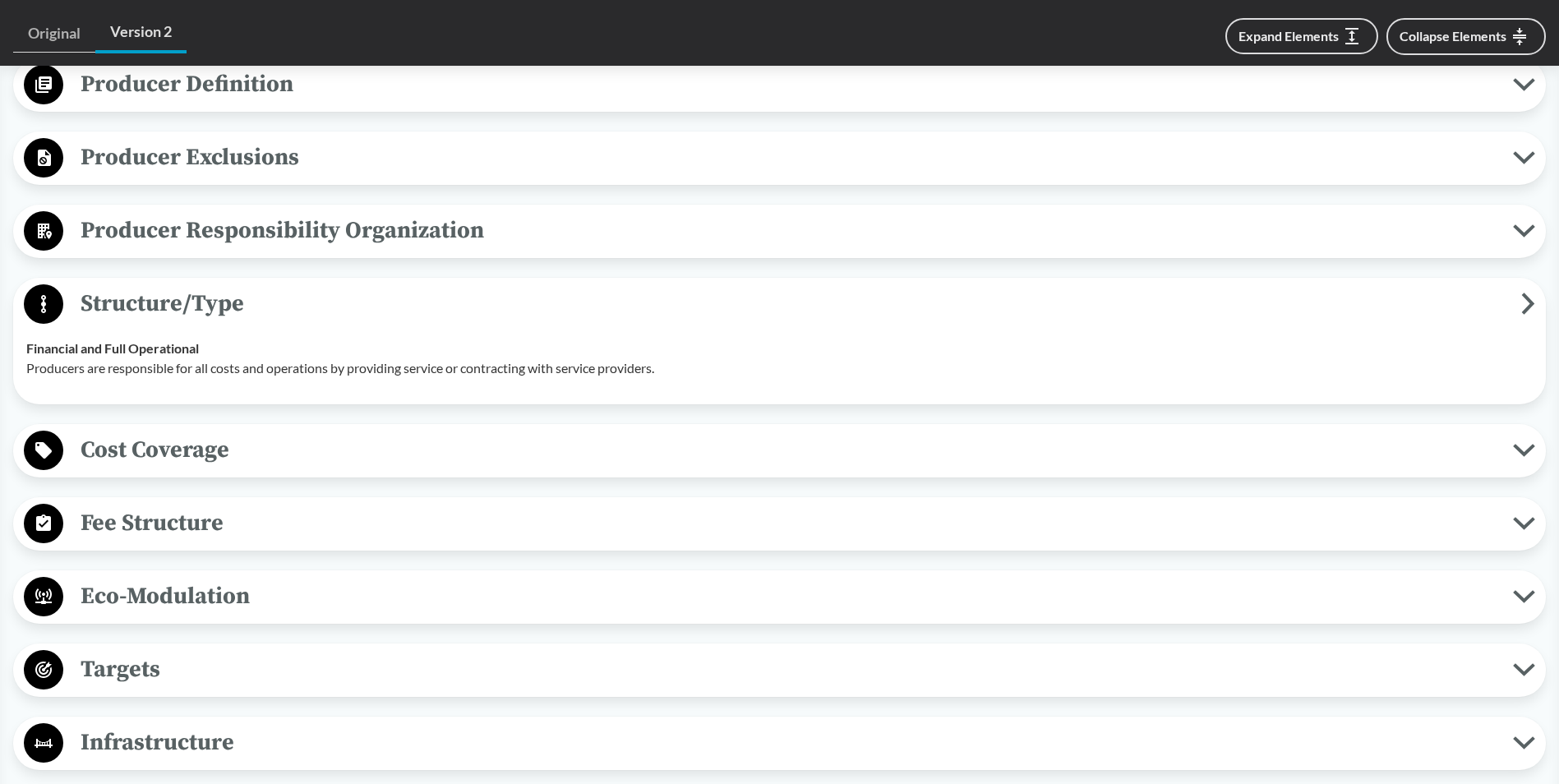
click at [197, 306] on span "Structure/Type" at bounding box center [792, 303] width 1457 height 37
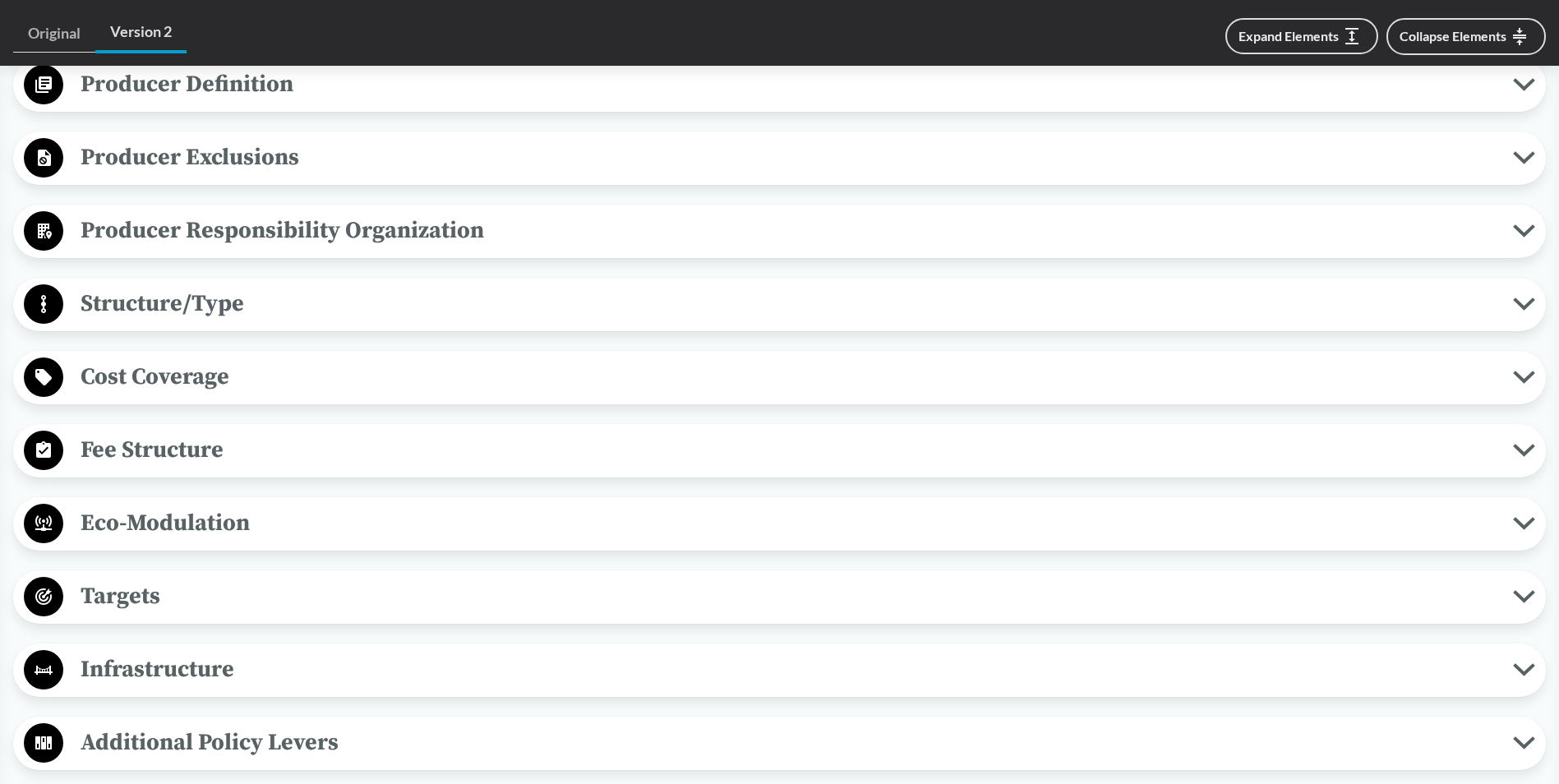
click at [190, 446] on span "Fee Structure" at bounding box center [788, 450] width 1450 height 37
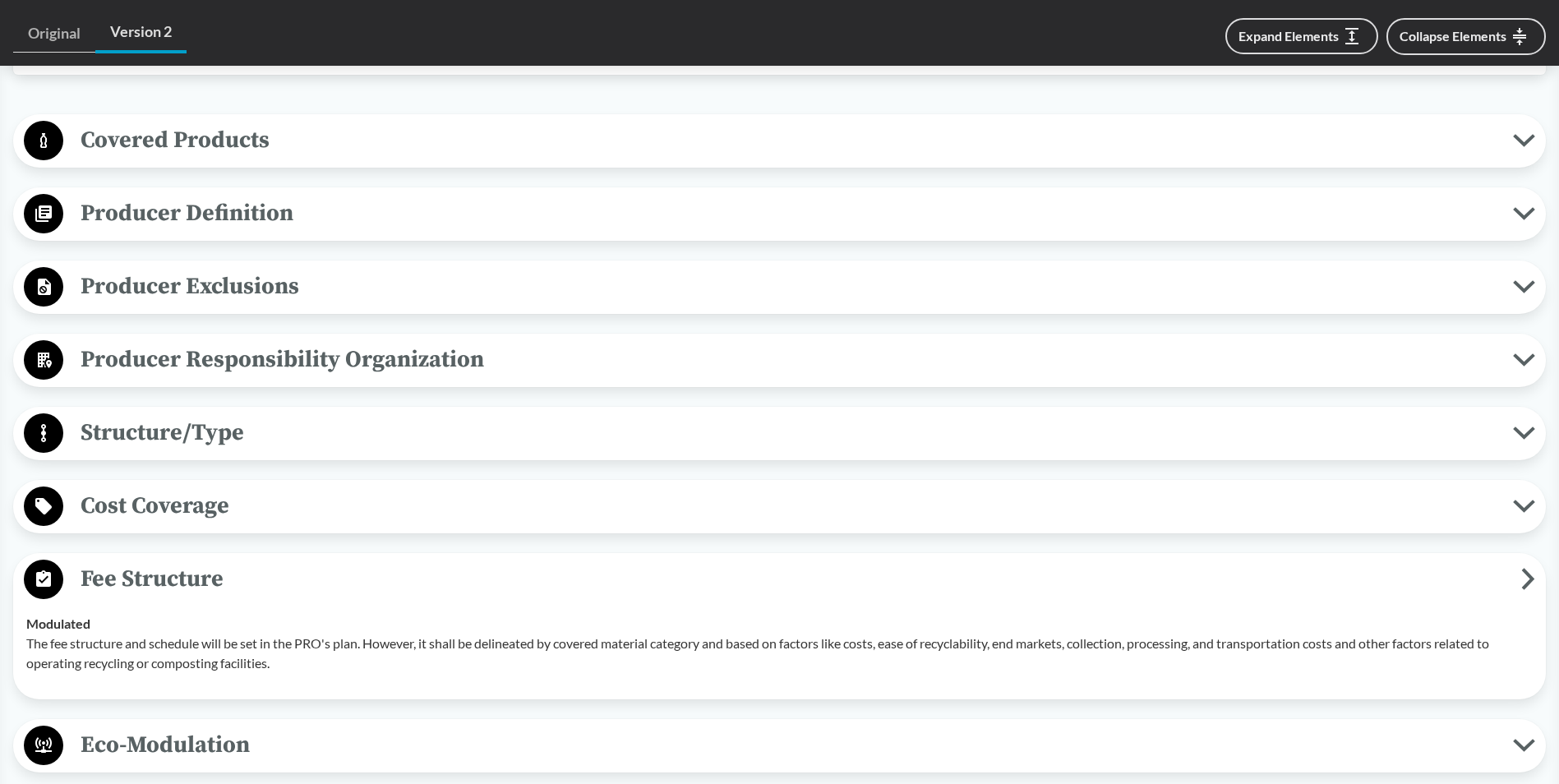
scroll to position [657, 0]
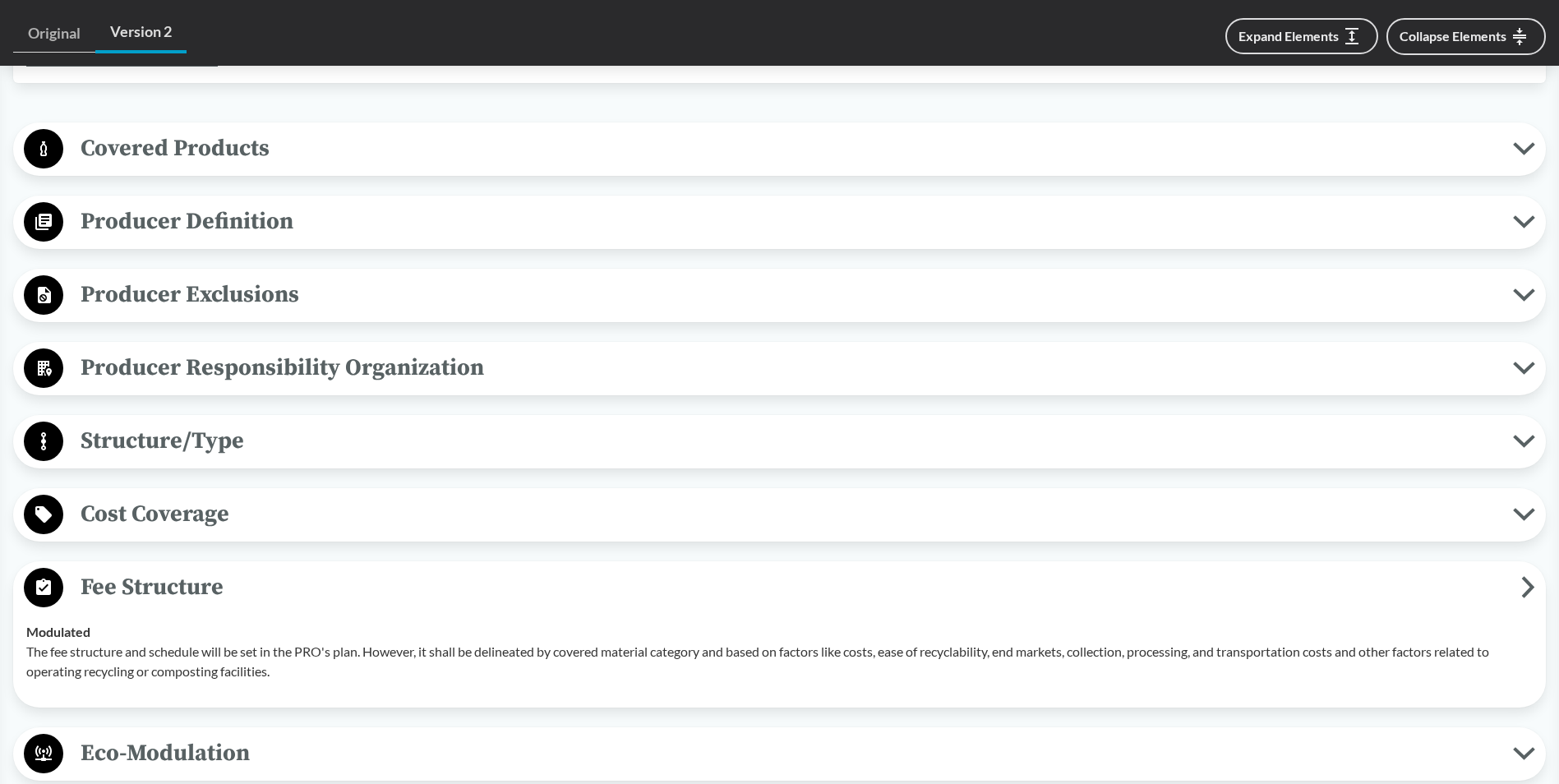
click at [255, 147] on span "Covered Products" at bounding box center [788, 148] width 1450 height 37
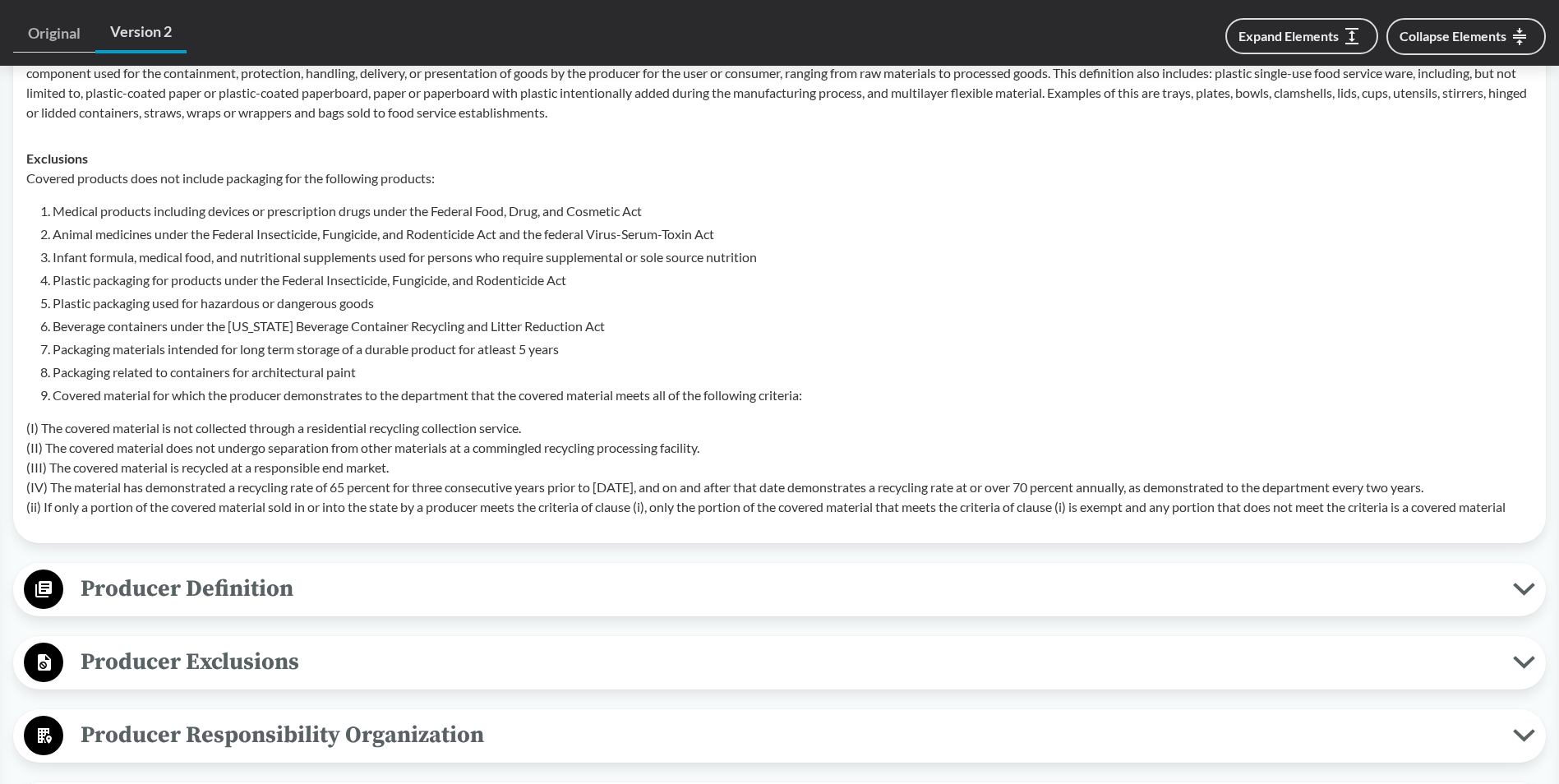
scroll to position [848, 0]
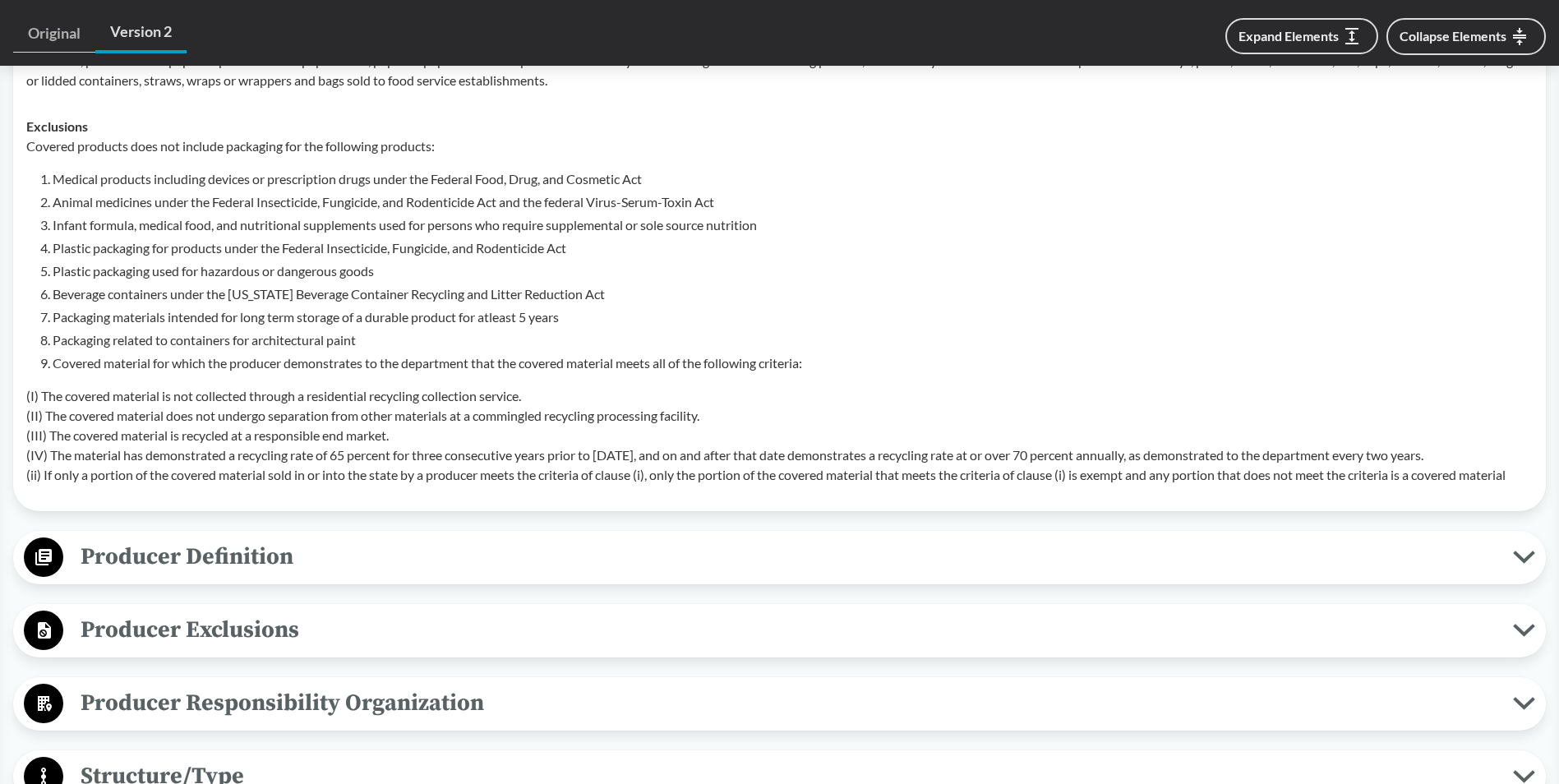
click at [186, 174] on li "Medical products including devices or prescription drugs under the Federal Food…" at bounding box center [793, 179] width 1480 height 20
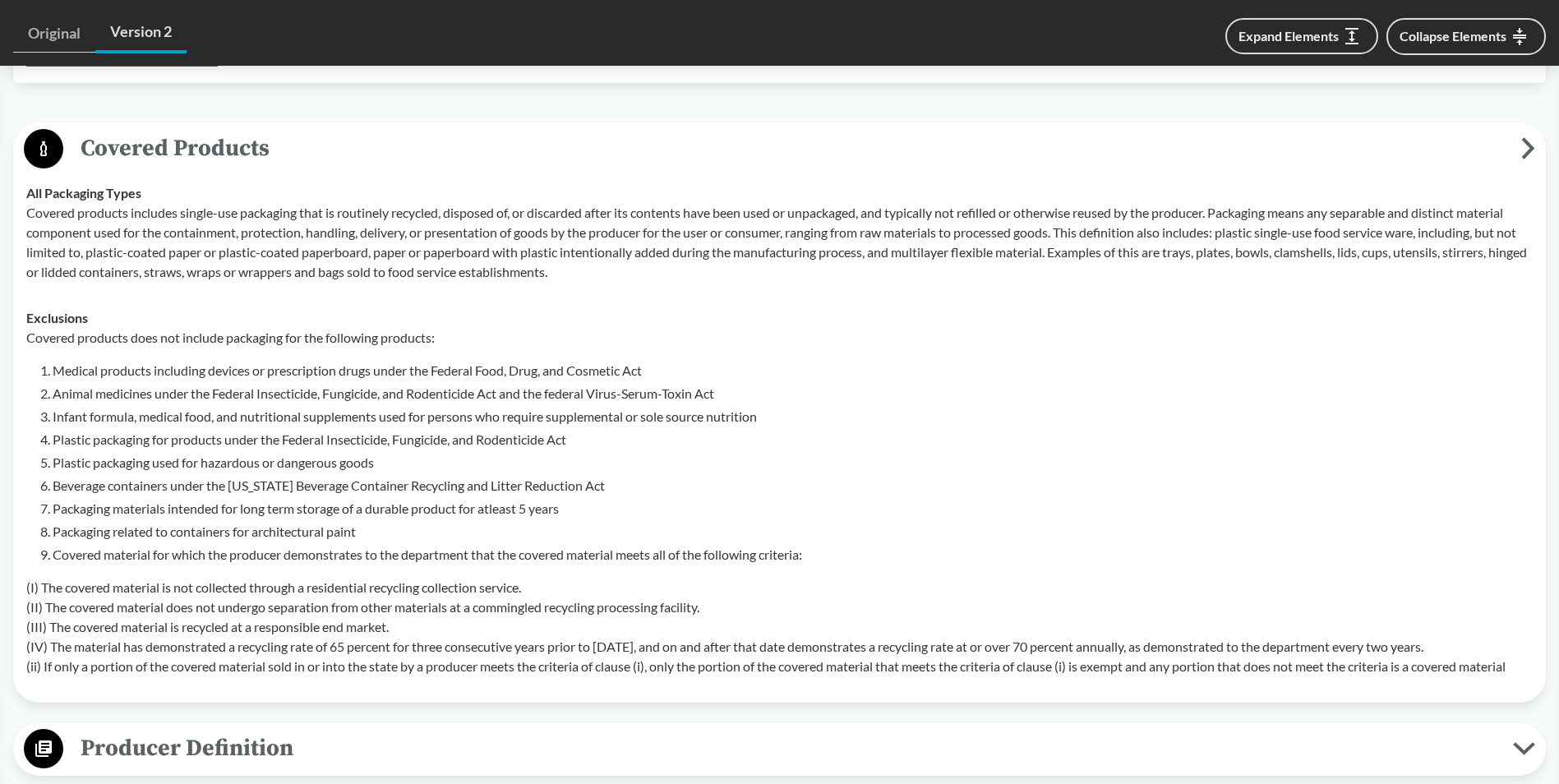
click at [115, 148] on span "Covered Products" at bounding box center [792, 148] width 1457 height 37
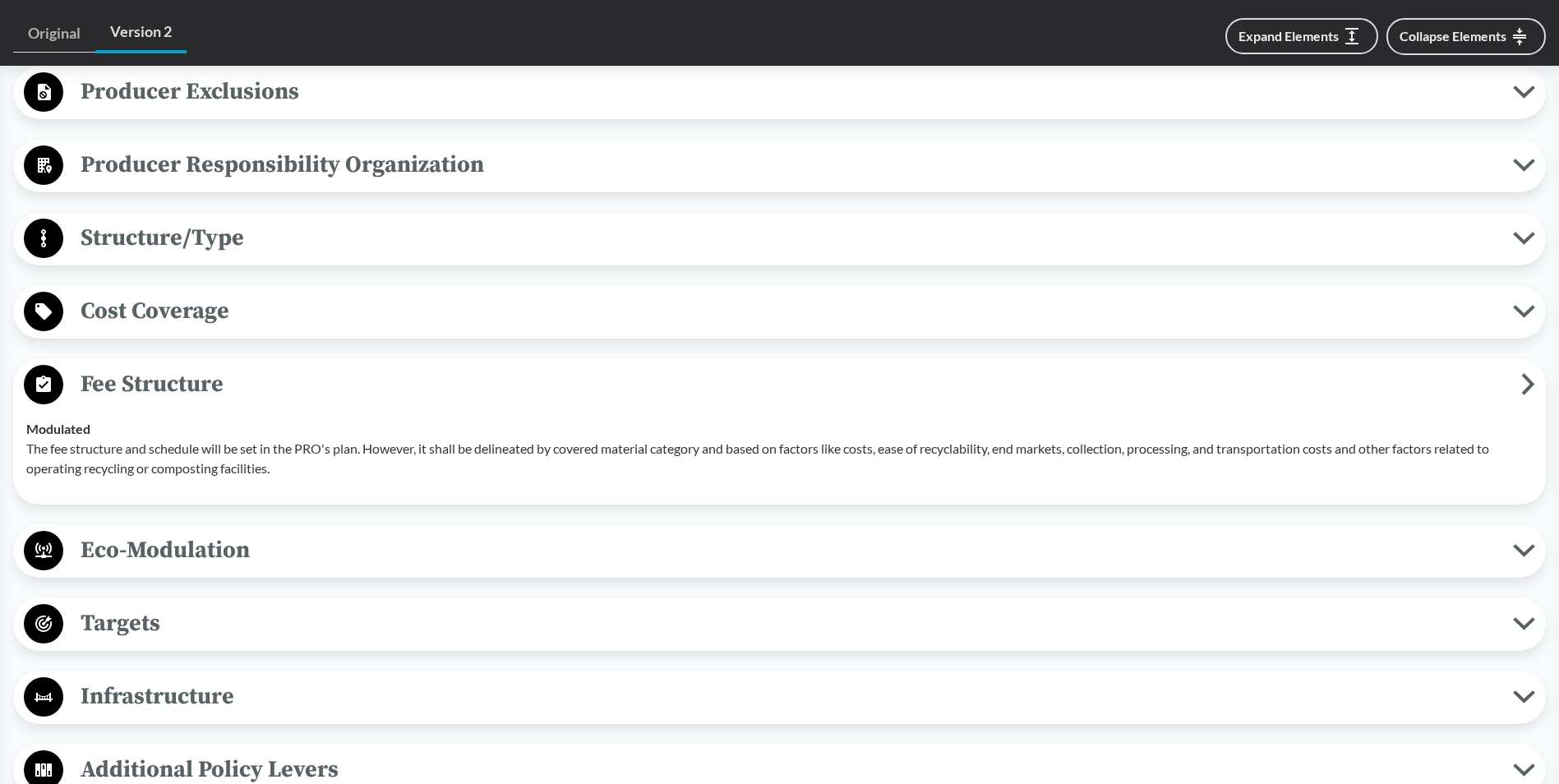
scroll to position [877, 0]
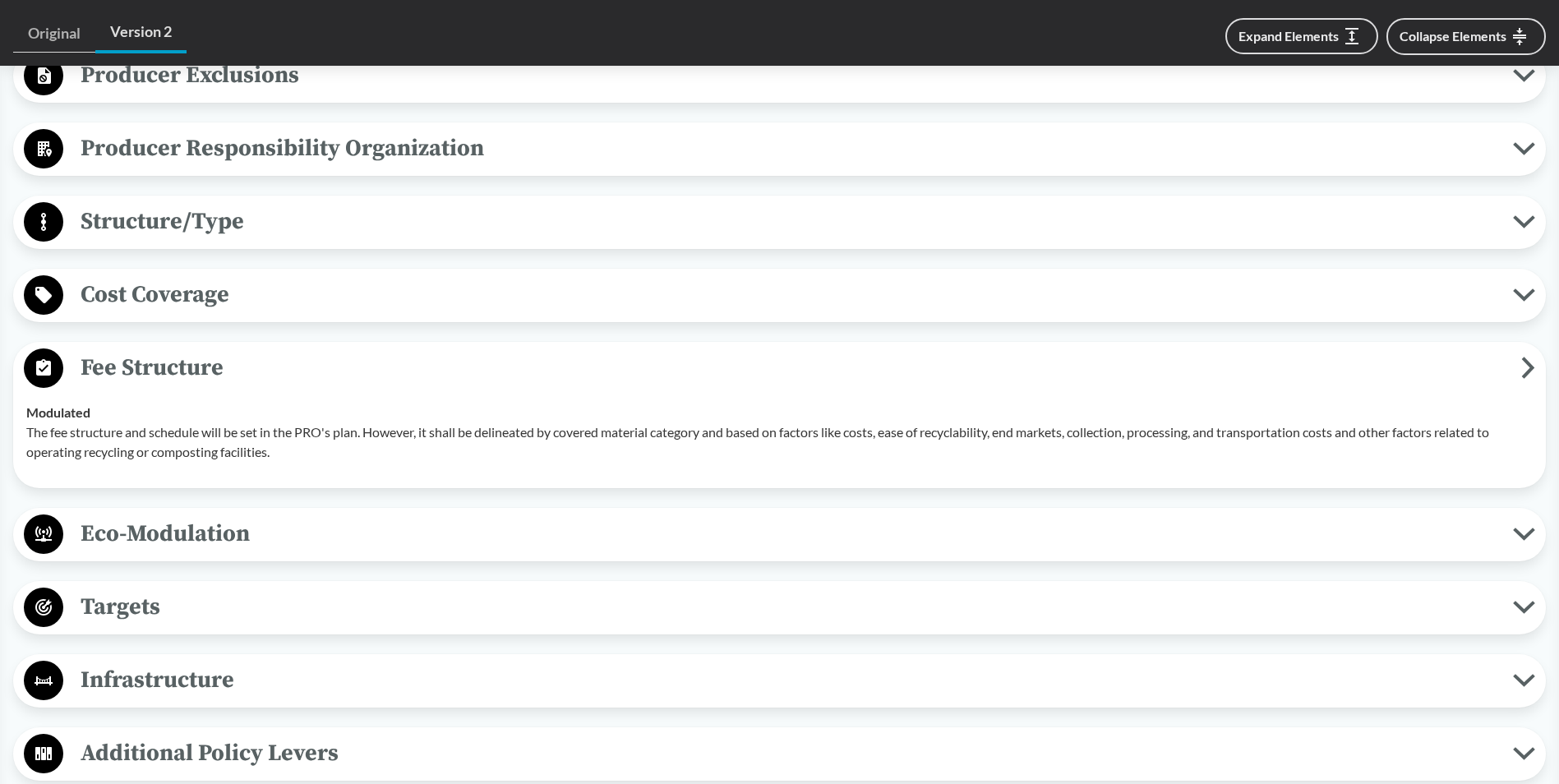
click at [163, 373] on span "Fee Structure" at bounding box center [792, 367] width 1457 height 37
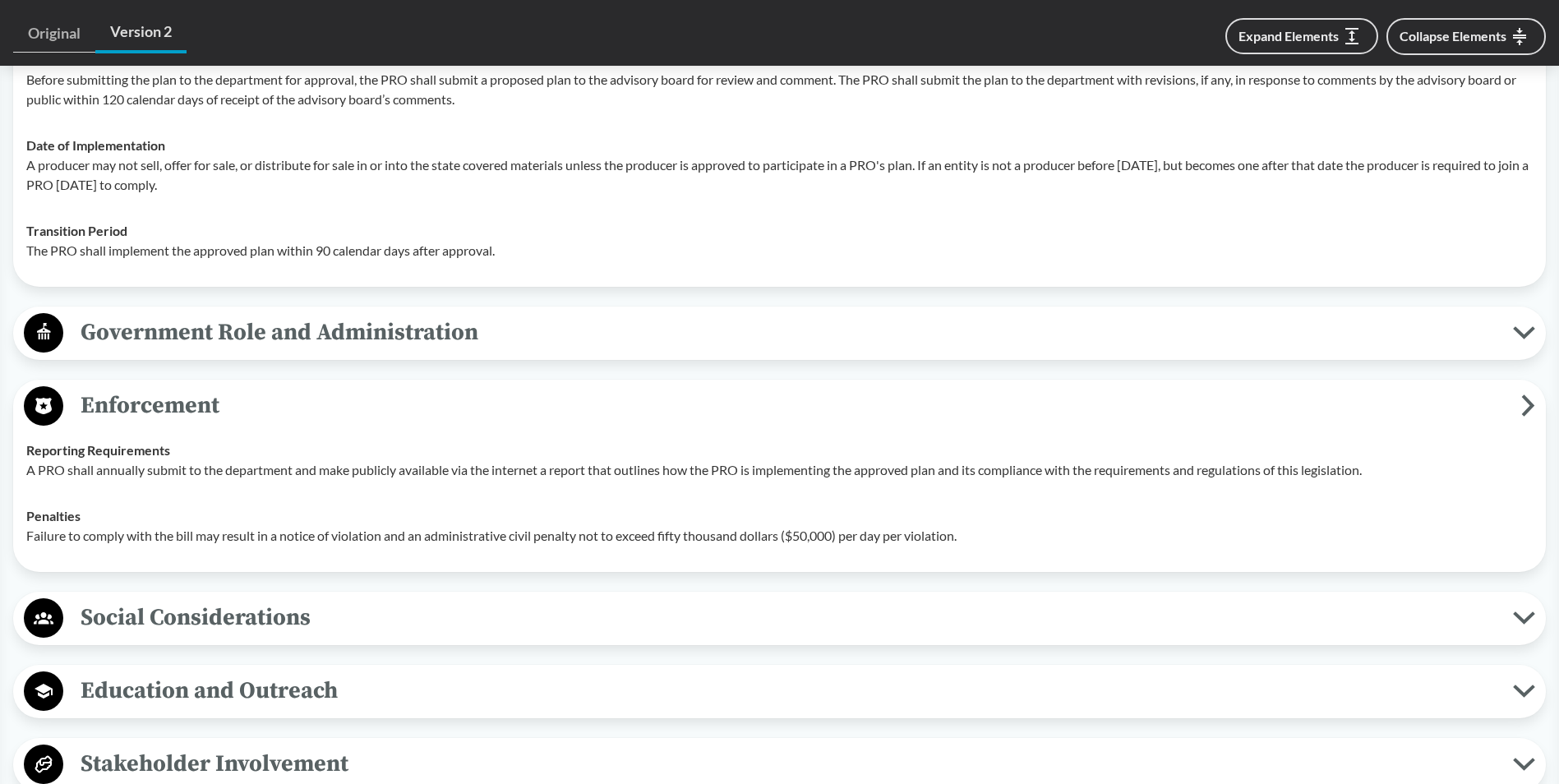
scroll to position [1698, 0]
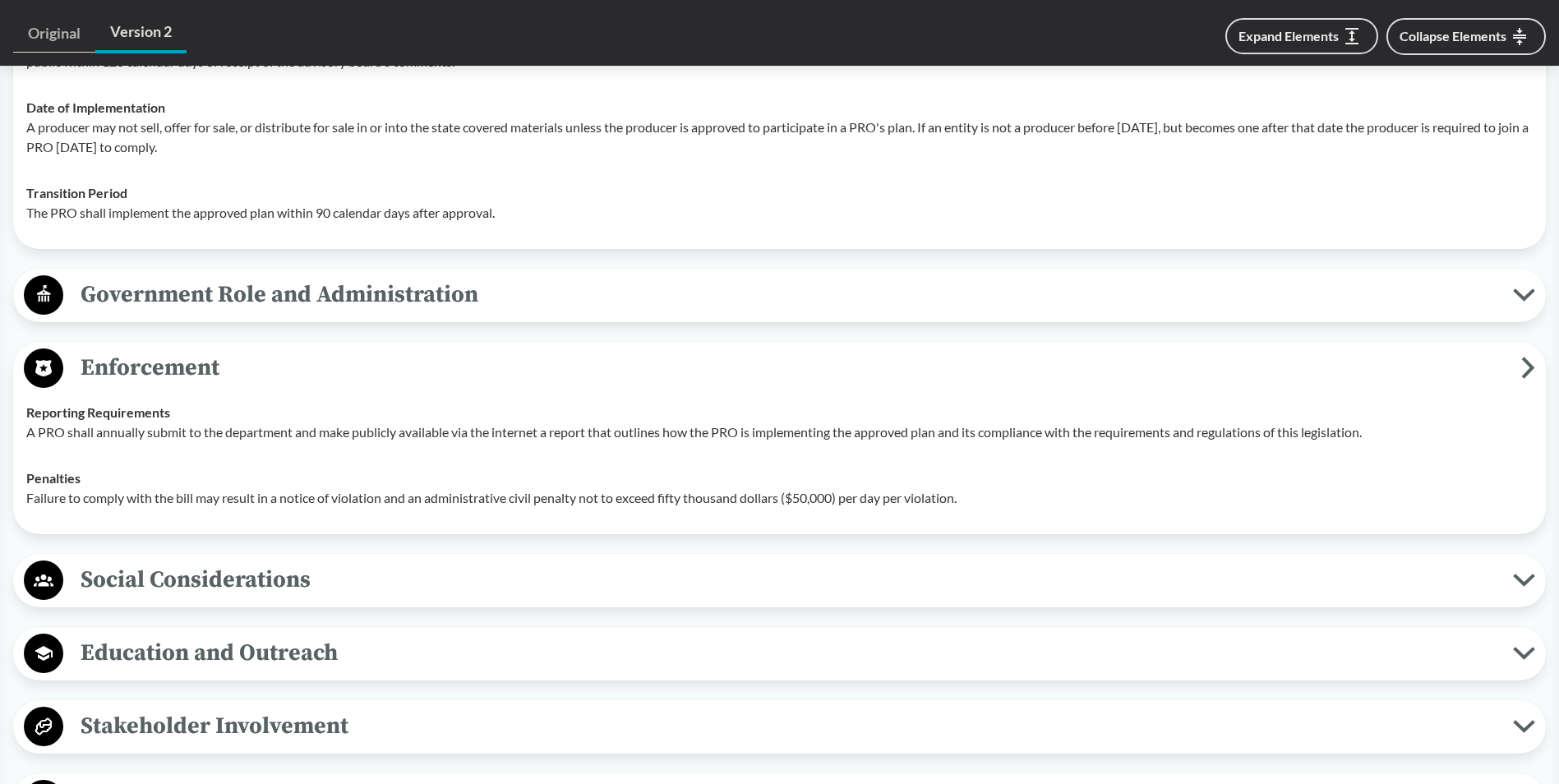
click at [135, 360] on span "Enforcement" at bounding box center [792, 367] width 1457 height 37
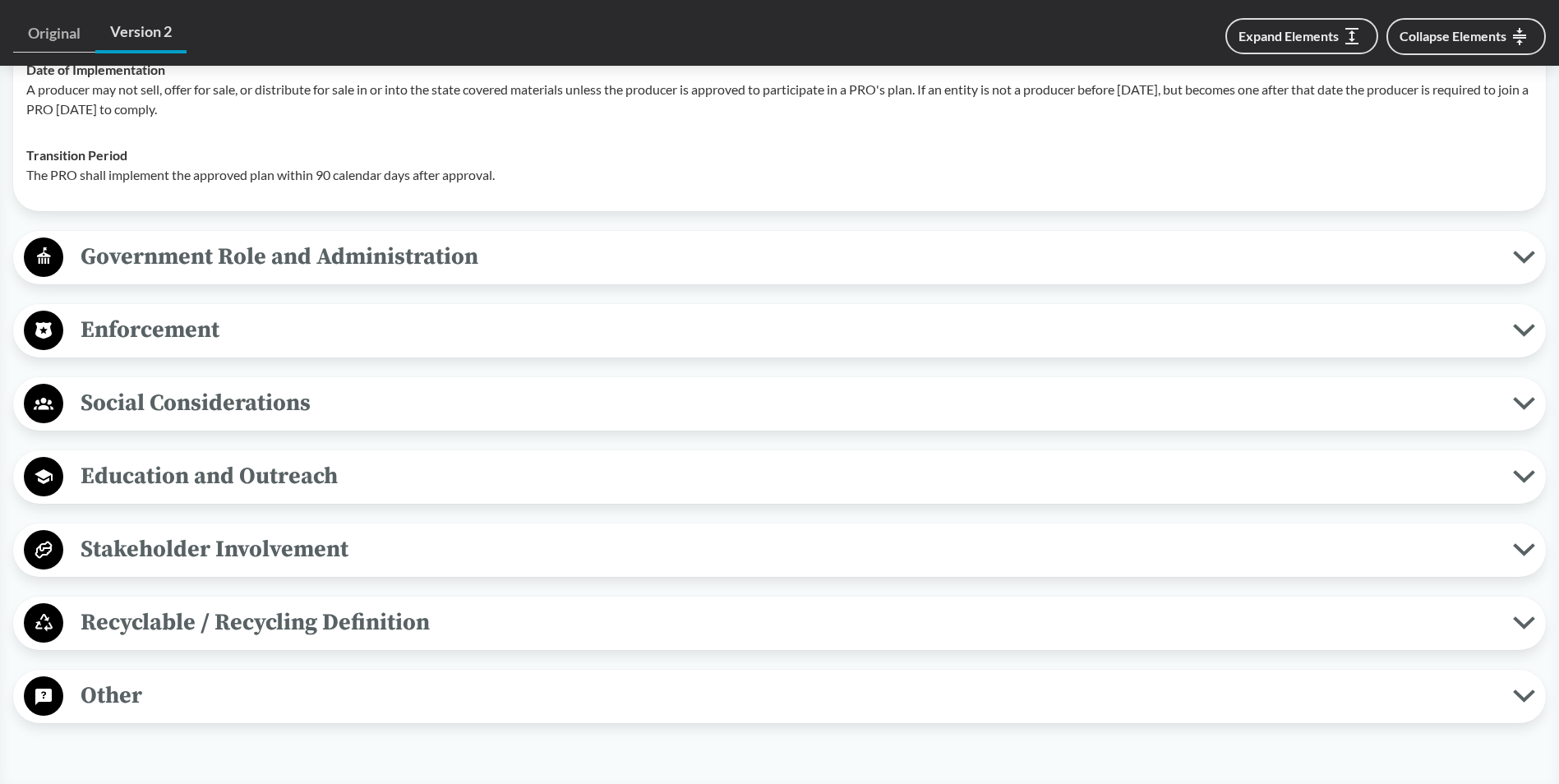
scroll to position [1889, 0]
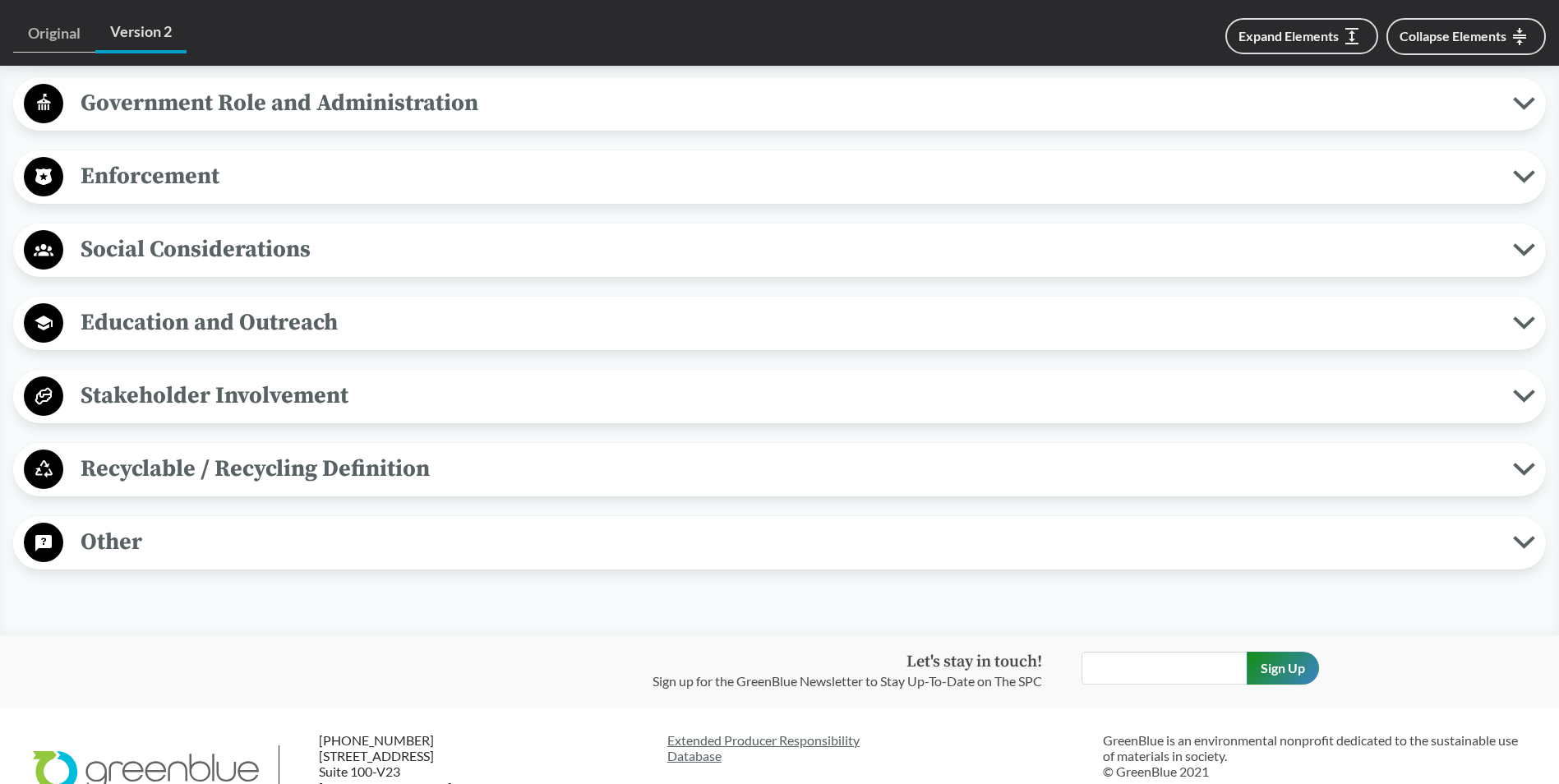
click at [150, 530] on span "Other" at bounding box center [788, 542] width 1450 height 37
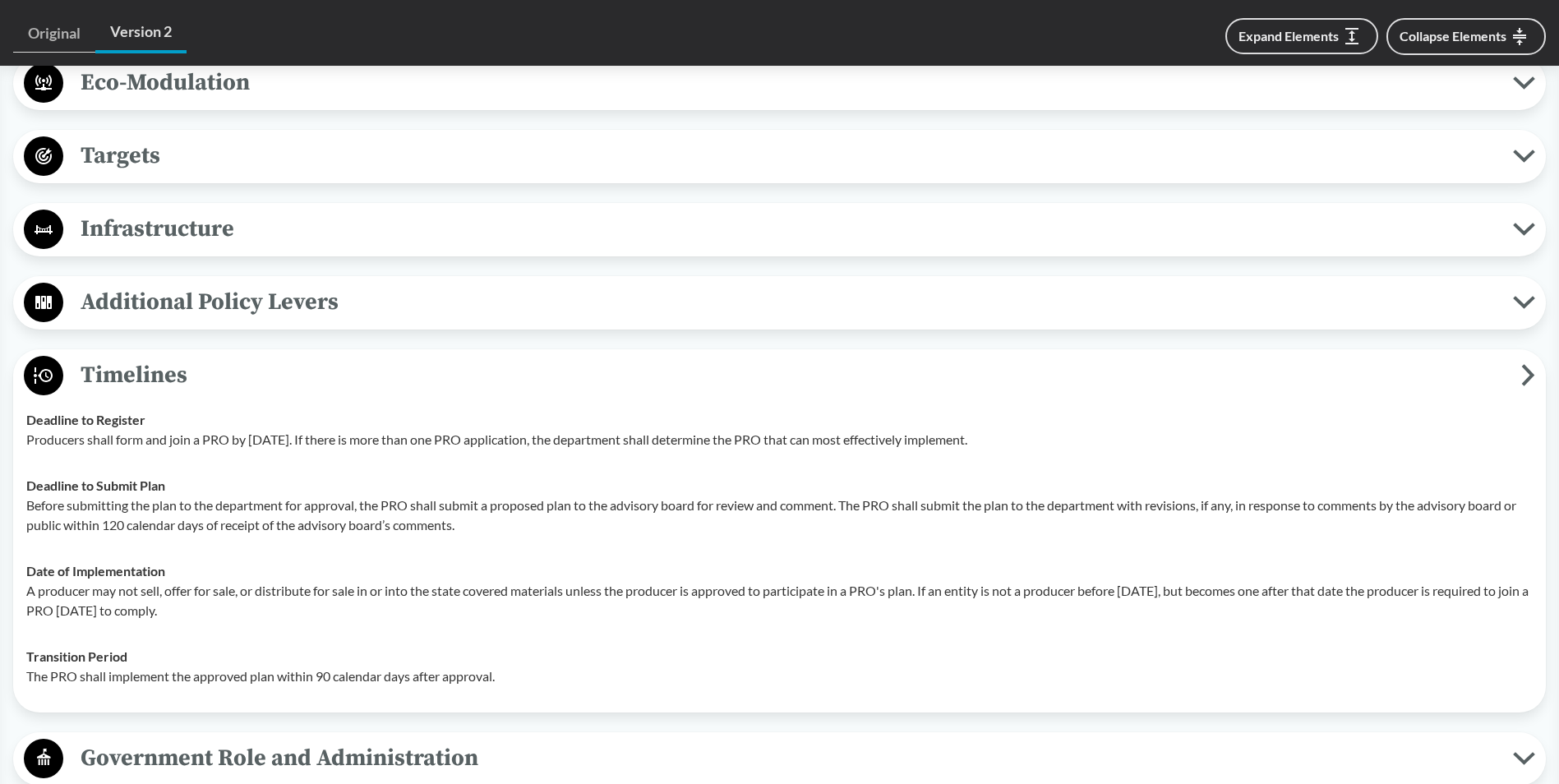
scroll to position [1177, 0]
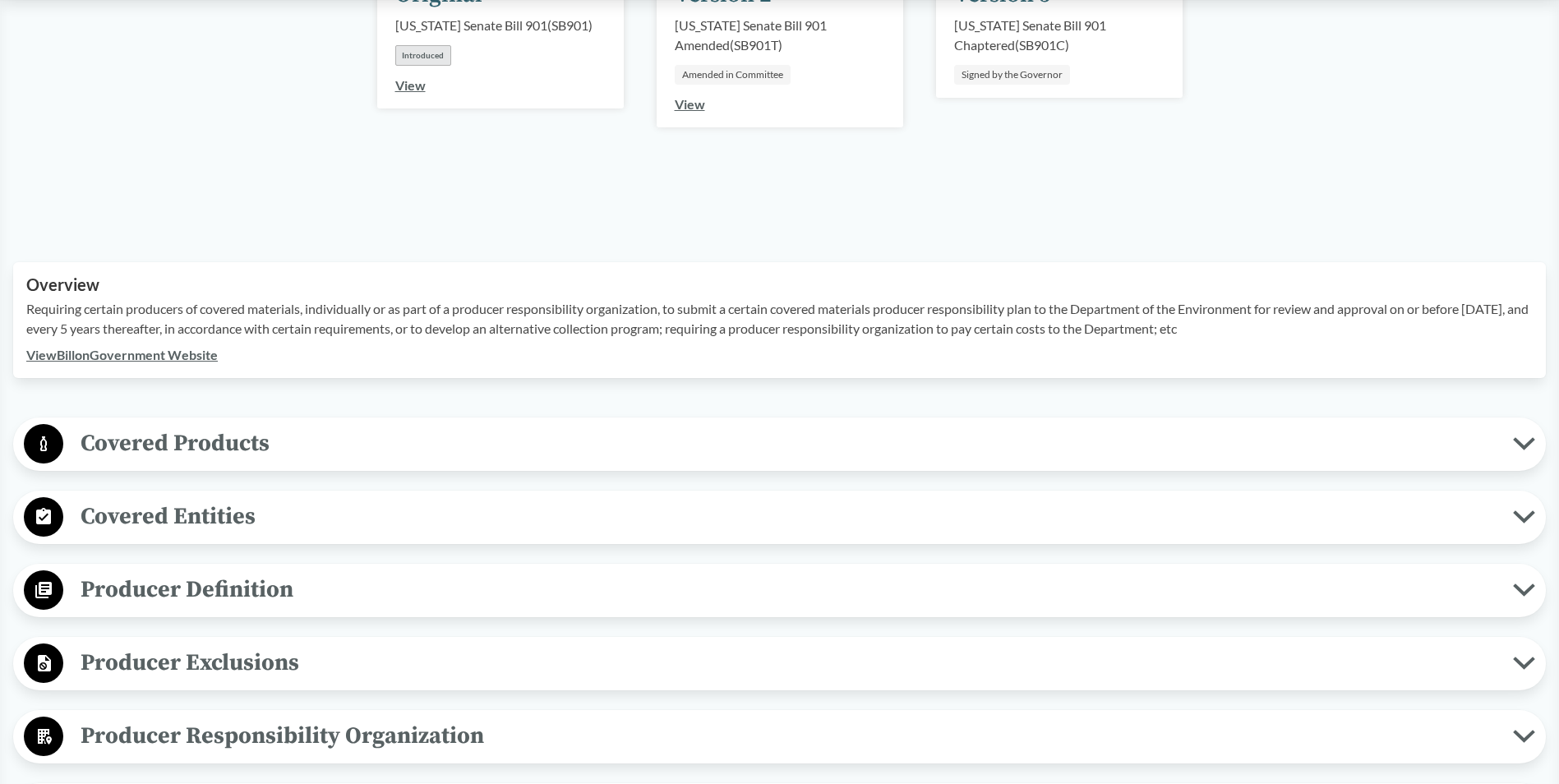
scroll to position [328, 0]
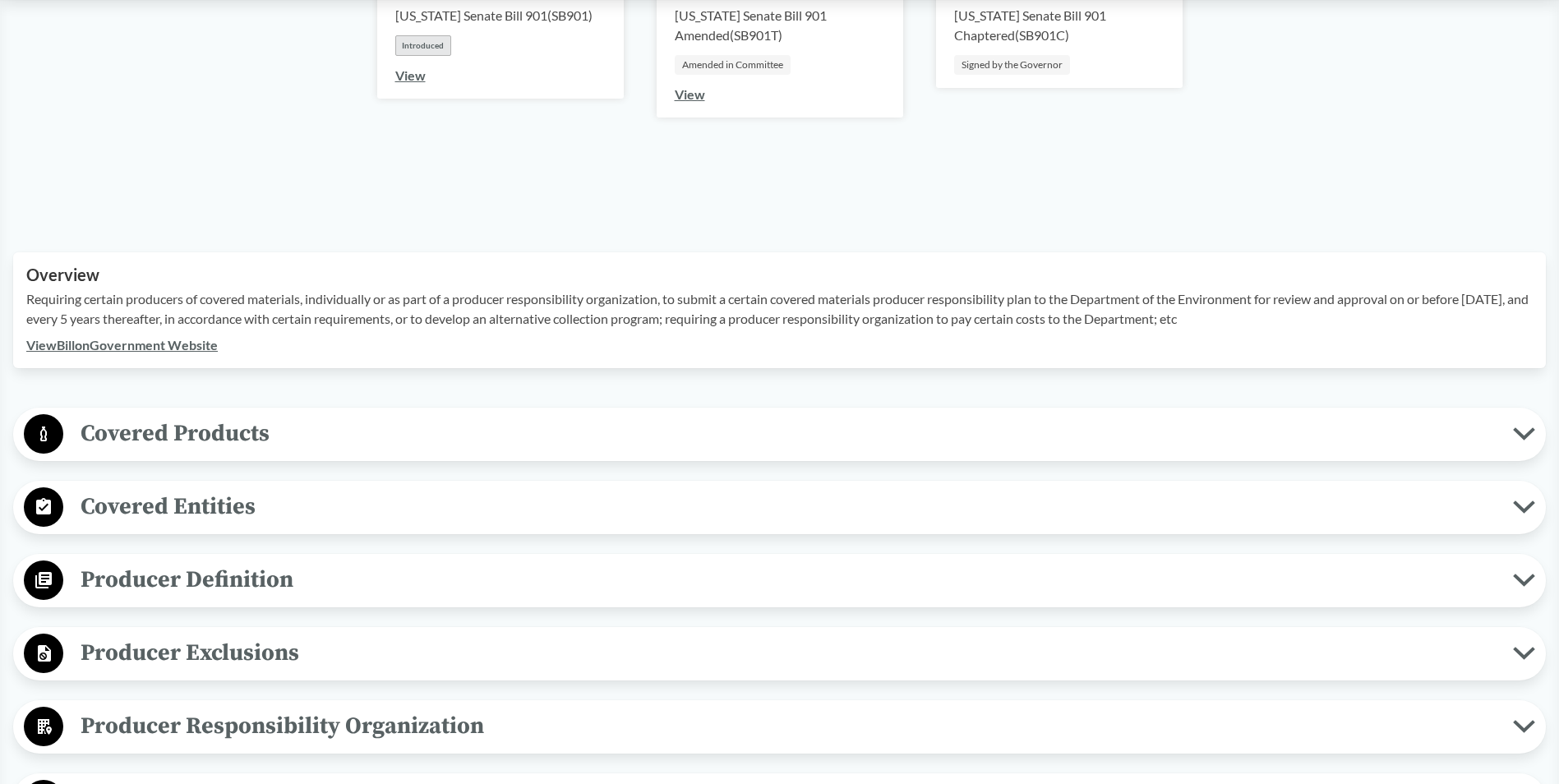
click at [233, 576] on span "Producer Definition" at bounding box center [788, 579] width 1450 height 37
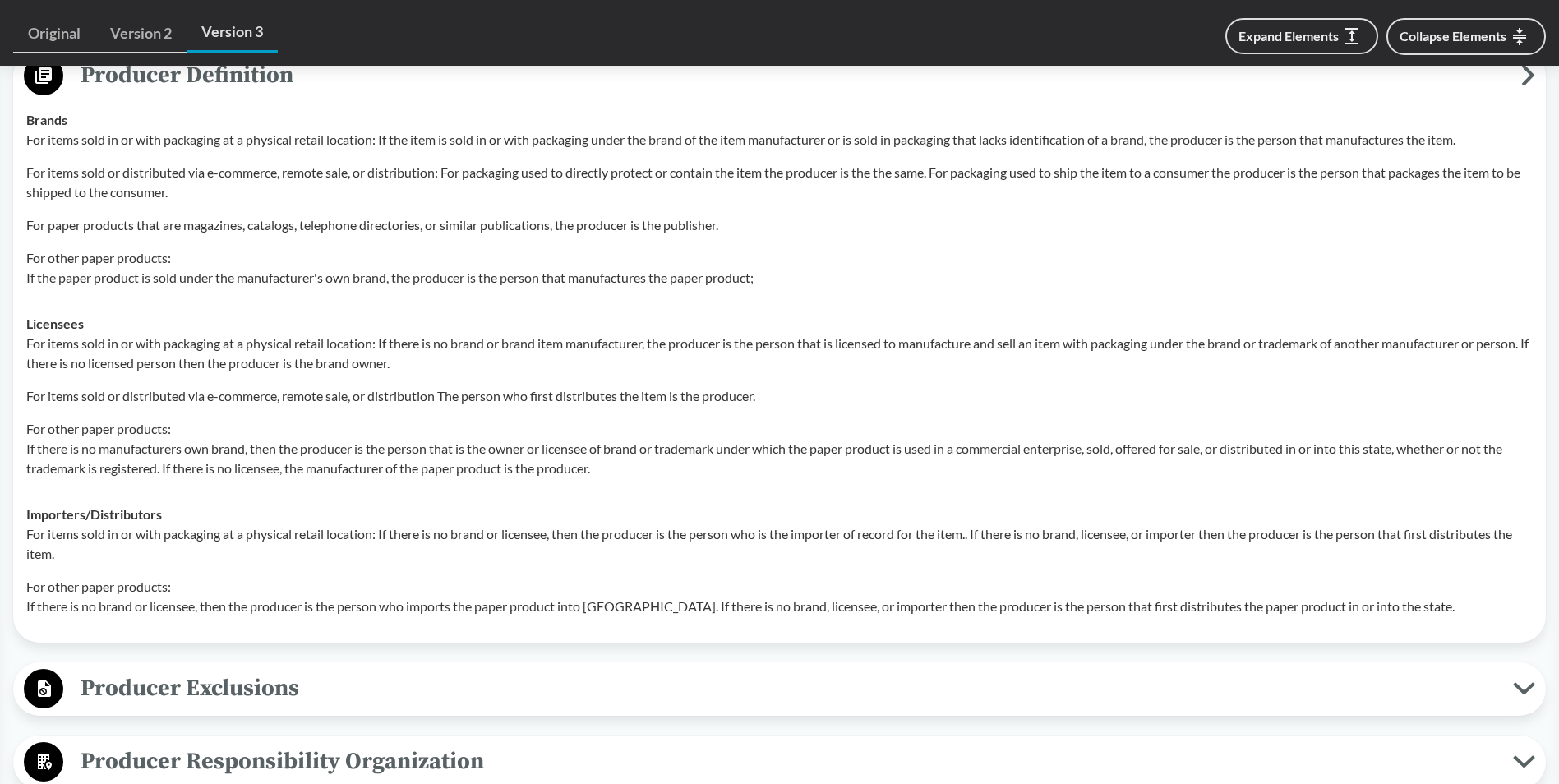
scroll to position [794, 0]
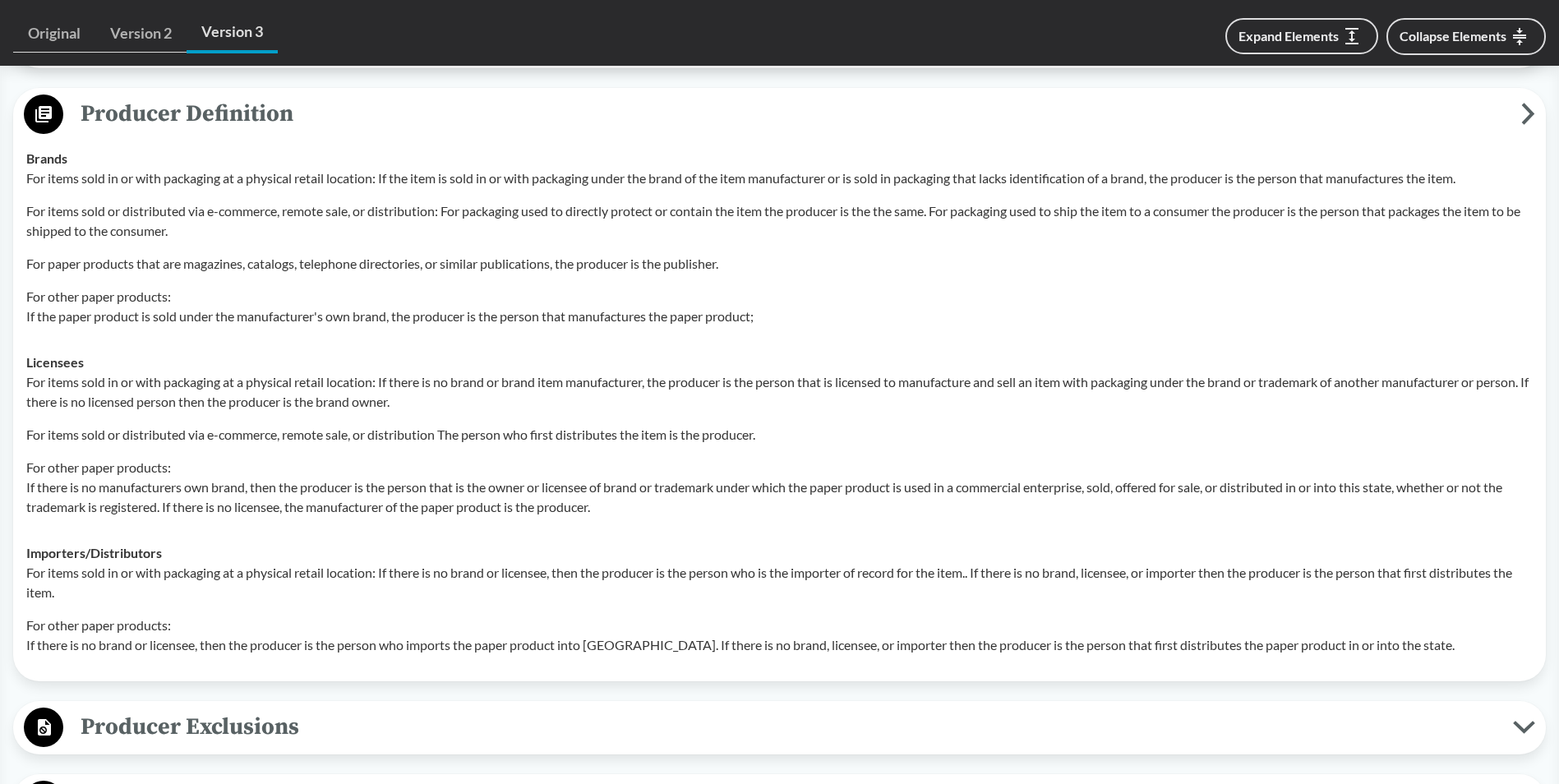
click at [154, 117] on span "Producer Definition" at bounding box center [792, 114] width 1457 height 37
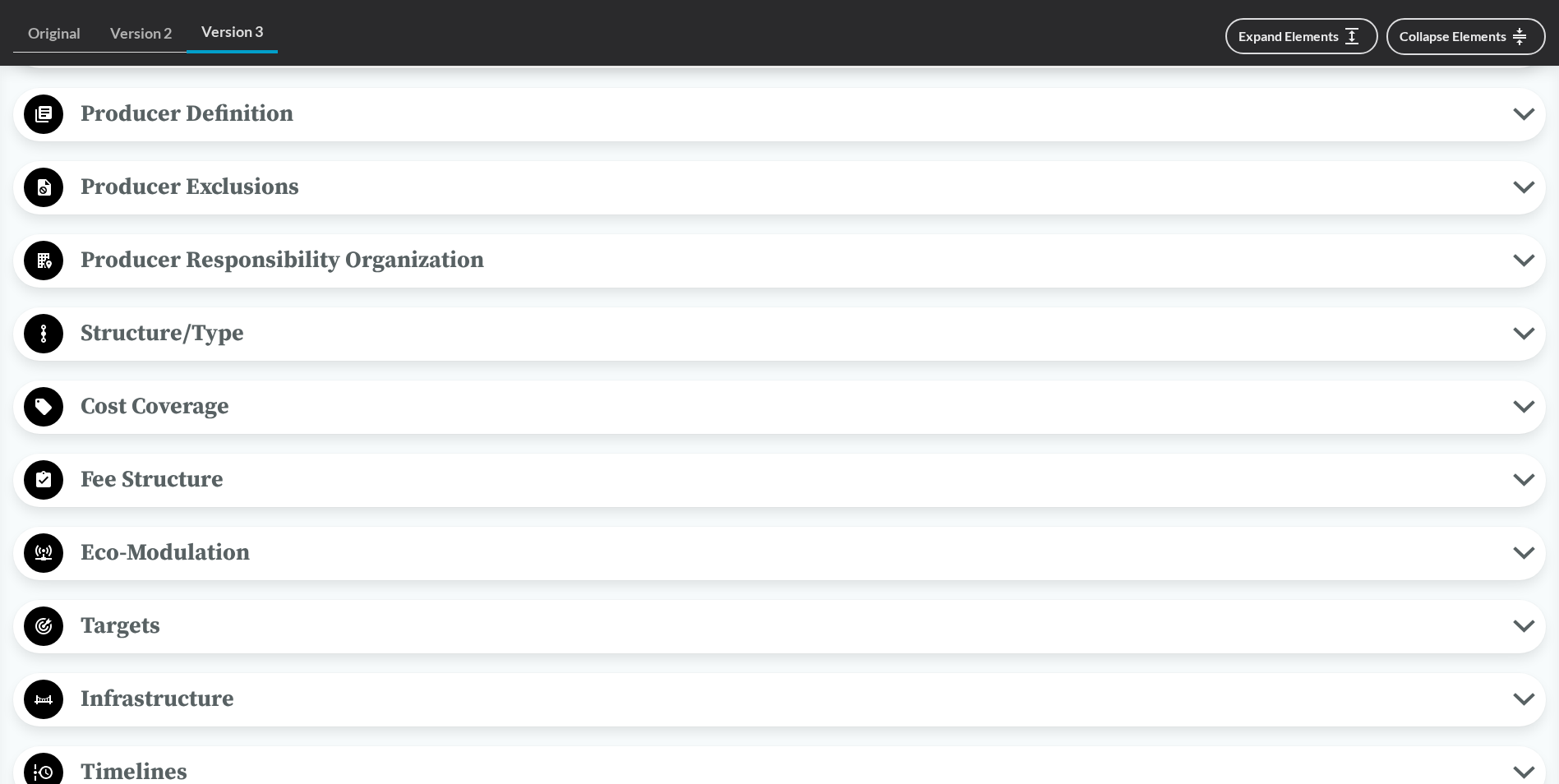
click at [191, 260] on span "Producer Responsibility Organization" at bounding box center [788, 260] width 1450 height 37
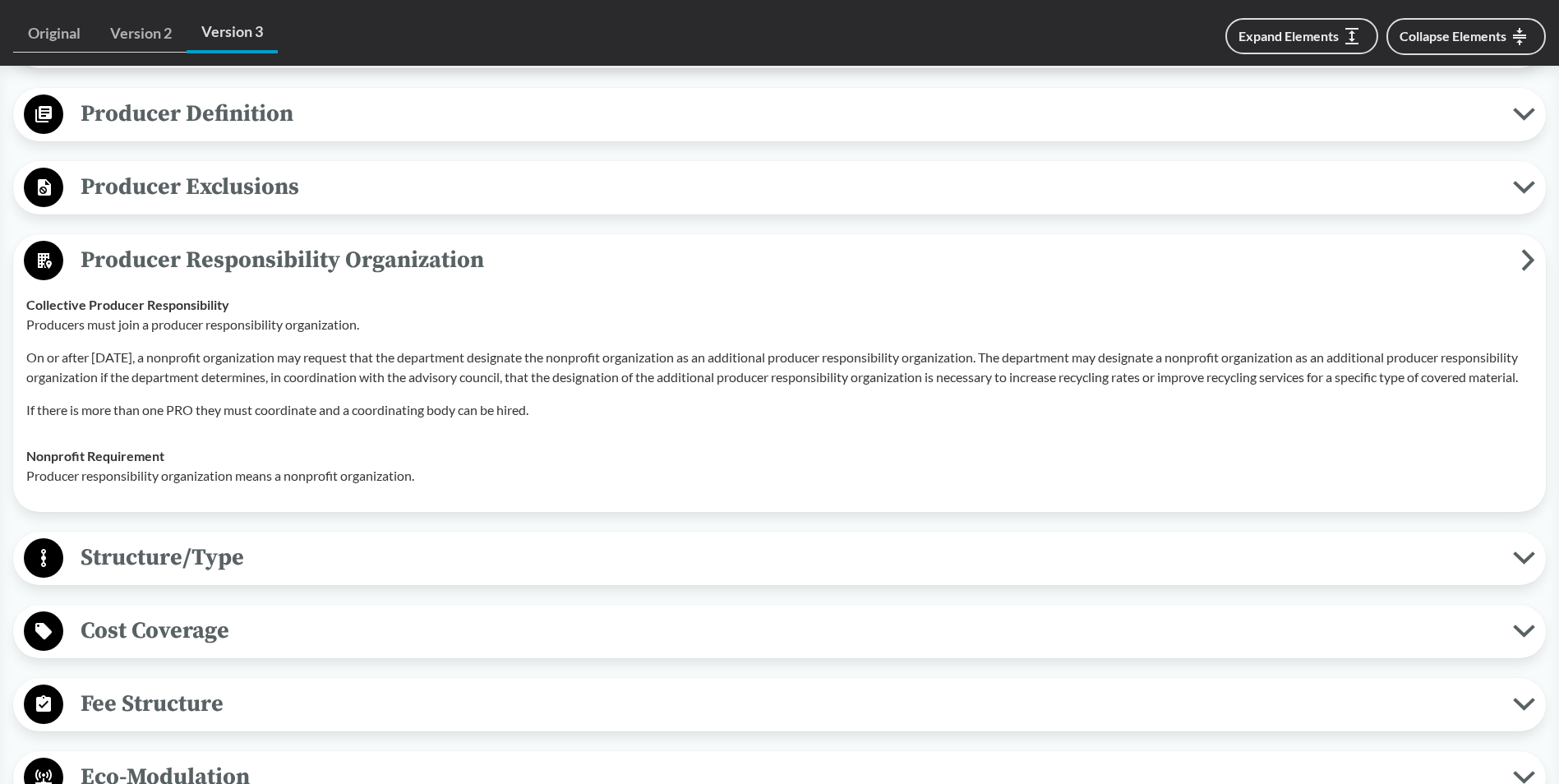
click at [191, 260] on span "Producer Responsibility Organization" at bounding box center [792, 260] width 1457 height 37
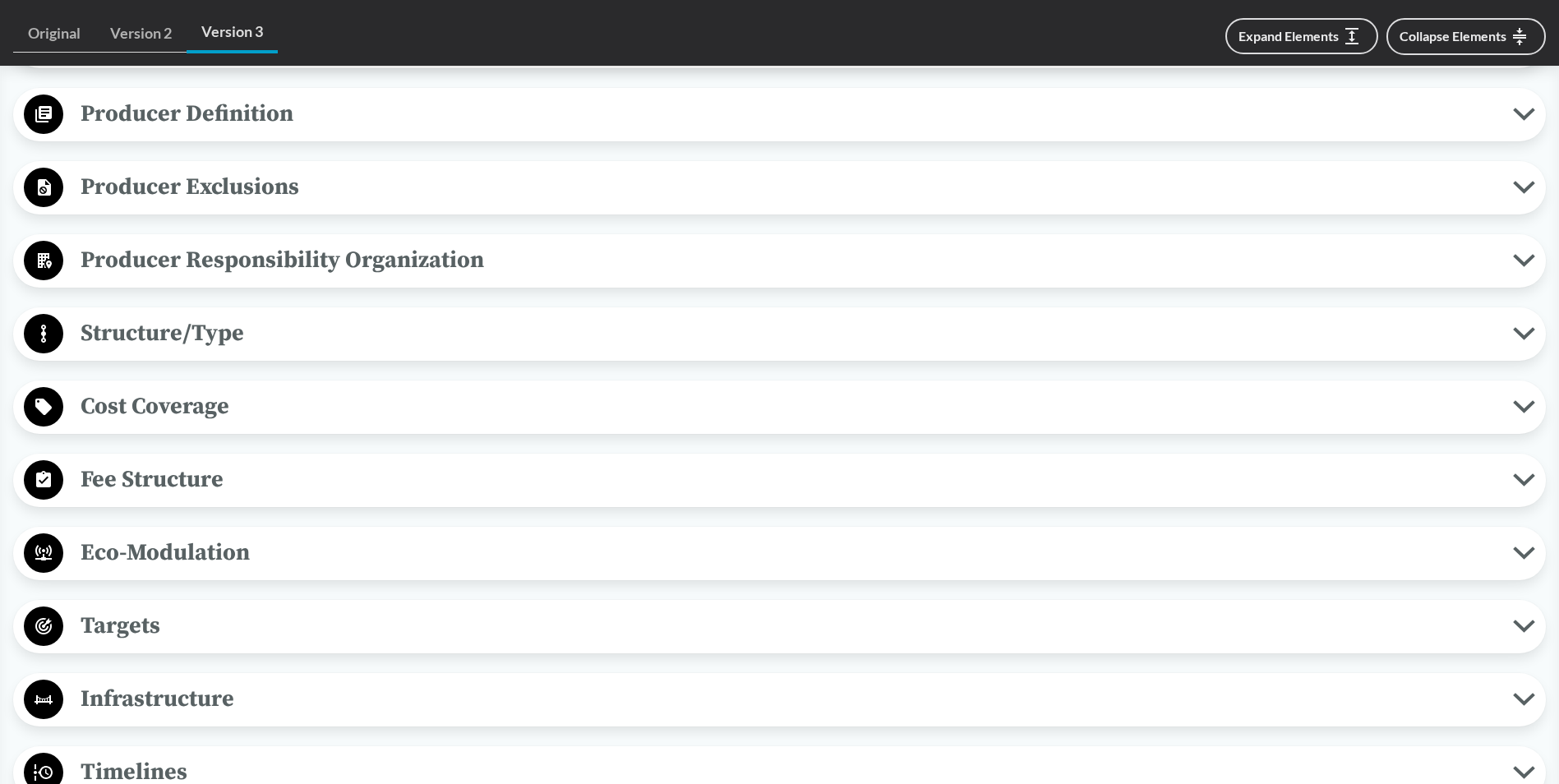
click at [212, 188] on span "Producer Exclusions" at bounding box center [788, 187] width 1450 height 37
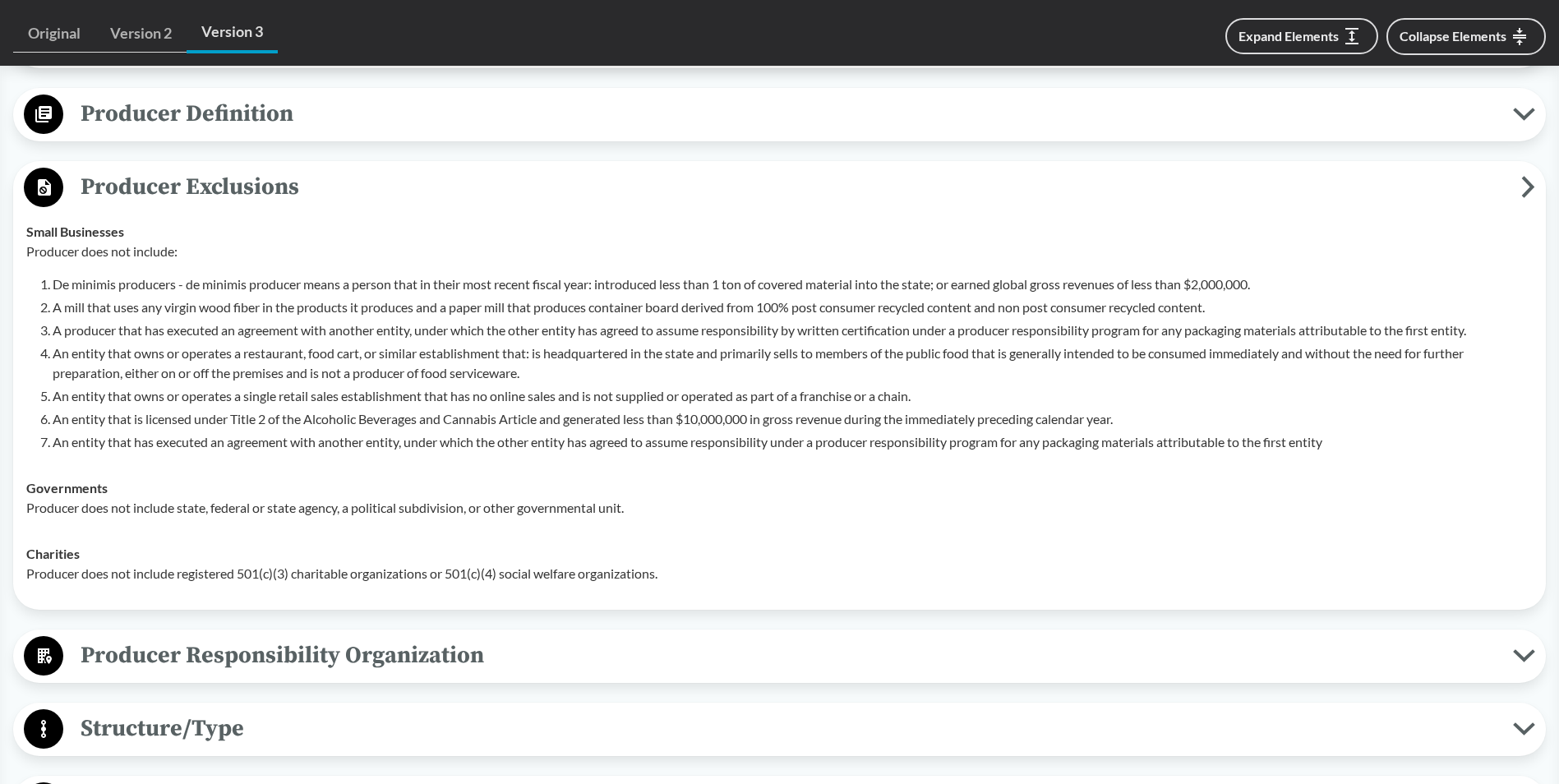
click at [1528, 183] on icon at bounding box center [1528, 187] width 8 height 17
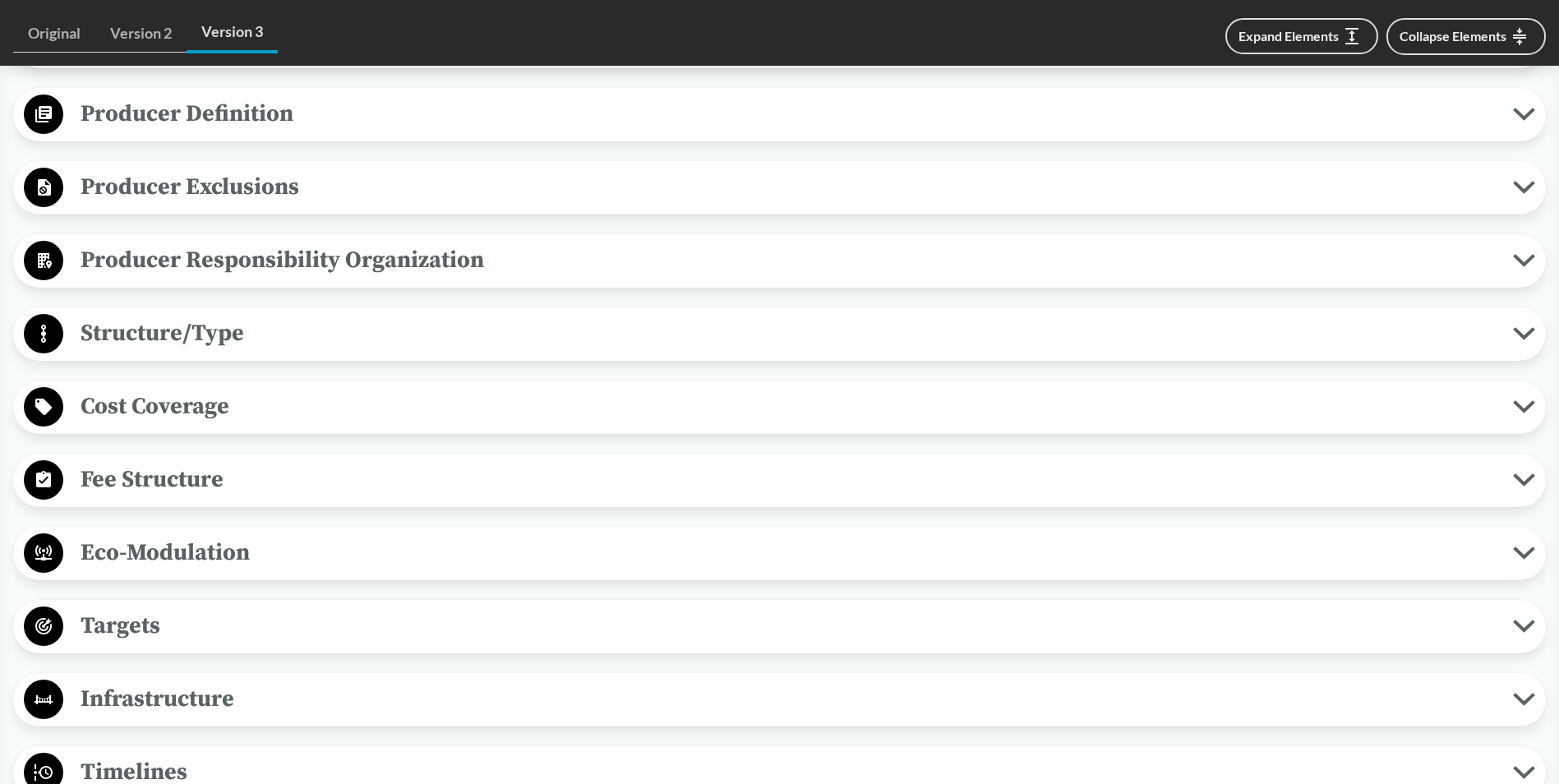
click at [299, 266] on span "Producer Responsibility Organization" at bounding box center [788, 260] width 1450 height 37
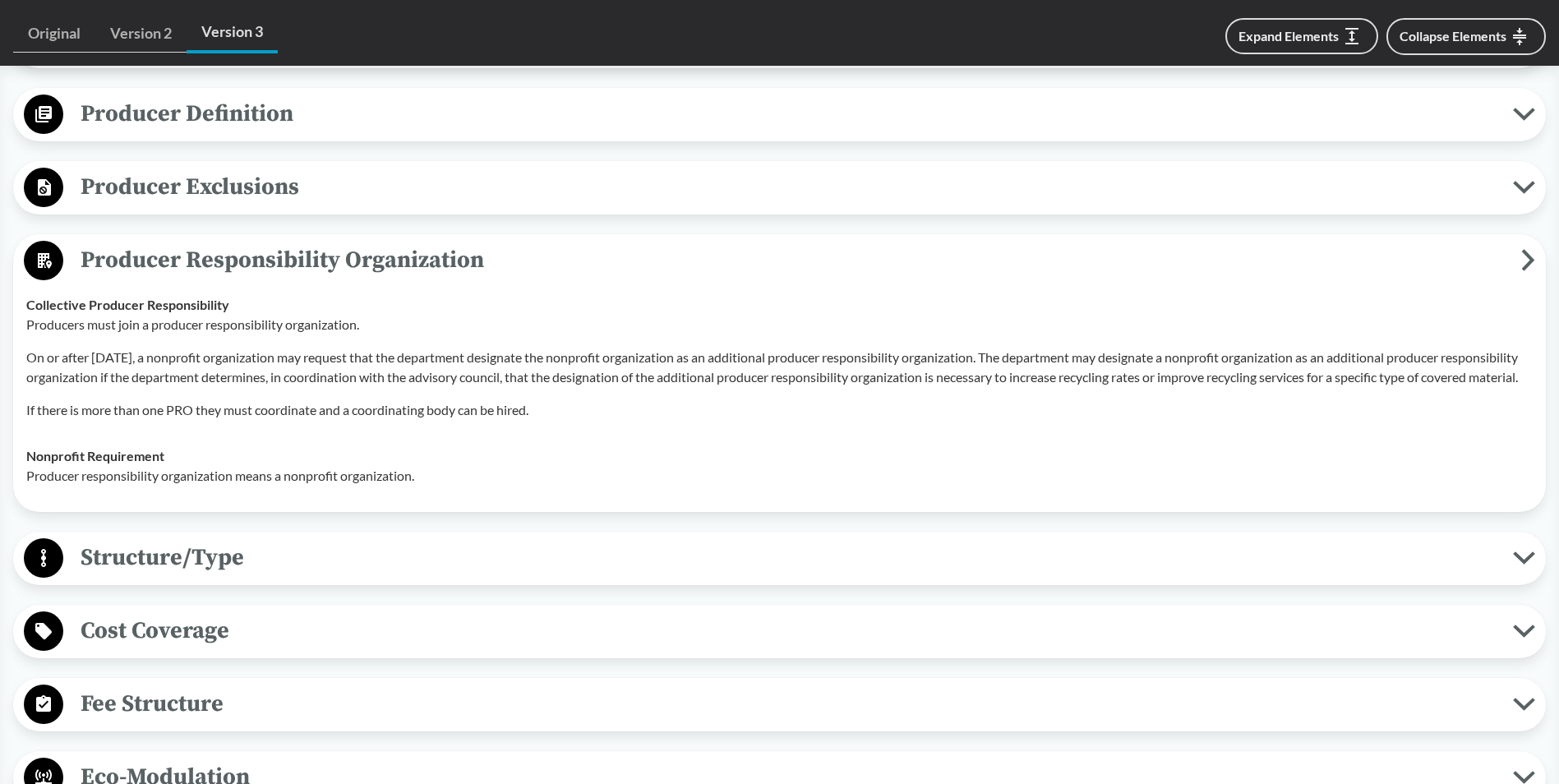
click at [195, 252] on span "Producer Responsibility Organization" at bounding box center [792, 260] width 1457 height 37
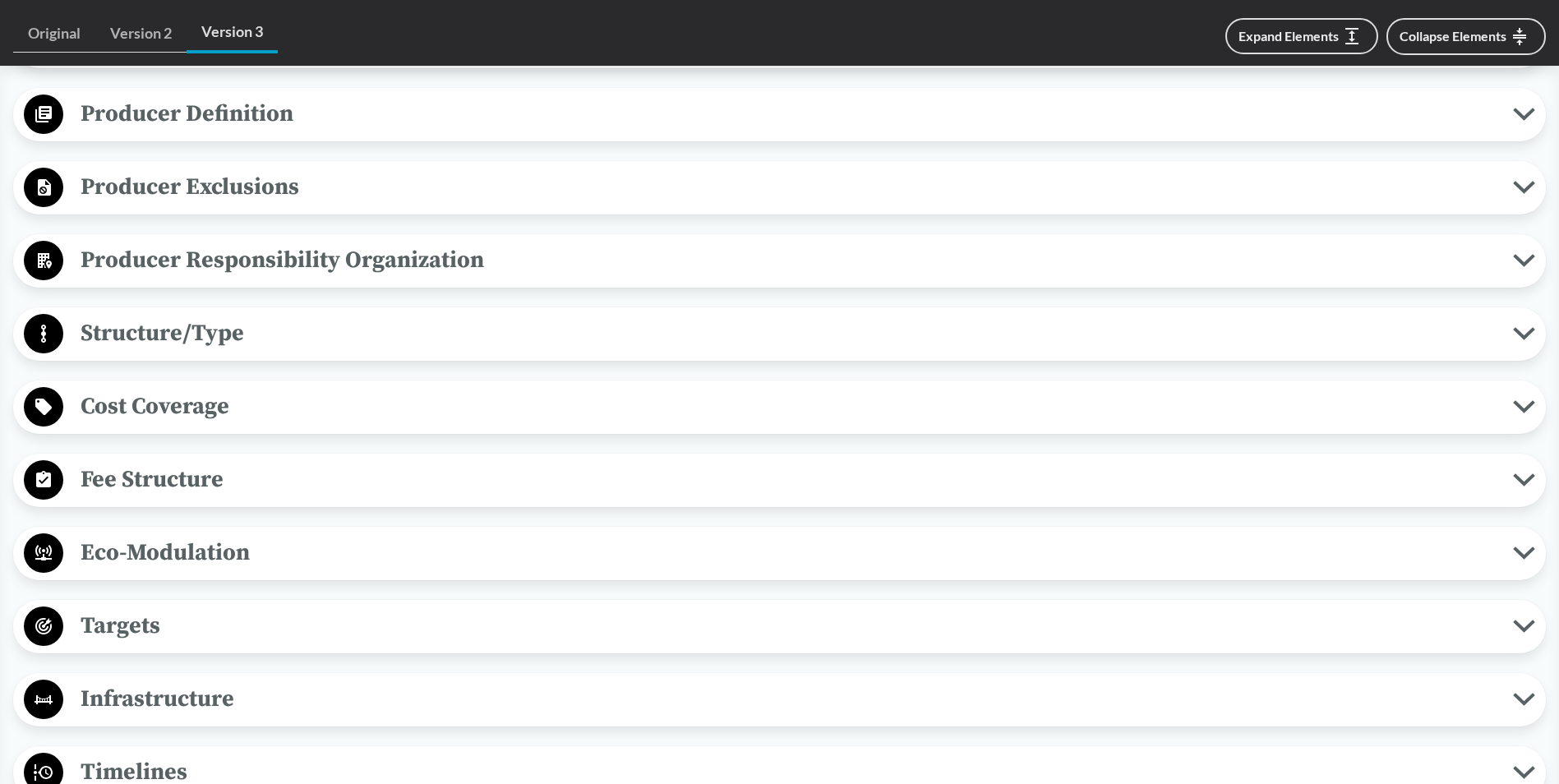
click at [200, 329] on span "Structure/Type" at bounding box center [788, 333] width 1450 height 37
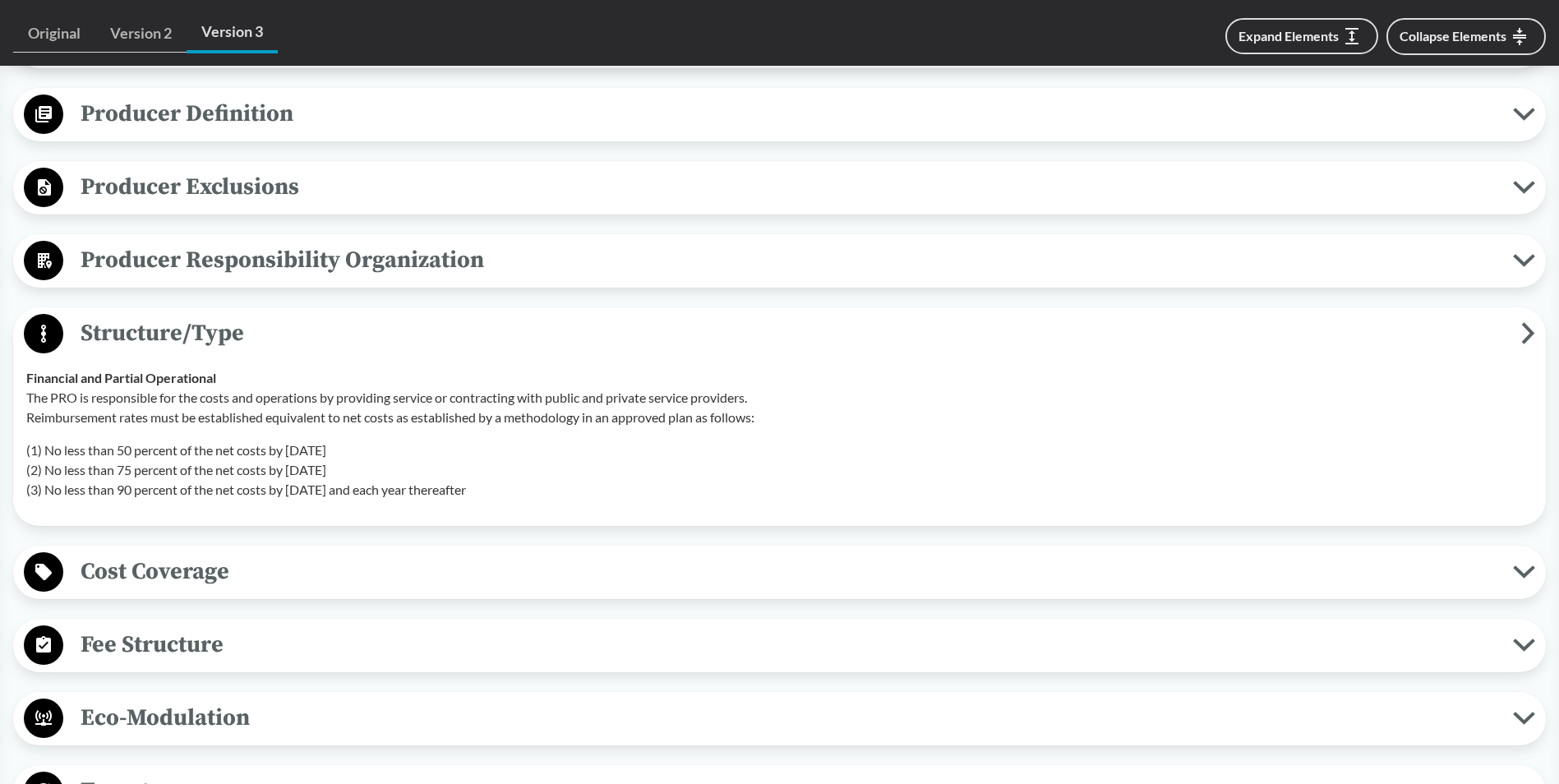
click at [135, 574] on span "Cost Coverage" at bounding box center [788, 571] width 1450 height 37
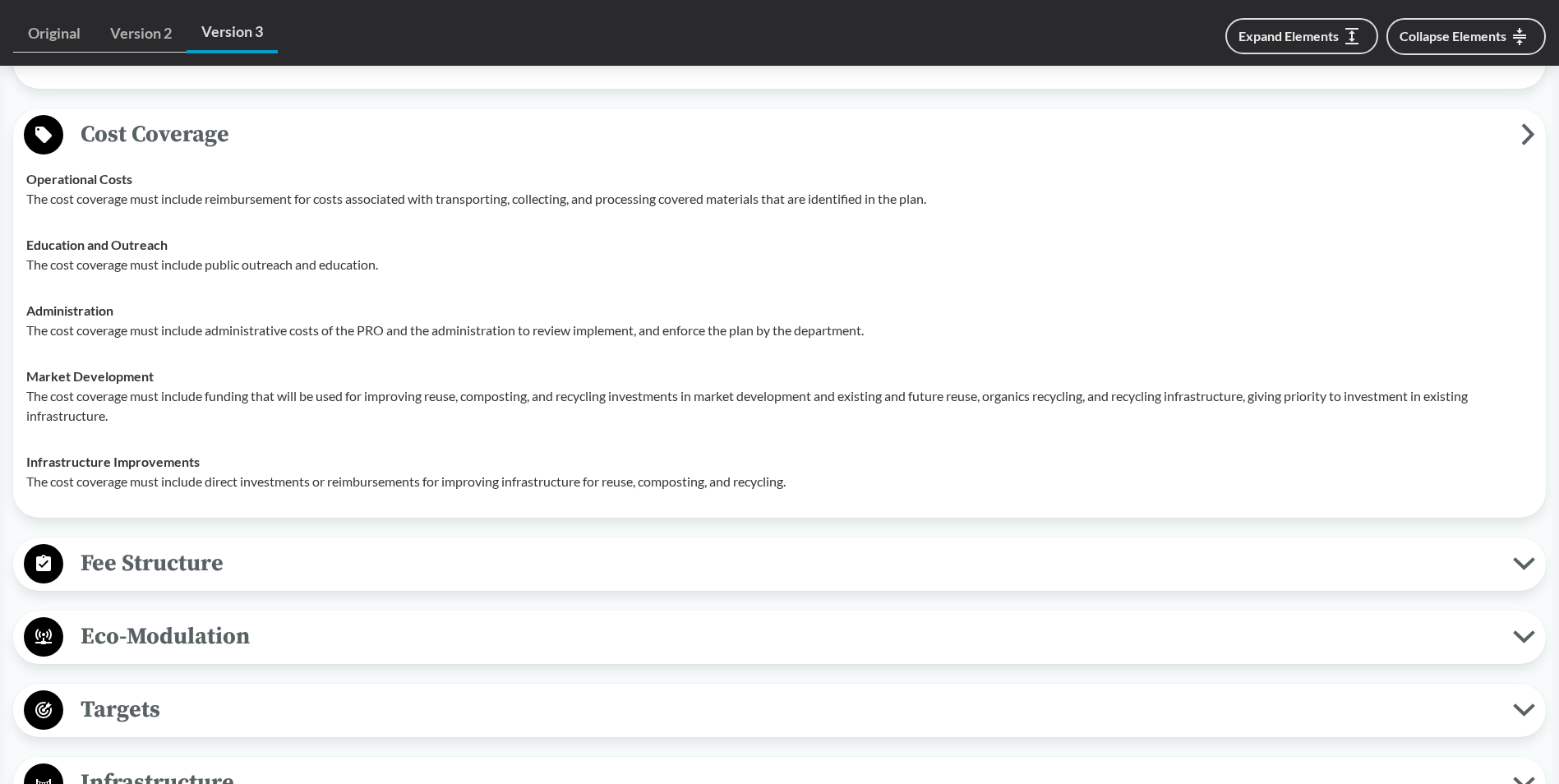
scroll to position [1232, 0]
click at [202, 145] on span "Cost Coverage" at bounding box center [792, 133] width 1457 height 37
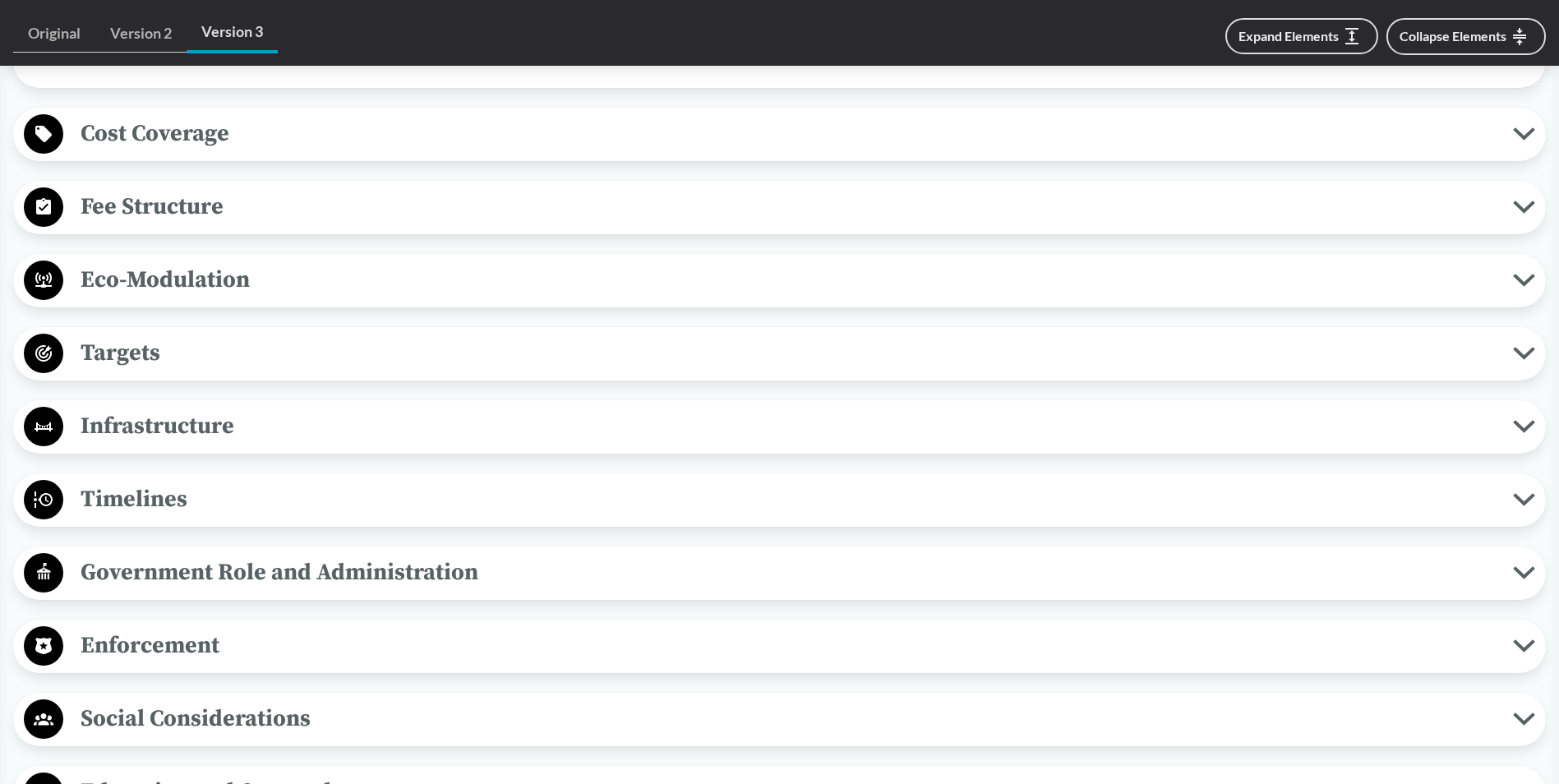
click at [195, 210] on span "Fee Structure" at bounding box center [788, 207] width 1450 height 37
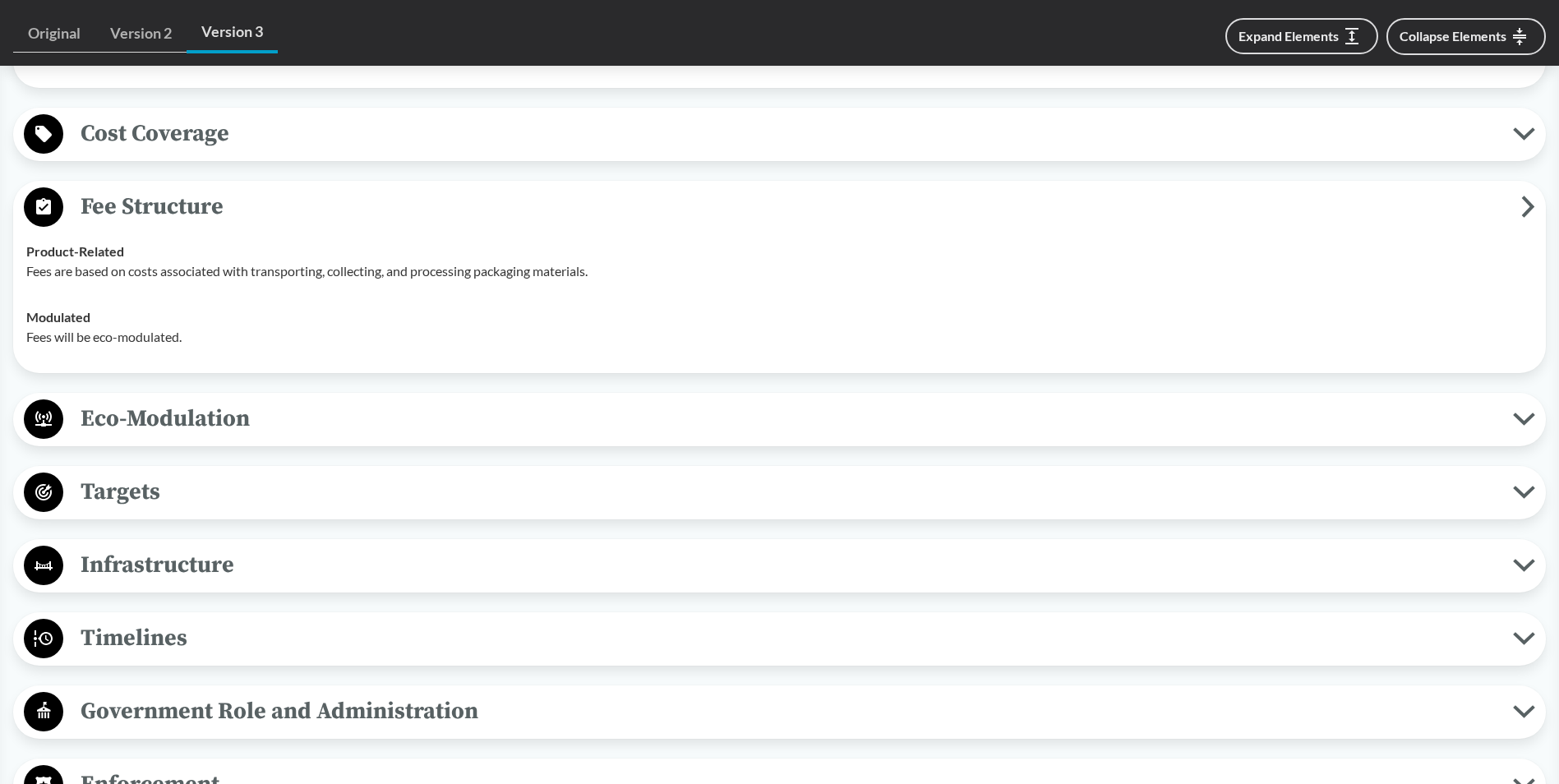
click at [144, 203] on span "Fee Structure" at bounding box center [792, 207] width 1457 height 37
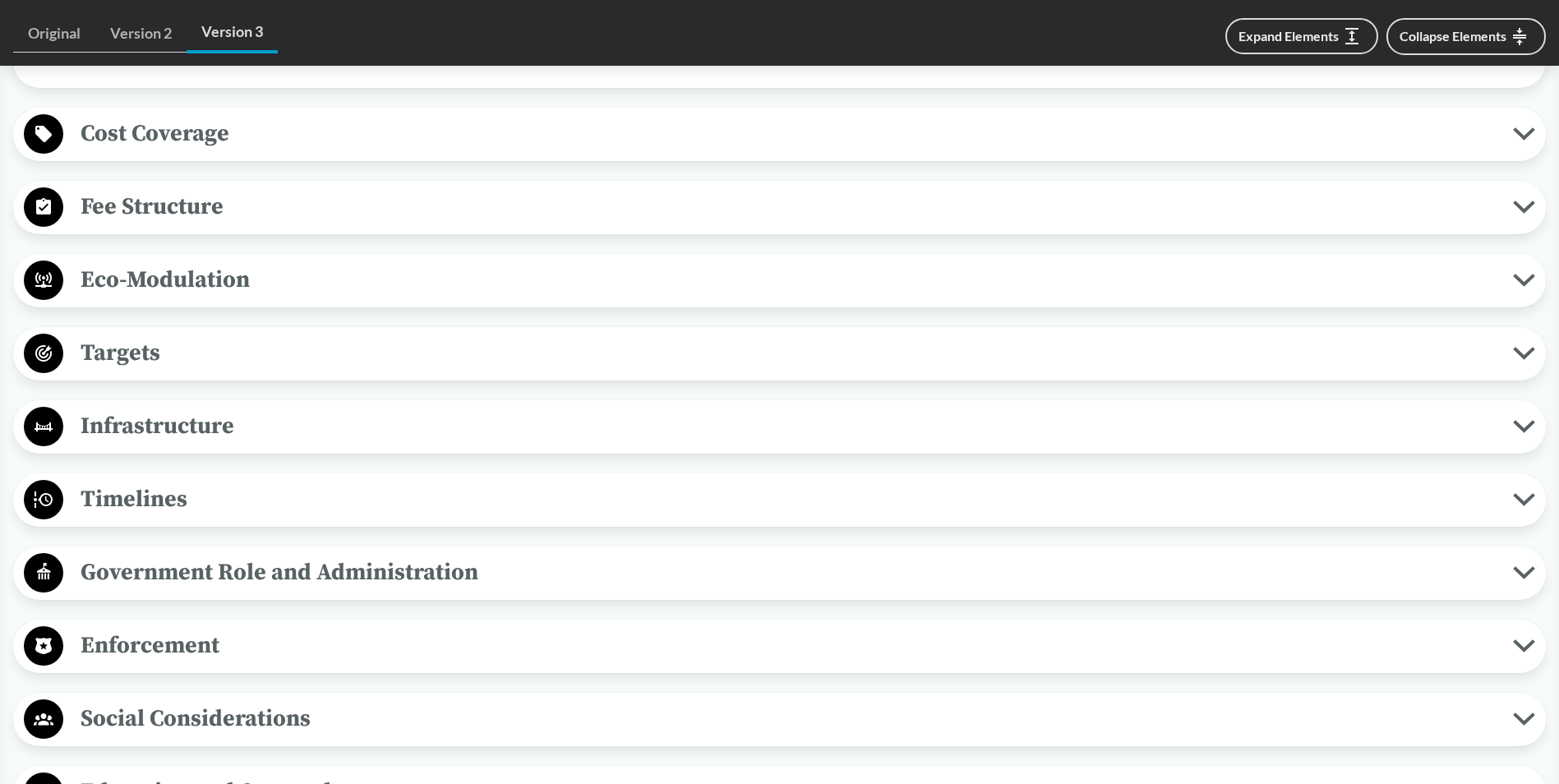
click at [188, 281] on span "Eco-Modulation" at bounding box center [788, 280] width 1450 height 37
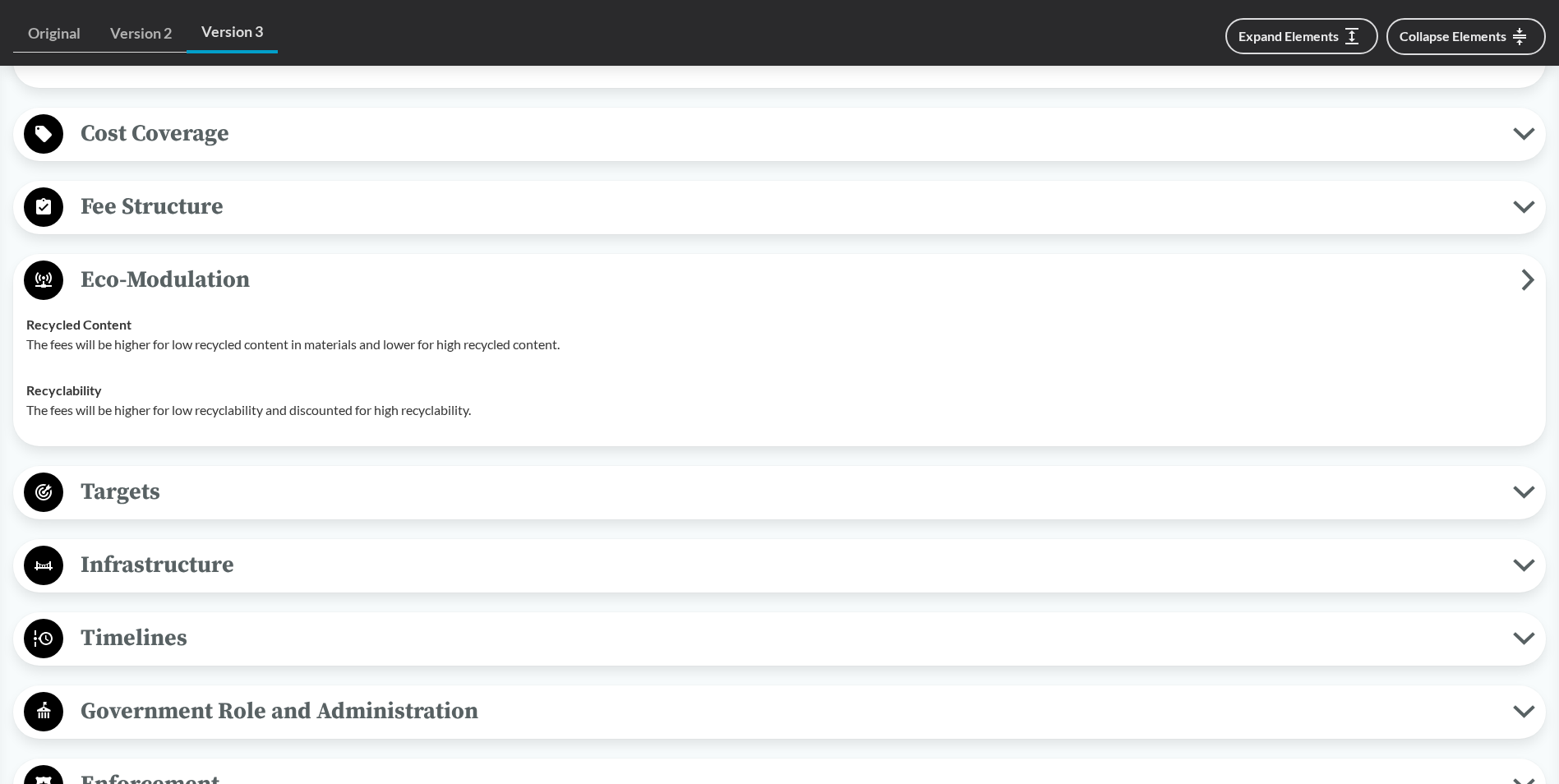
click at [95, 290] on span "Eco-Modulation" at bounding box center [792, 280] width 1457 height 37
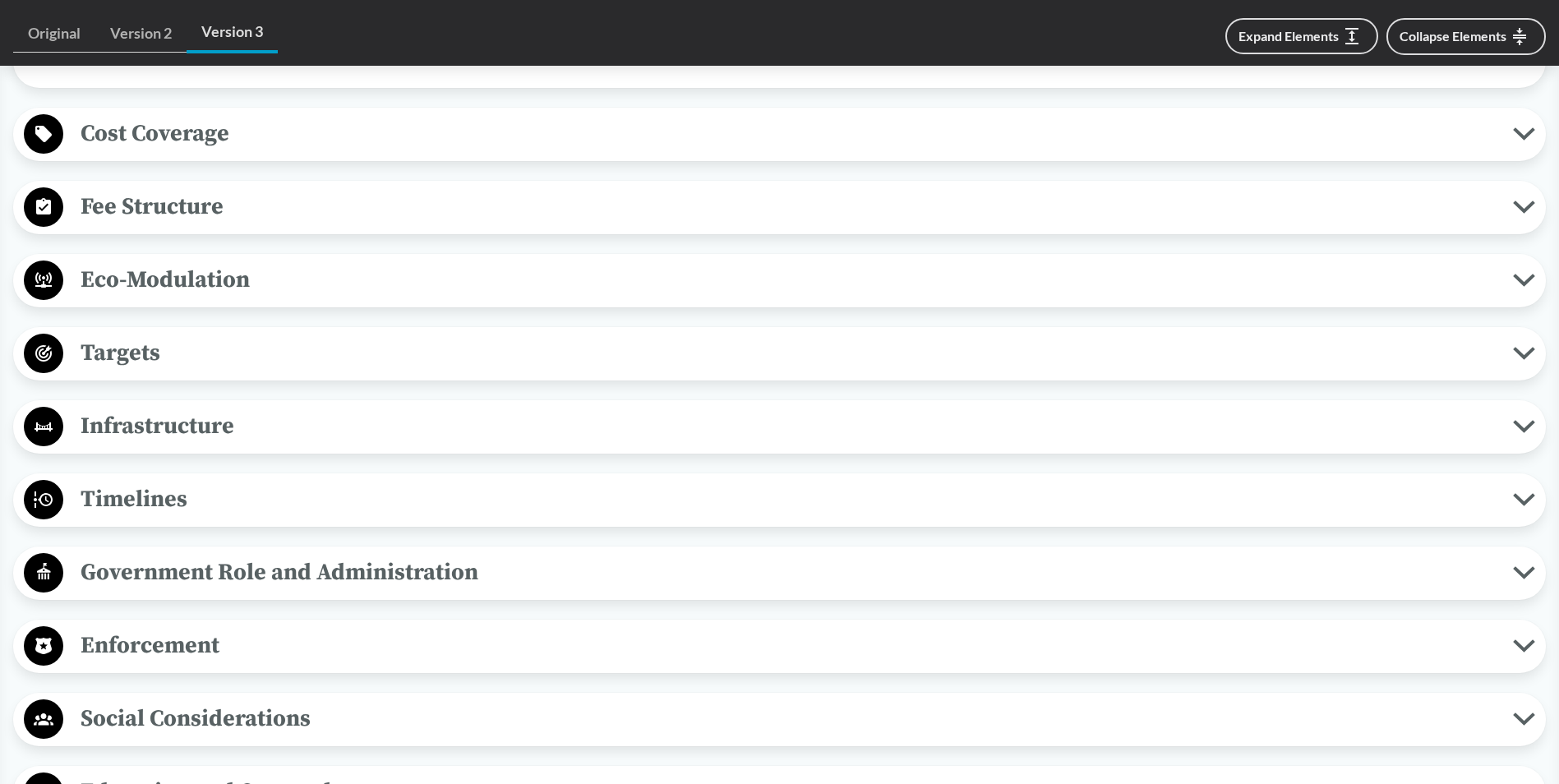
click at [138, 372] on button "Targets" at bounding box center [779, 353] width 1521 height 42
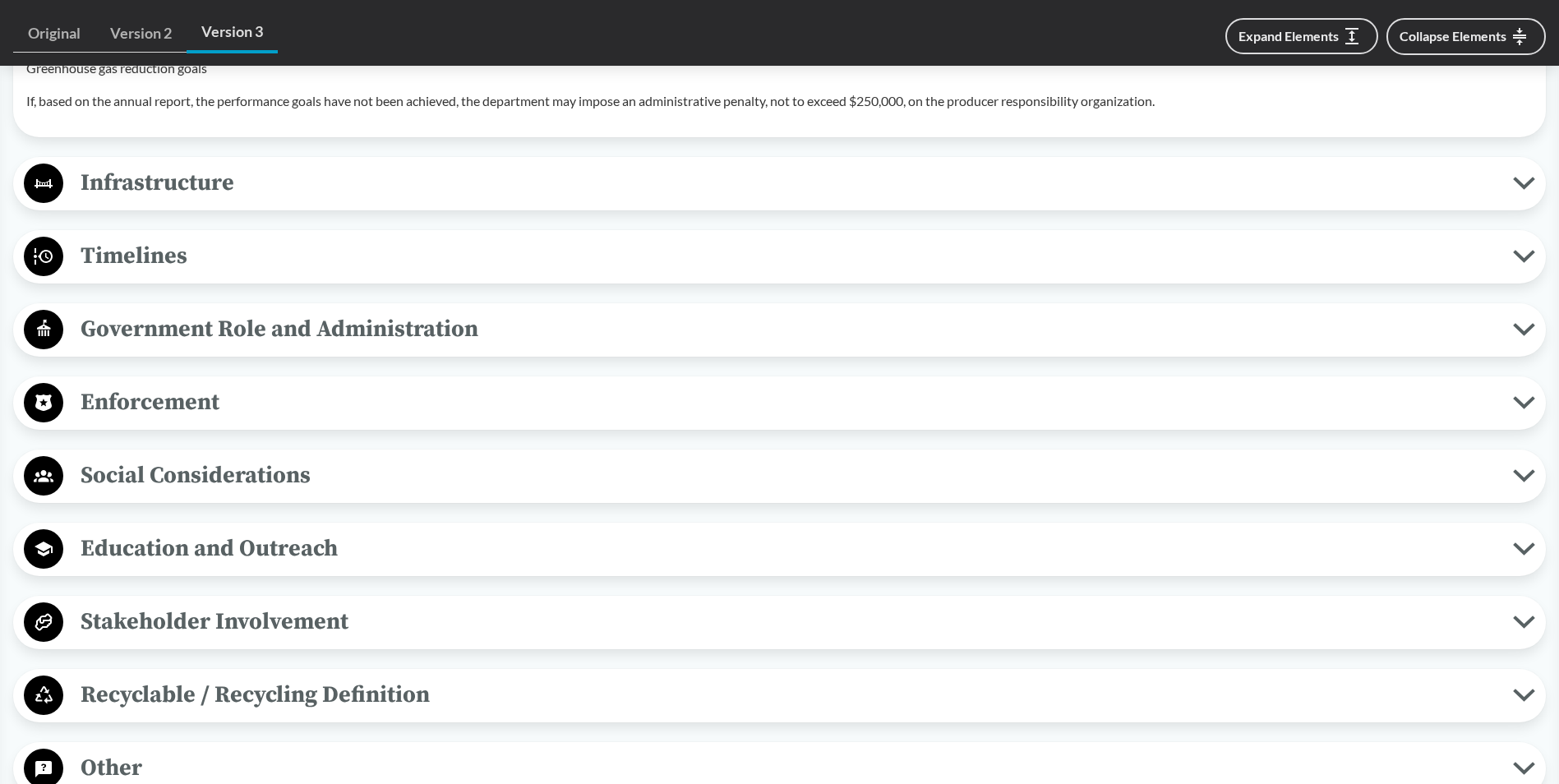
scroll to position [2081, 0]
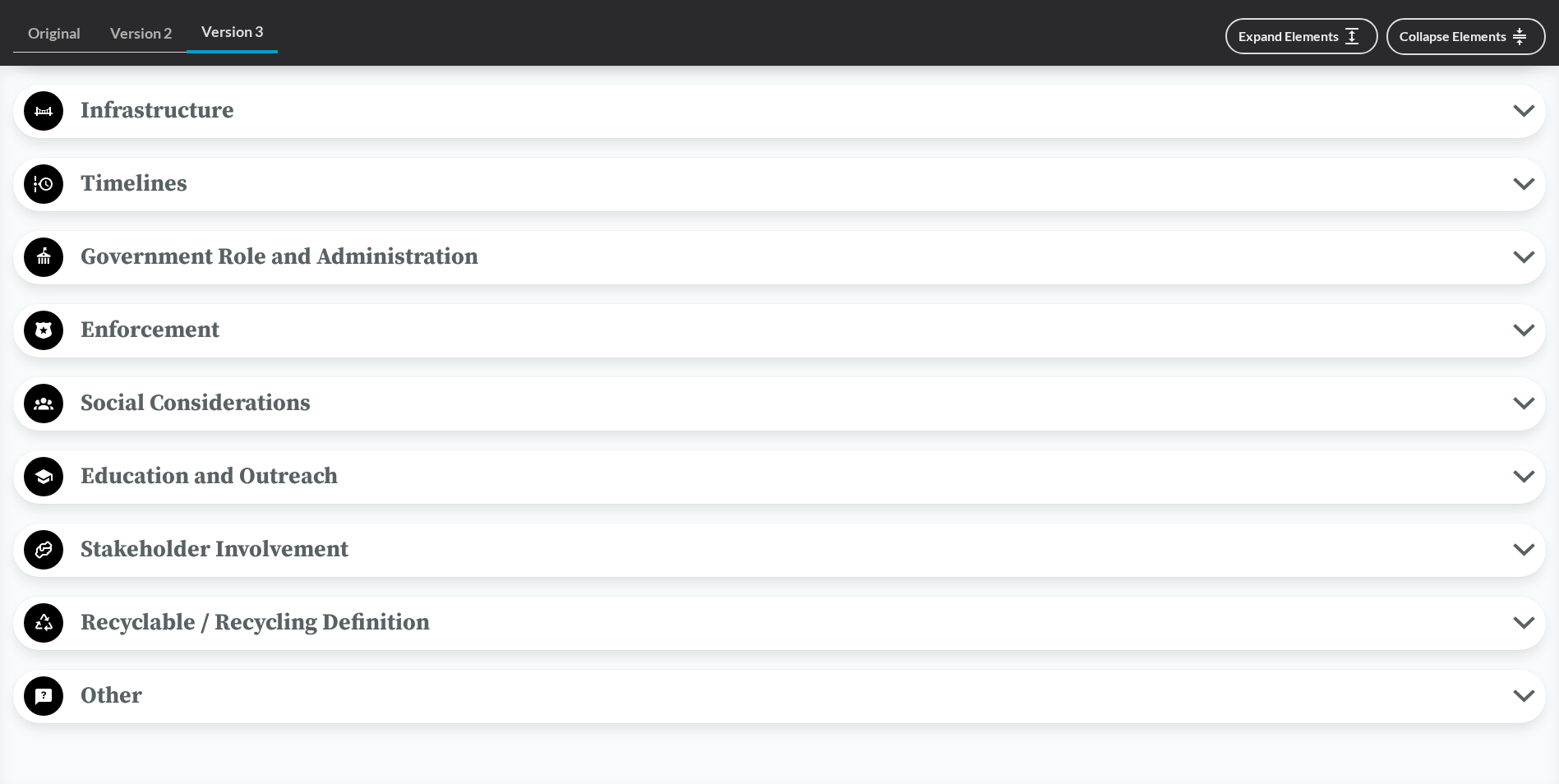
click at [135, 185] on span "Timelines" at bounding box center [788, 183] width 1450 height 37
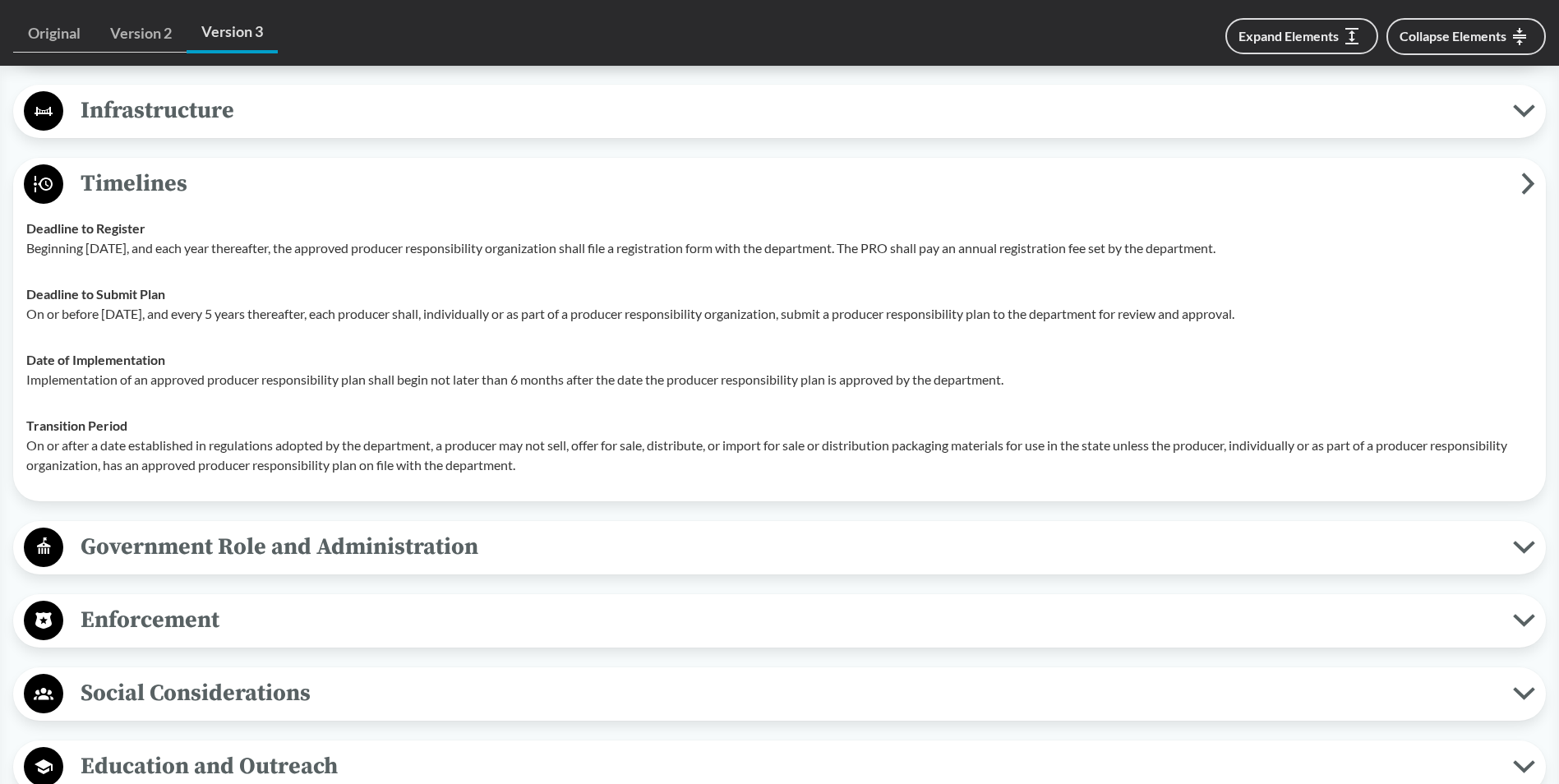
click at [180, 614] on span "Enforcement" at bounding box center [788, 620] width 1450 height 37
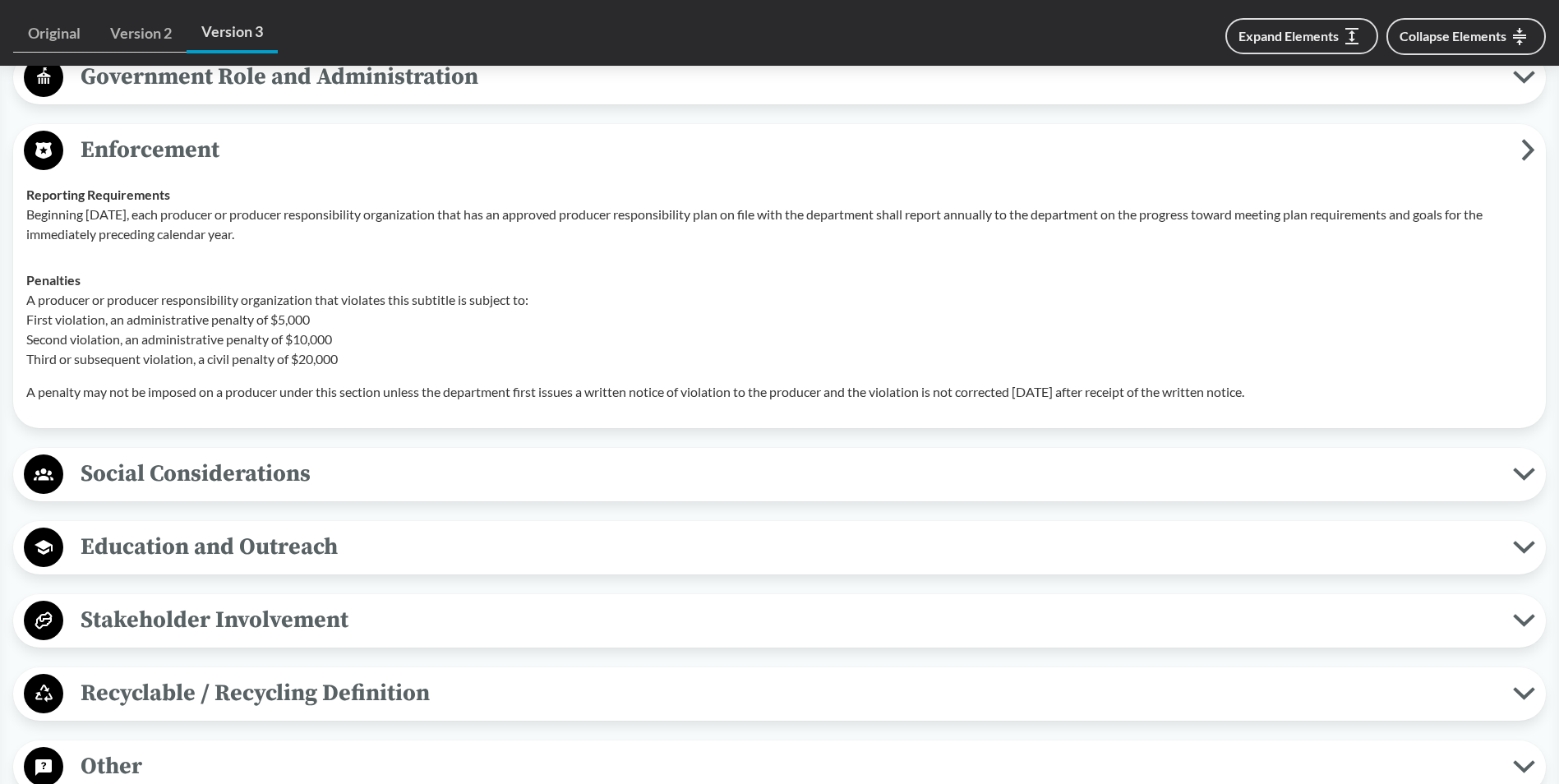
scroll to position [2520, 0]
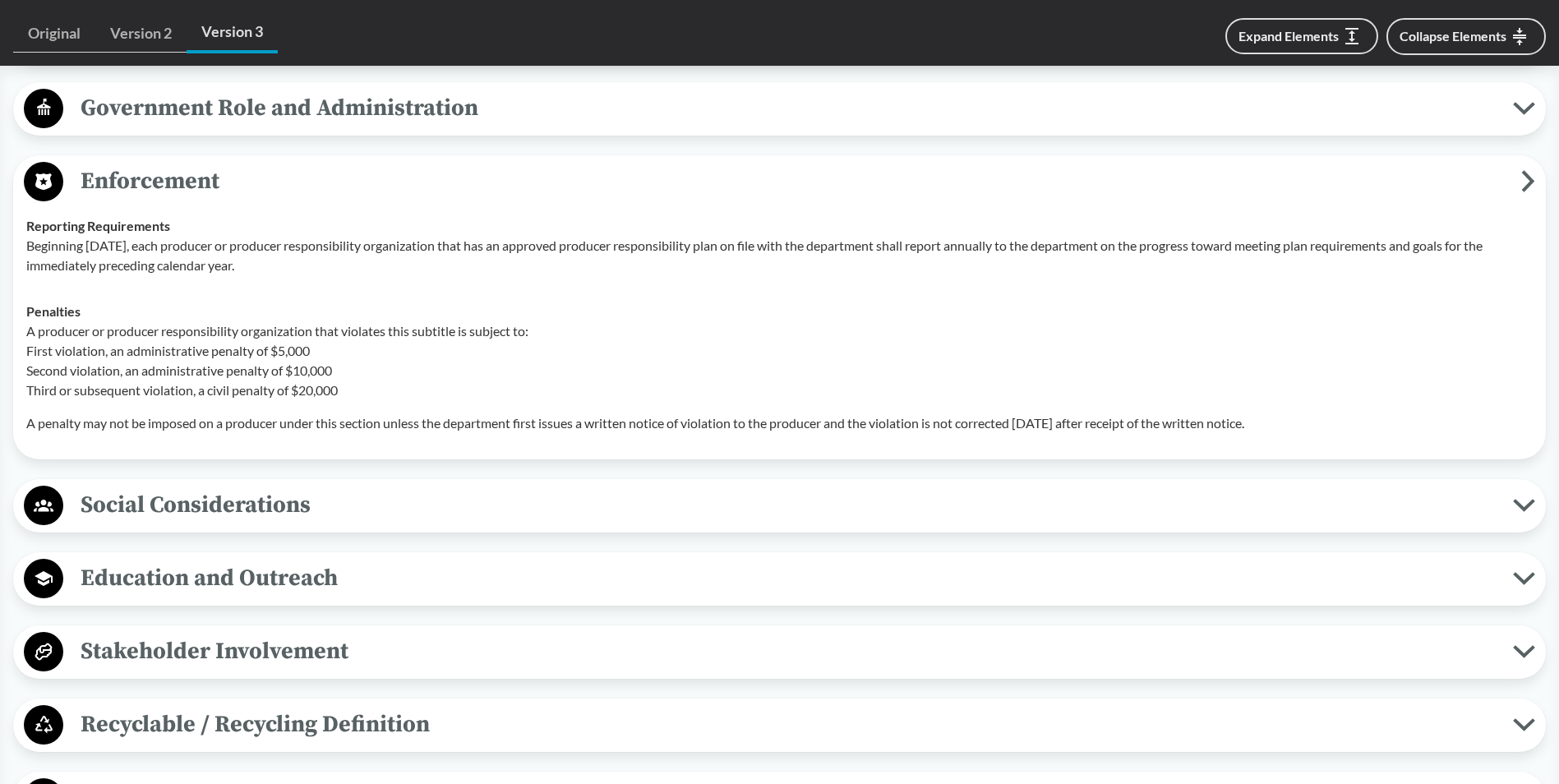
click at [242, 497] on span "Social Considerations" at bounding box center [788, 504] width 1450 height 37
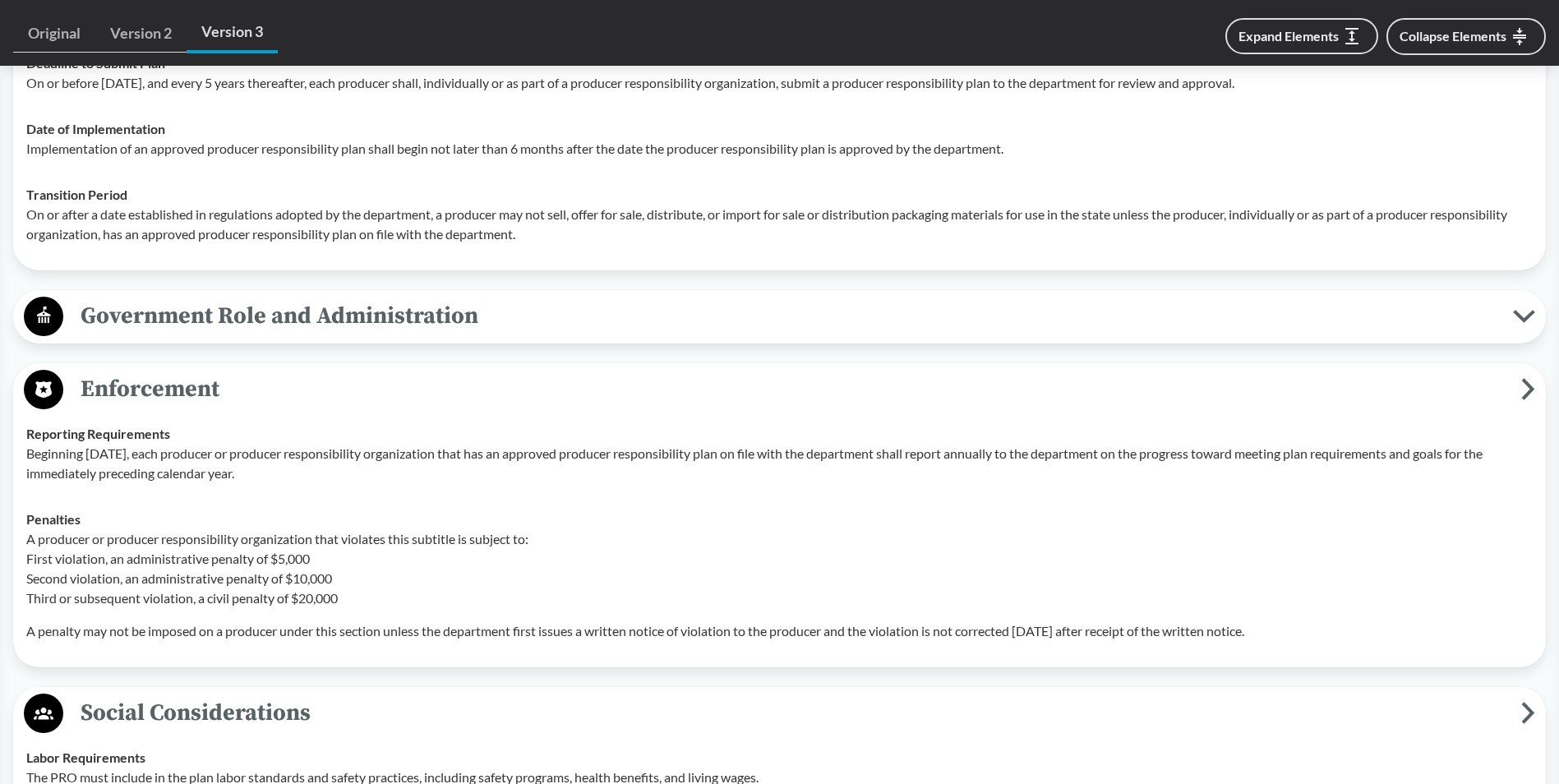
scroll to position [2273, 0]
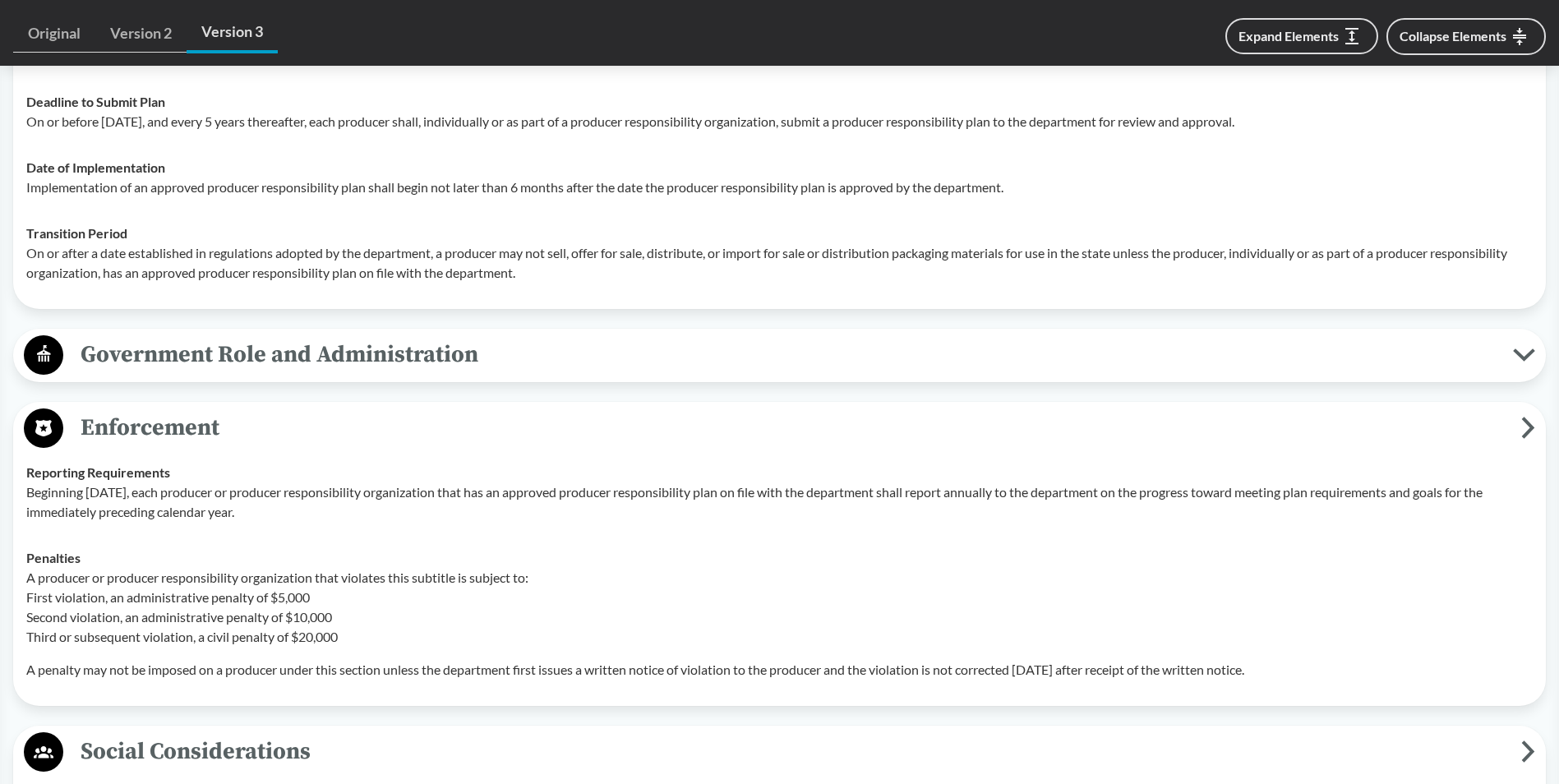
click at [145, 418] on span "Enforcement" at bounding box center [792, 427] width 1457 height 37
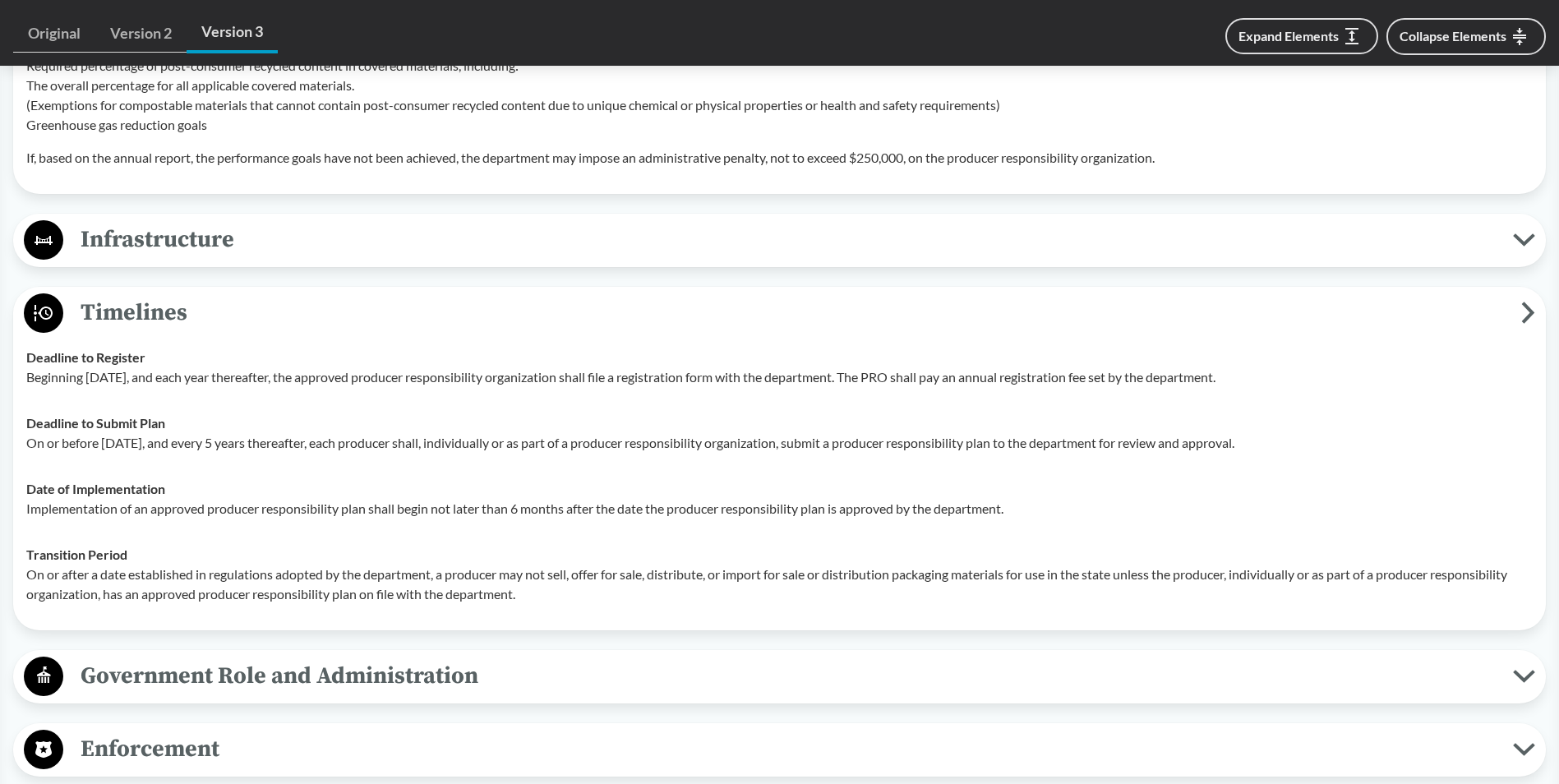
scroll to position [1944, 0]
